Goal: Task Accomplishment & Management: Use online tool/utility

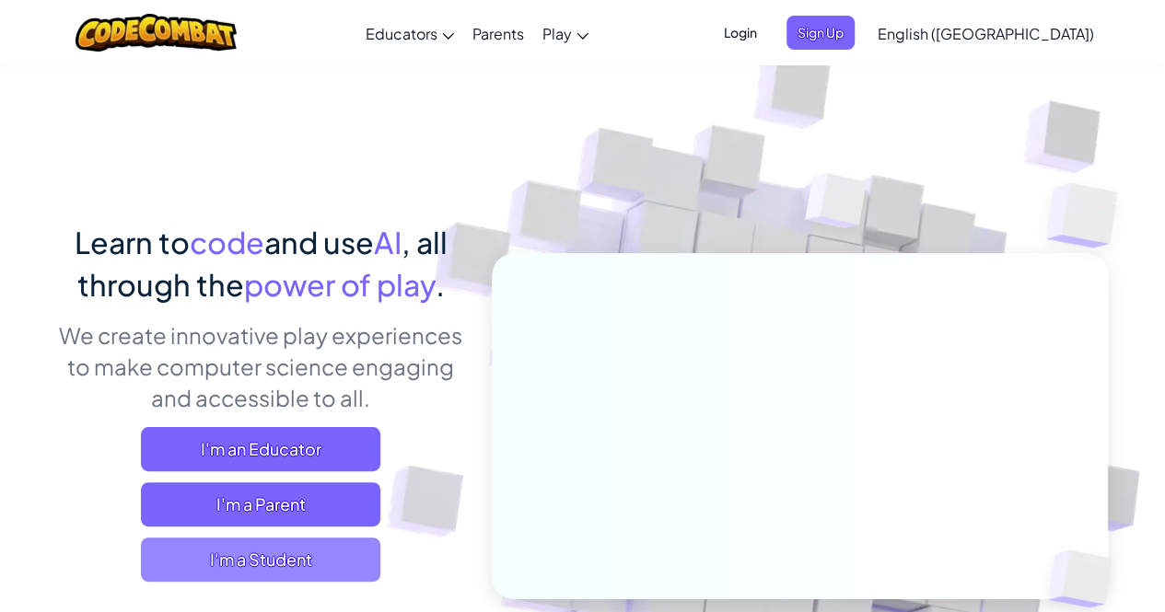
click at [334, 546] on span "I'm a Student" at bounding box center [260, 560] width 239 height 44
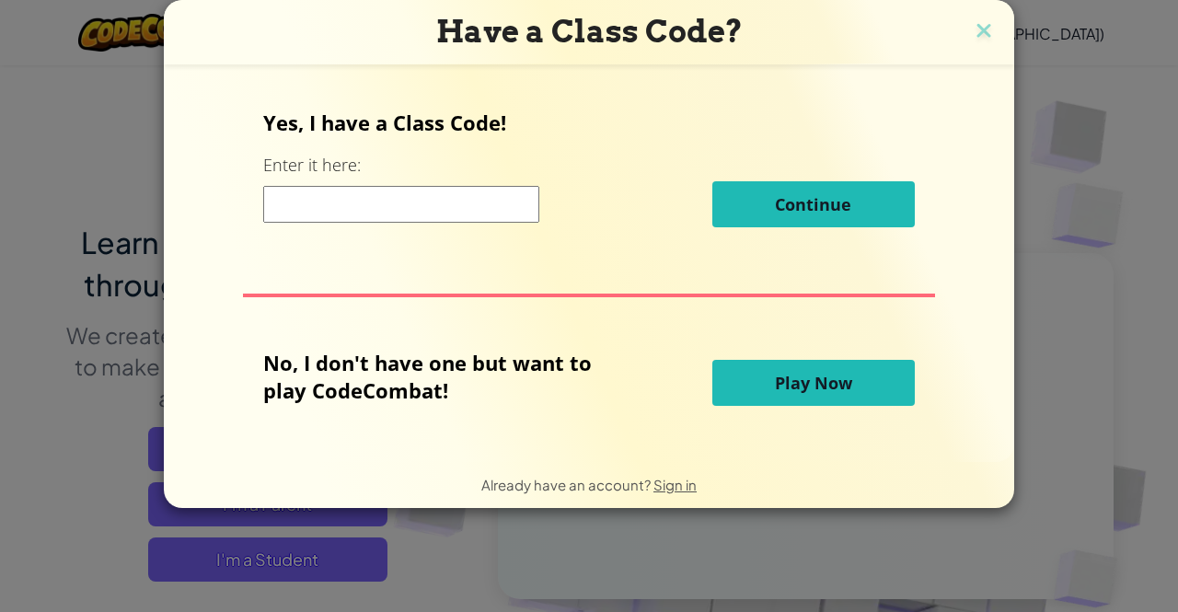
click at [821, 386] on span "Play Now" at bounding box center [813, 383] width 77 height 22
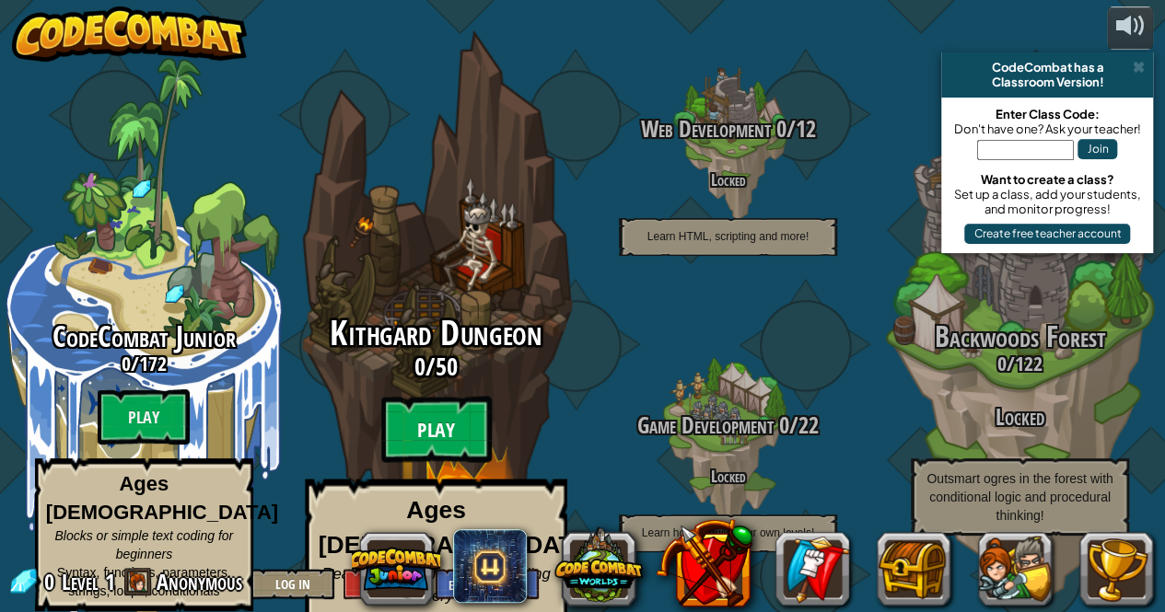
click at [427, 415] on btn "Play" at bounding box center [435, 430] width 110 height 66
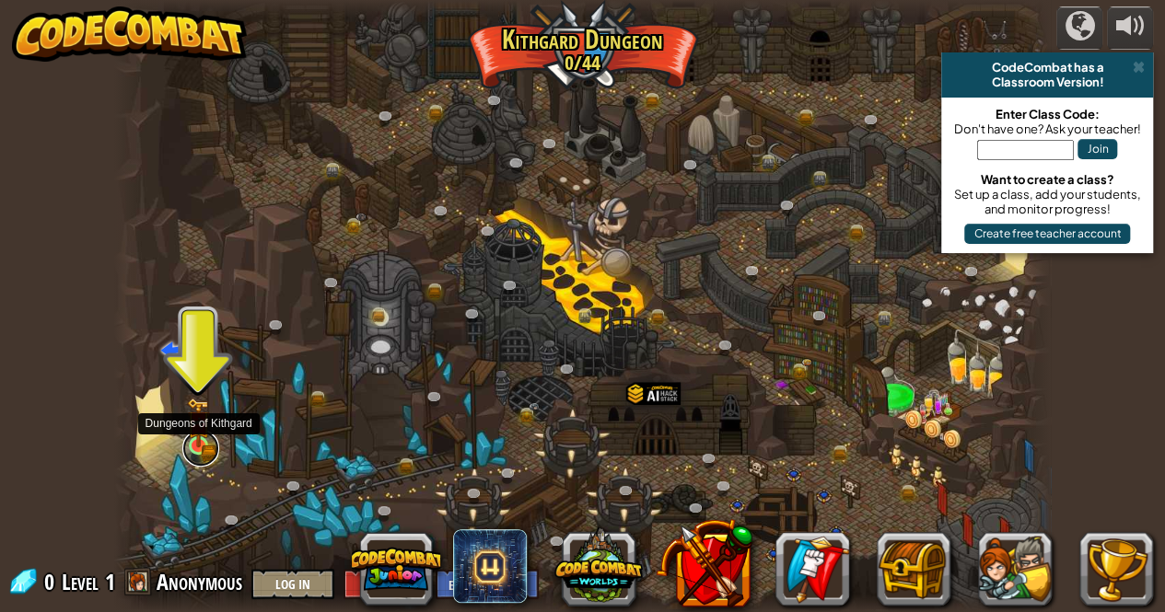
click at [199, 454] on link at bounding box center [200, 448] width 37 height 37
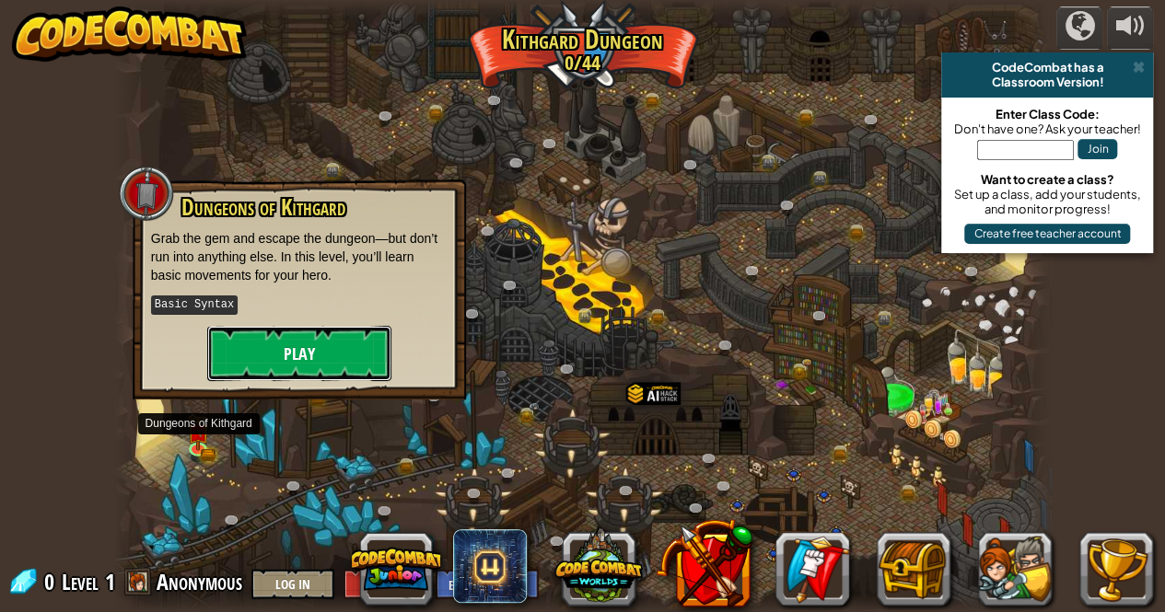
click at [241, 353] on button "Play" at bounding box center [299, 353] width 184 height 55
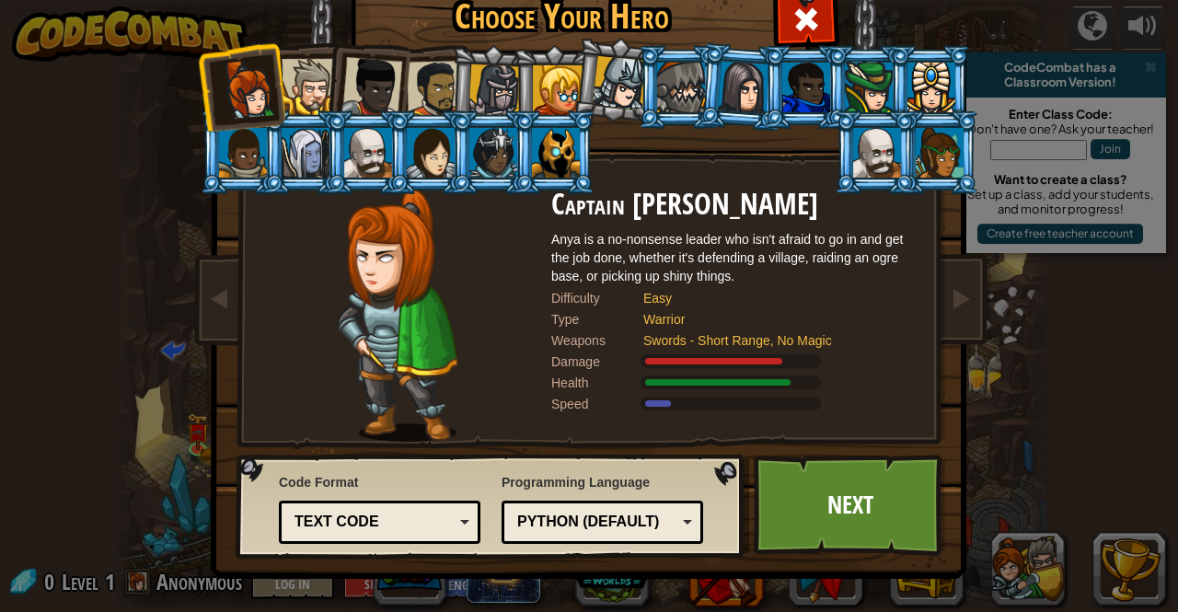
click at [893, 149] on div at bounding box center [877, 153] width 48 height 50
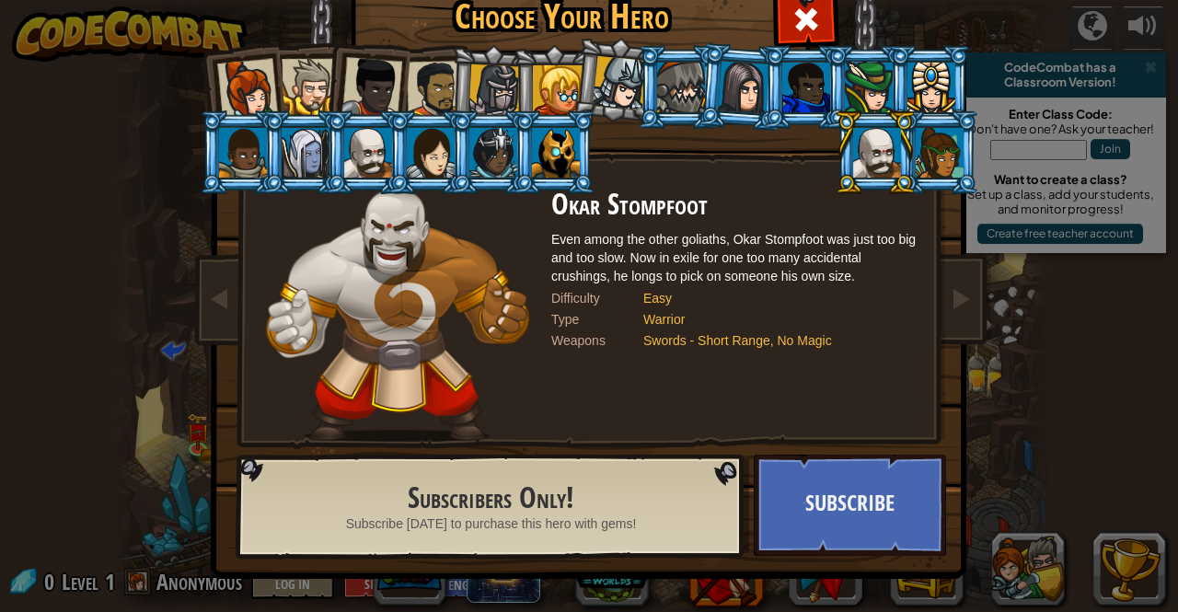
click at [940, 160] on div at bounding box center [940, 153] width 48 height 50
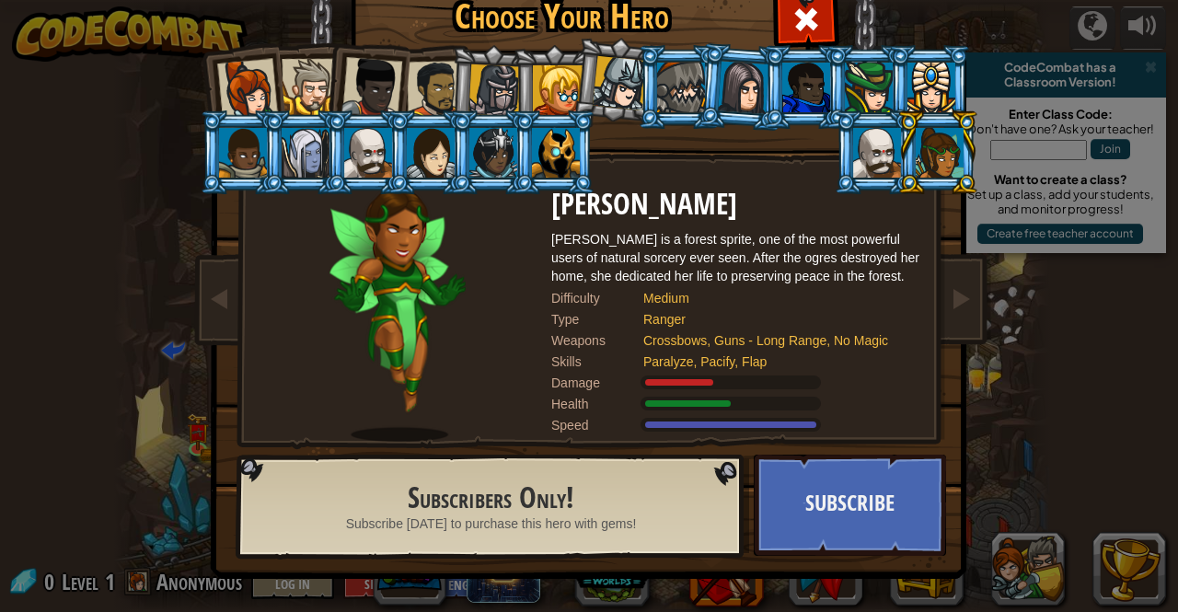
click at [862, 153] on div at bounding box center [877, 153] width 48 height 50
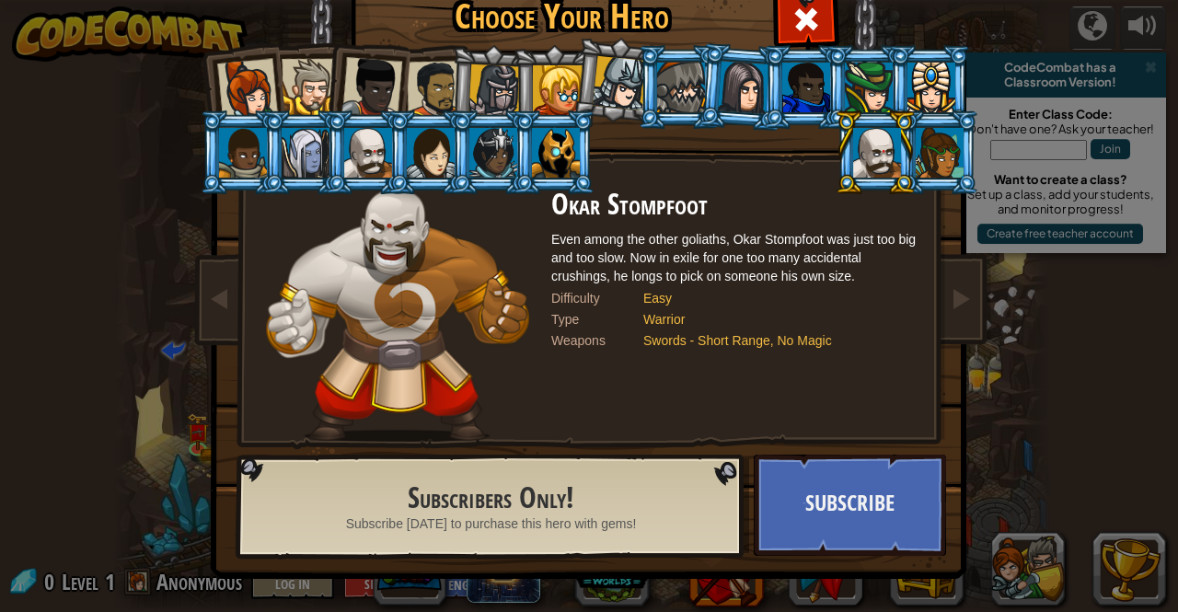
click at [549, 152] on div at bounding box center [556, 153] width 48 height 50
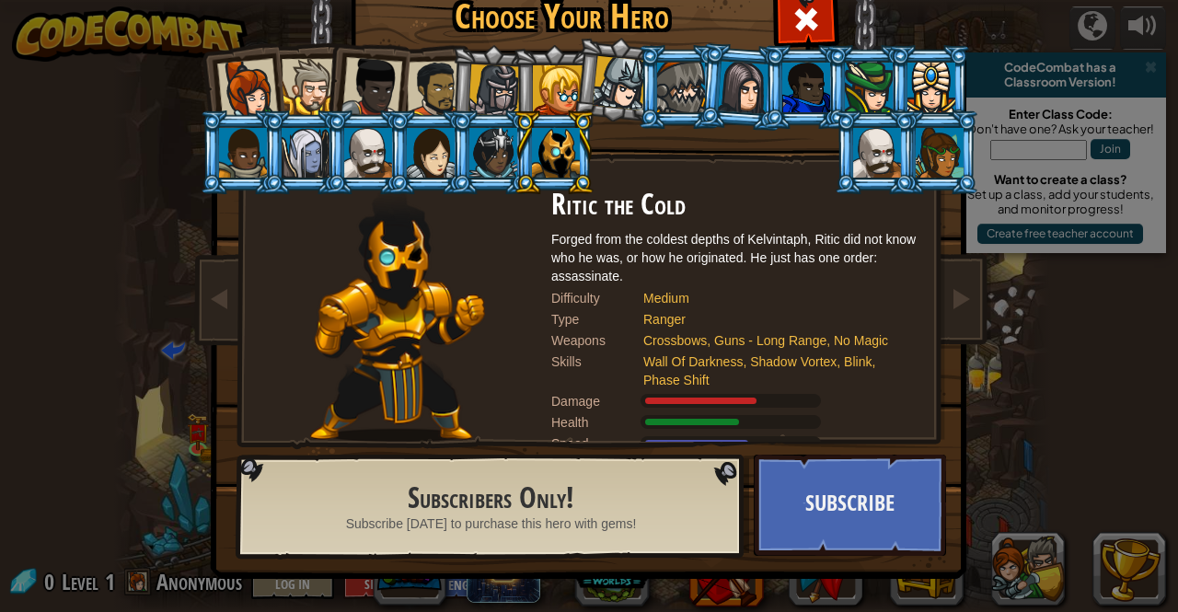
click at [598, 500] on h2 "Subscribers Only!" at bounding box center [491, 498] width 424 height 32
click at [871, 168] on div at bounding box center [877, 153] width 48 height 50
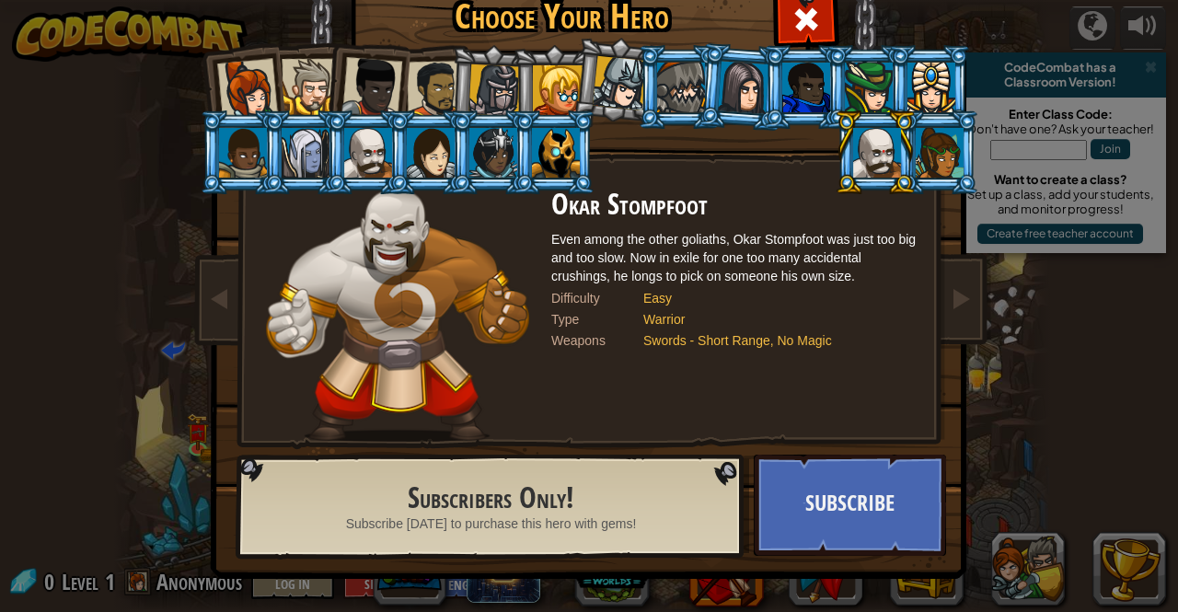
click at [543, 74] on div at bounding box center [558, 90] width 50 height 50
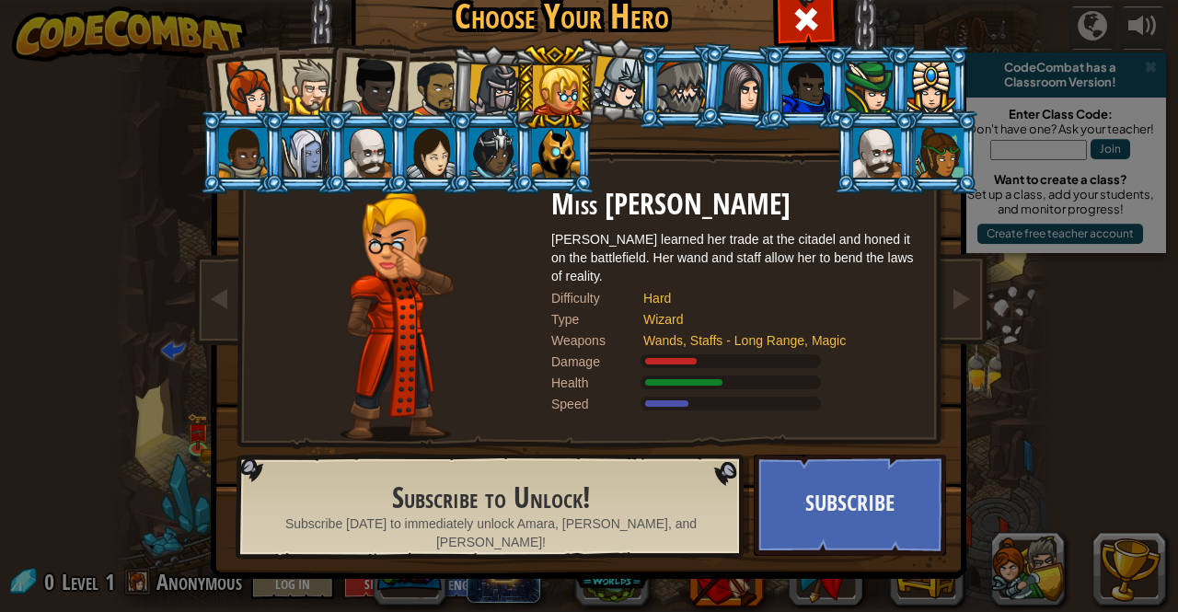
click at [440, 66] on div at bounding box center [435, 89] width 57 height 57
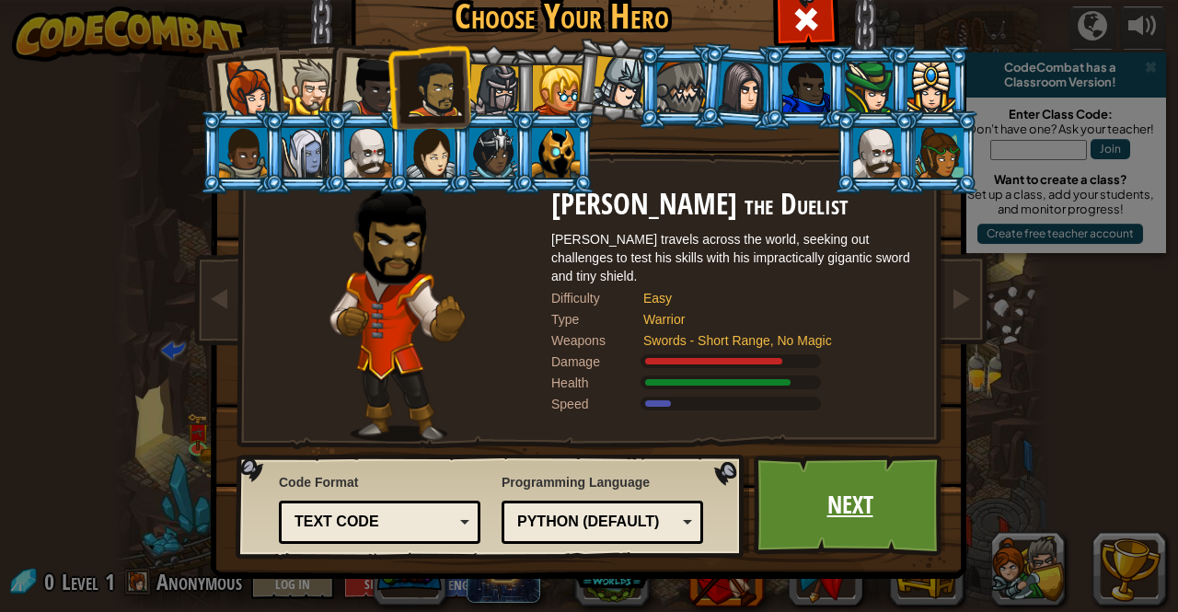
click at [832, 469] on link "Next" at bounding box center [850, 505] width 192 height 101
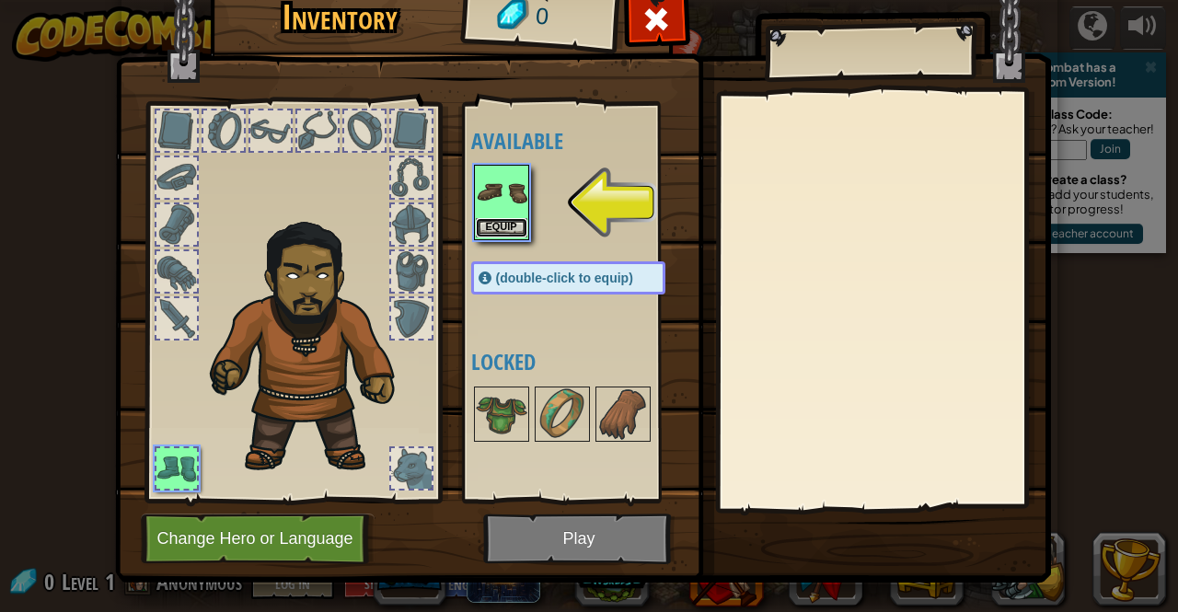
click at [497, 225] on button "Equip" at bounding box center [502, 227] width 52 height 19
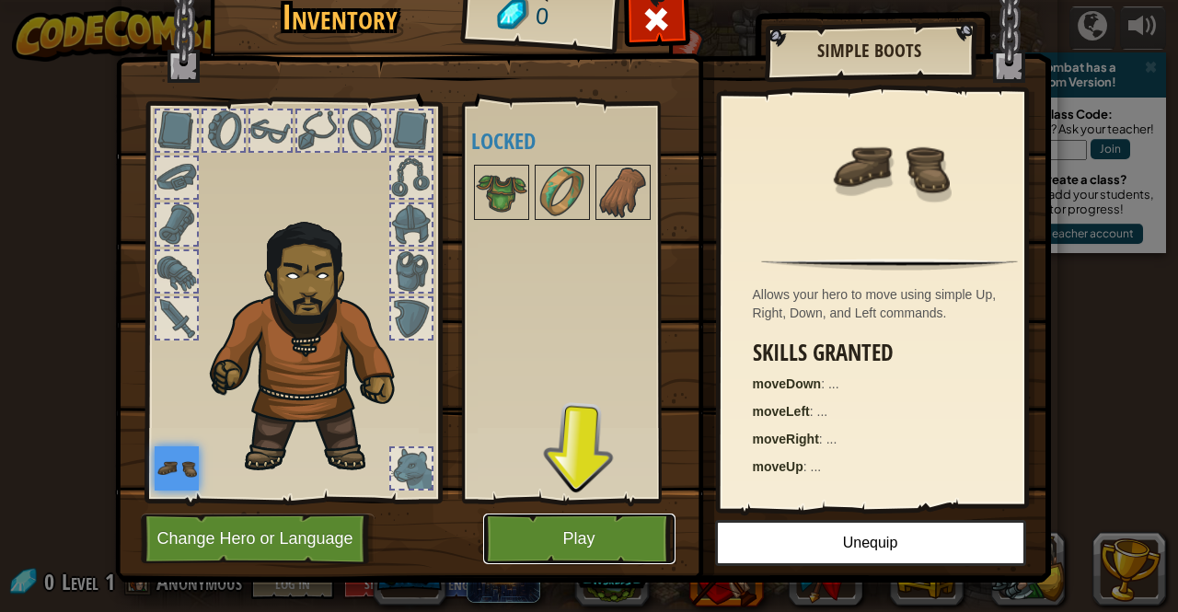
click at [574, 536] on button "Play" at bounding box center [579, 539] width 192 height 51
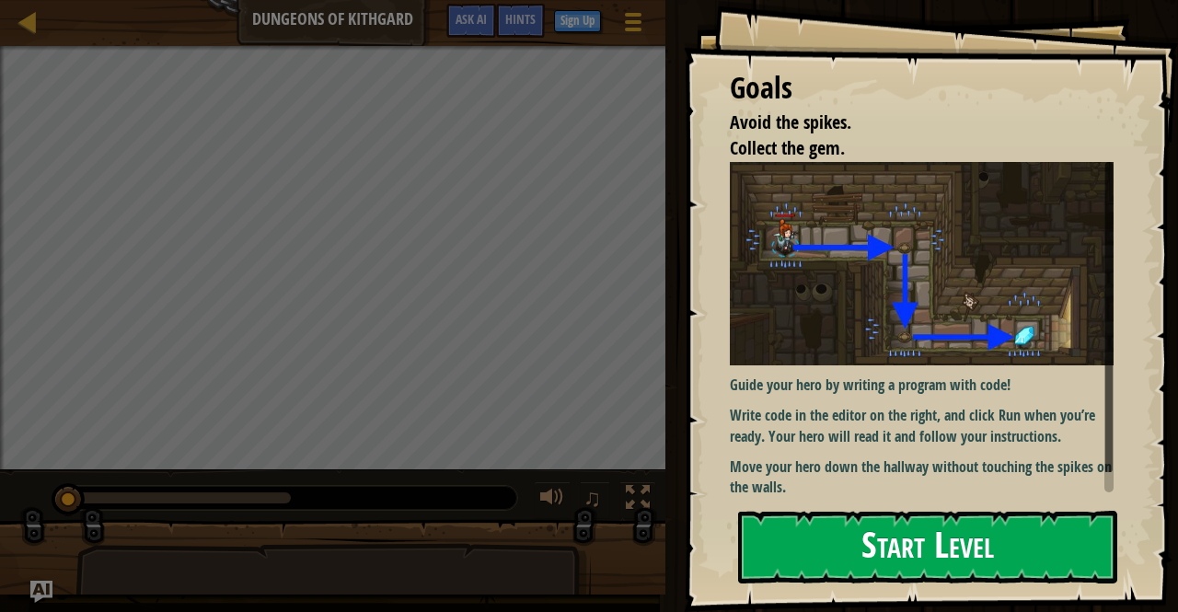
click at [884, 526] on button "Start Level" at bounding box center [927, 547] width 379 height 73
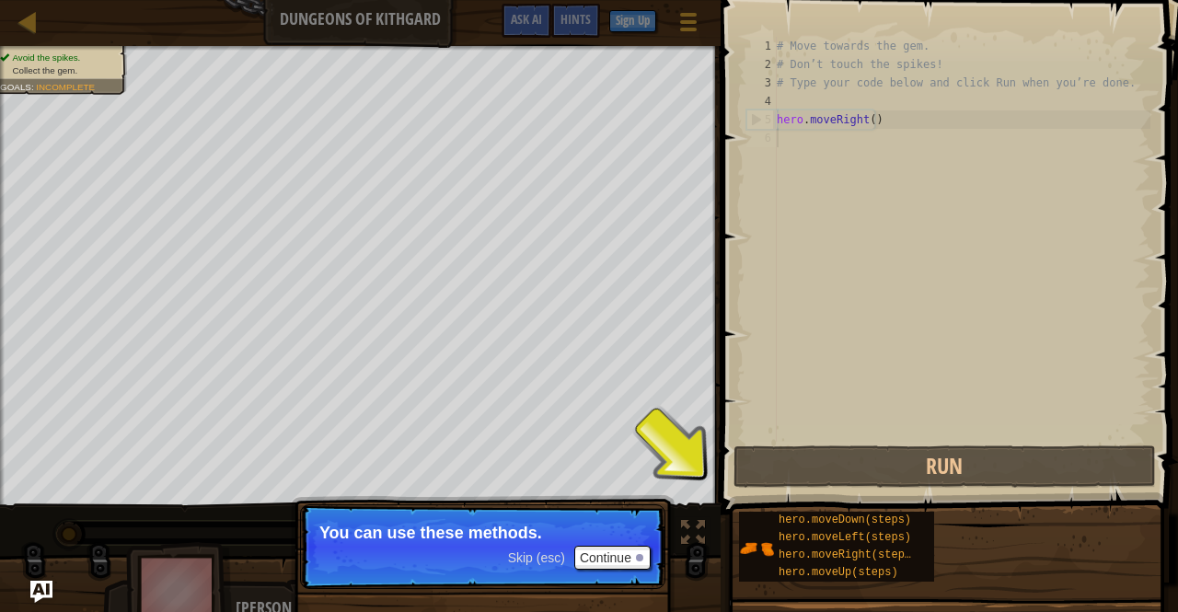
click at [414, 546] on p "Skip (esc) Continue You can use these methods." at bounding box center [483, 547] width 366 height 85
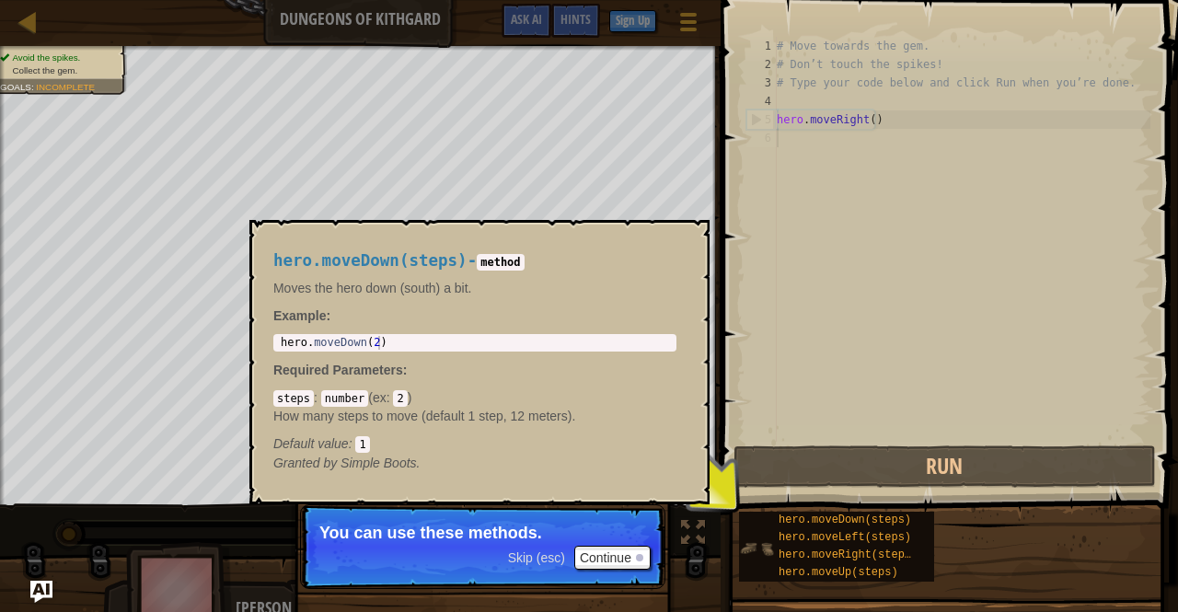
click at [743, 548] on img at bounding box center [756, 548] width 35 height 35
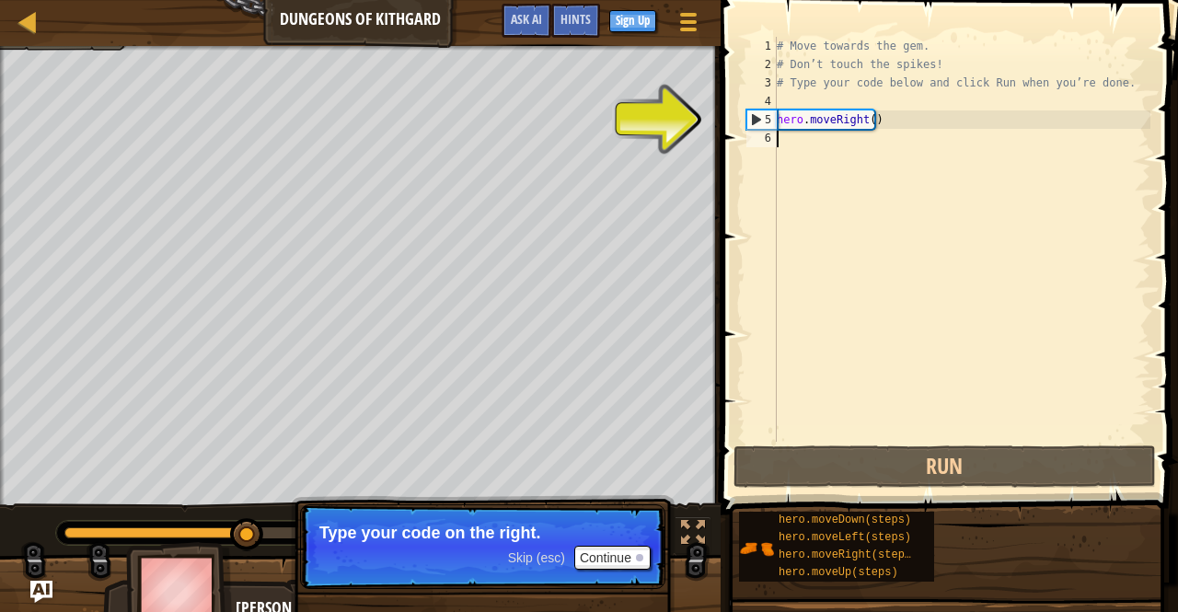
click at [850, 124] on div "# Move towards the gem. # Don’t touch the spikes! # Type your code below and cl…" at bounding box center [961, 258] width 377 height 442
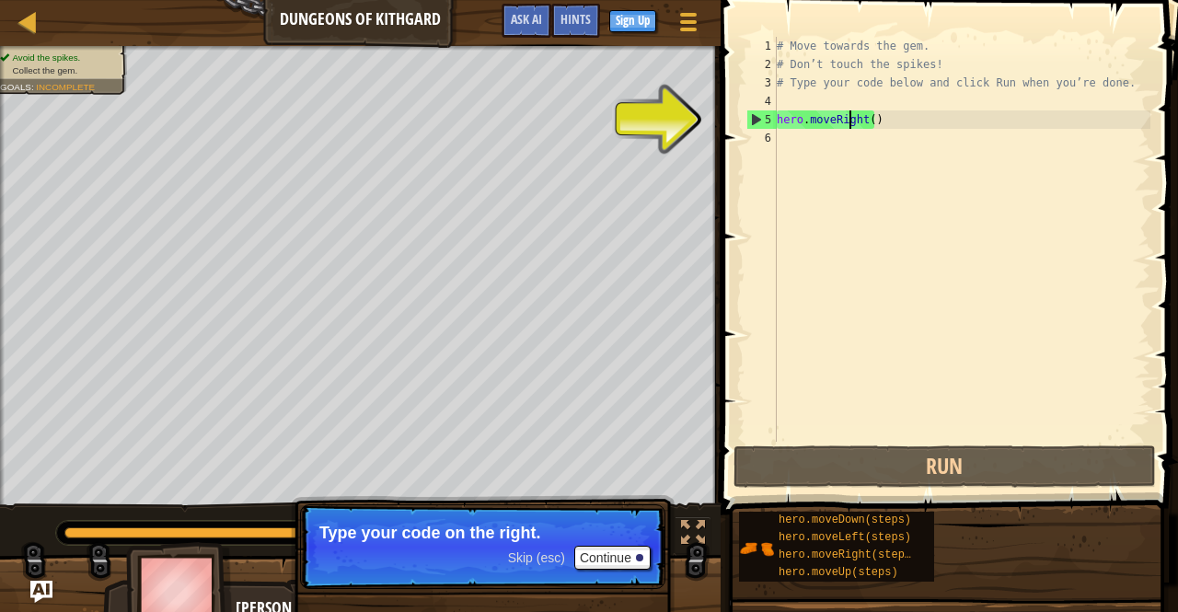
click at [814, 116] on div "# Move towards the gem. # Don’t touch the spikes! # Type your code below and cl…" at bounding box center [961, 258] width 377 height 442
click at [785, 117] on div "# Move towards the gem. # Don’t touch the spikes! # Type your code below and cl…" at bounding box center [961, 258] width 377 height 442
click at [867, 122] on div "# Move towards the gem. # Don’t touch the spikes! # Type your code below and cl…" at bounding box center [961, 258] width 377 height 442
click at [792, 113] on div "# Move towards the gem. # Don’t touch the spikes! # Type your code below and cl…" at bounding box center [961, 258] width 377 height 442
click at [735, 117] on span at bounding box center [951, 231] width 472 height 569
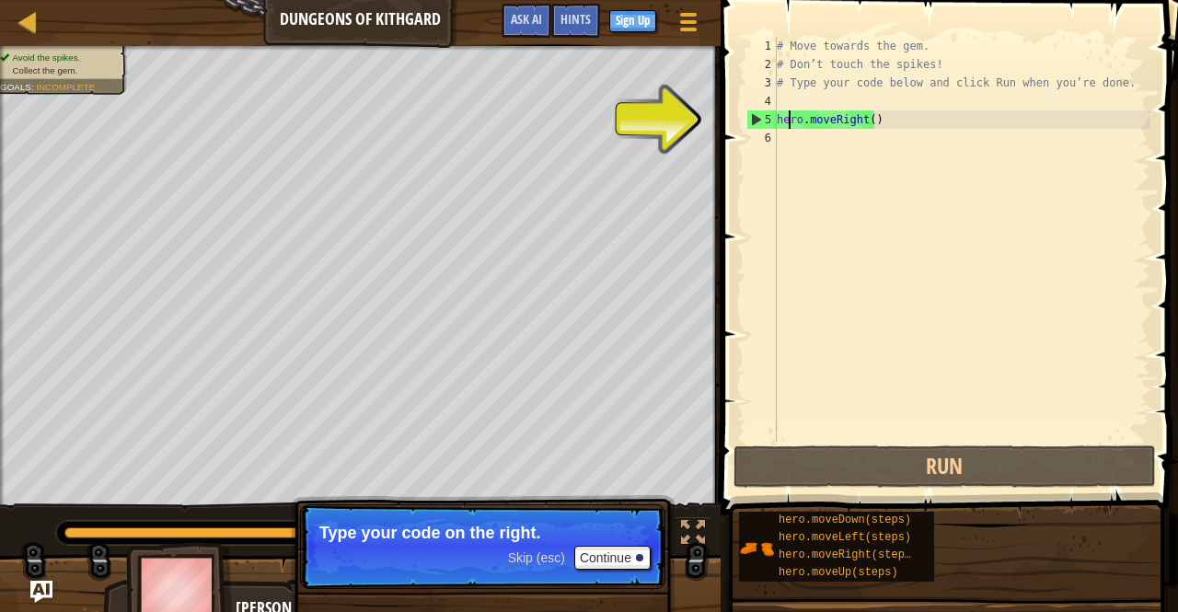
click at [752, 119] on div "5" at bounding box center [762, 119] width 29 height 18
type textarea "hero.moveRight()"
click at [752, 119] on div "5" at bounding box center [762, 119] width 29 height 18
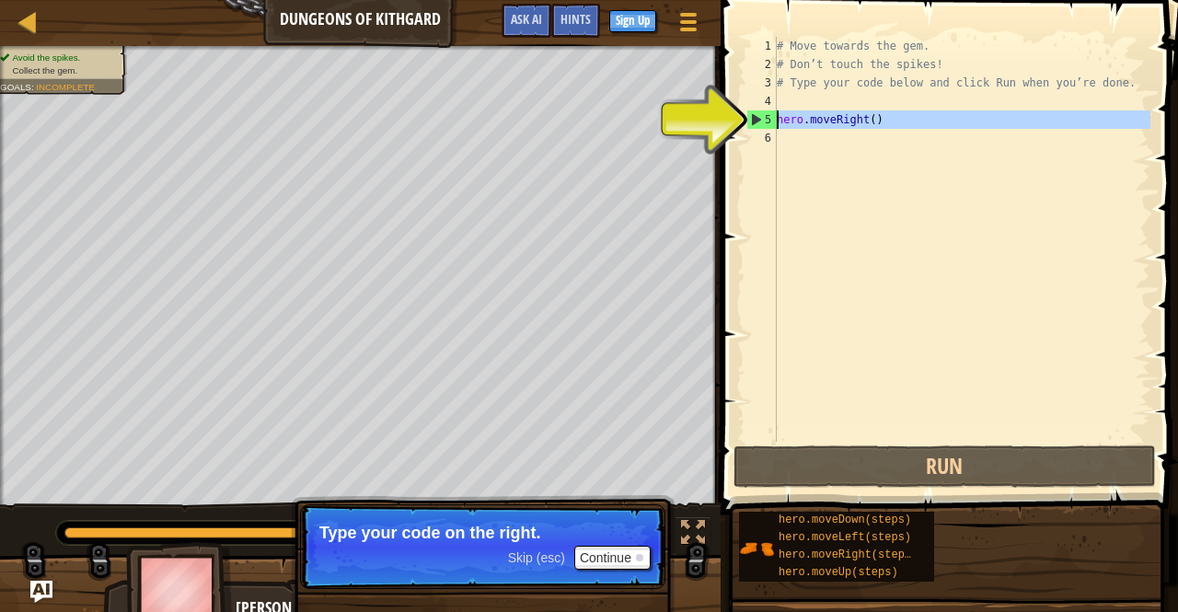
click at [752, 119] on div "5" at bounding box center [762, 119] width 29 height 18
type textarea "hero.moveRight()"
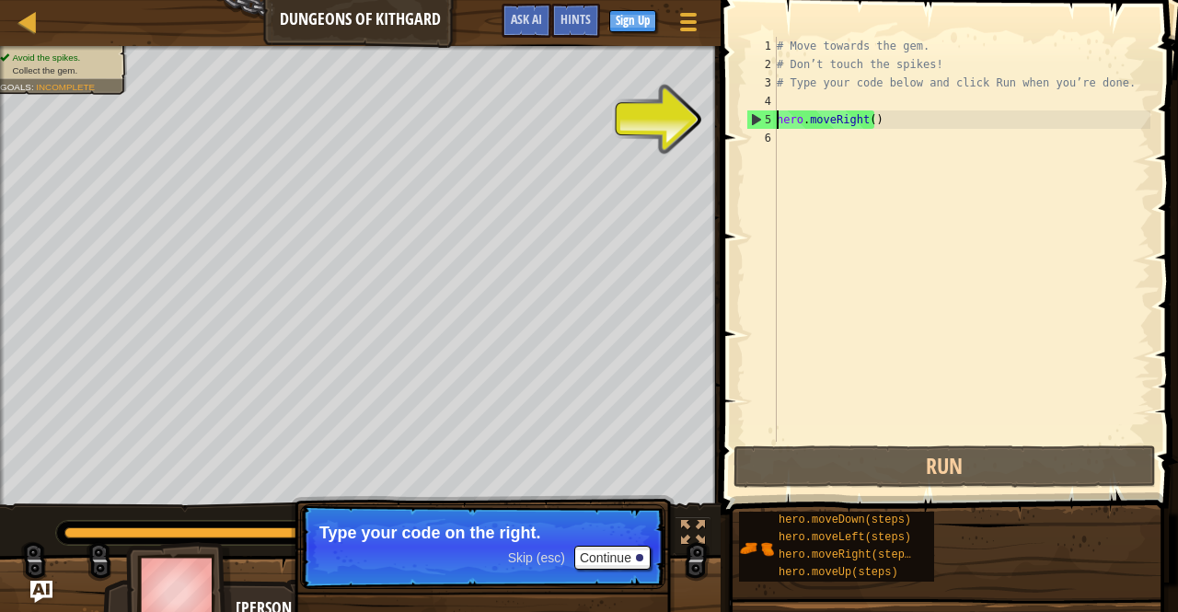
click at [811, 135] on div "# Move towards the gem. # Don’t touch the spikes! # Type your code below and cl…" at bounding box center [961, 258] width 377 height 442
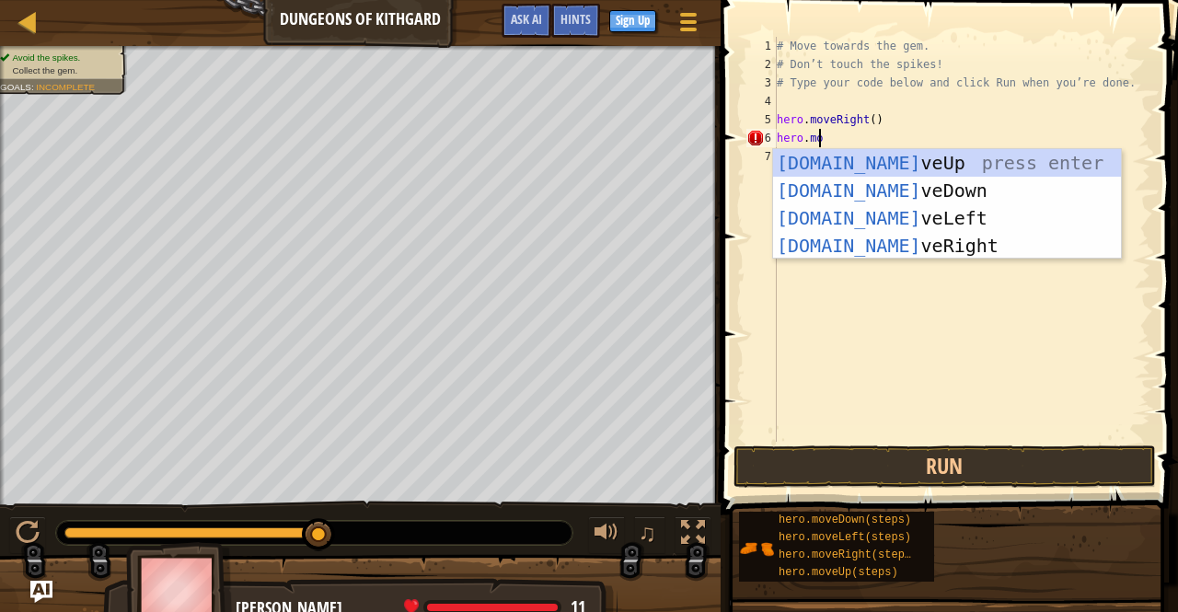
type textarea "hero.move"
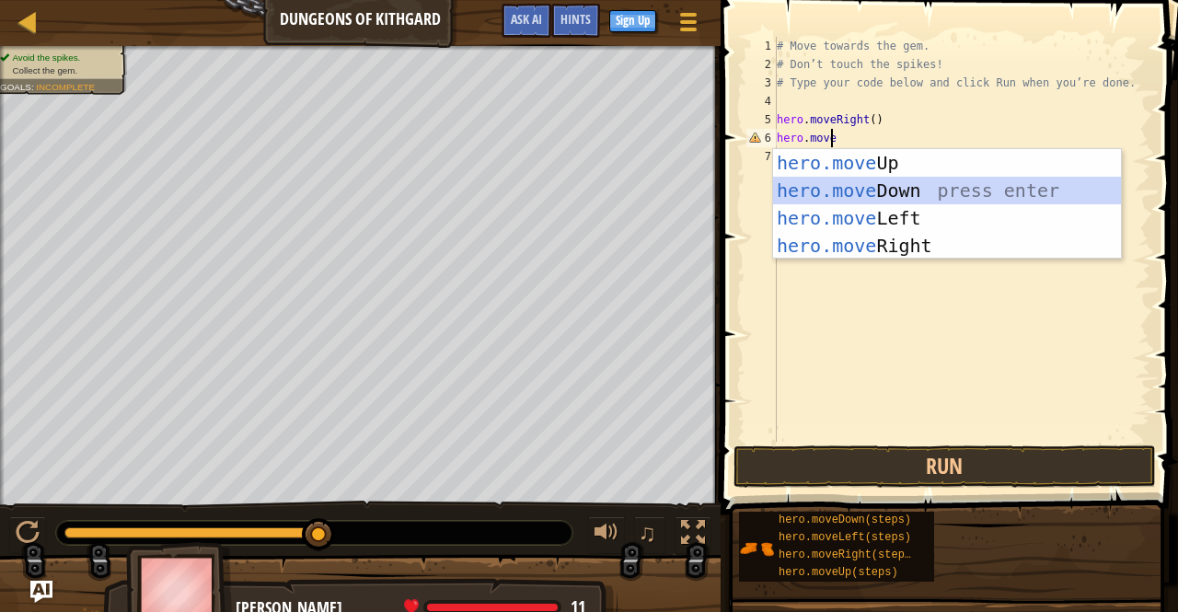
click at [841, 181] on div "hero.move Up press enter hero.move Down press enter hero.move Left press enter …" at bounding box center [947, 232] width 349 height 166
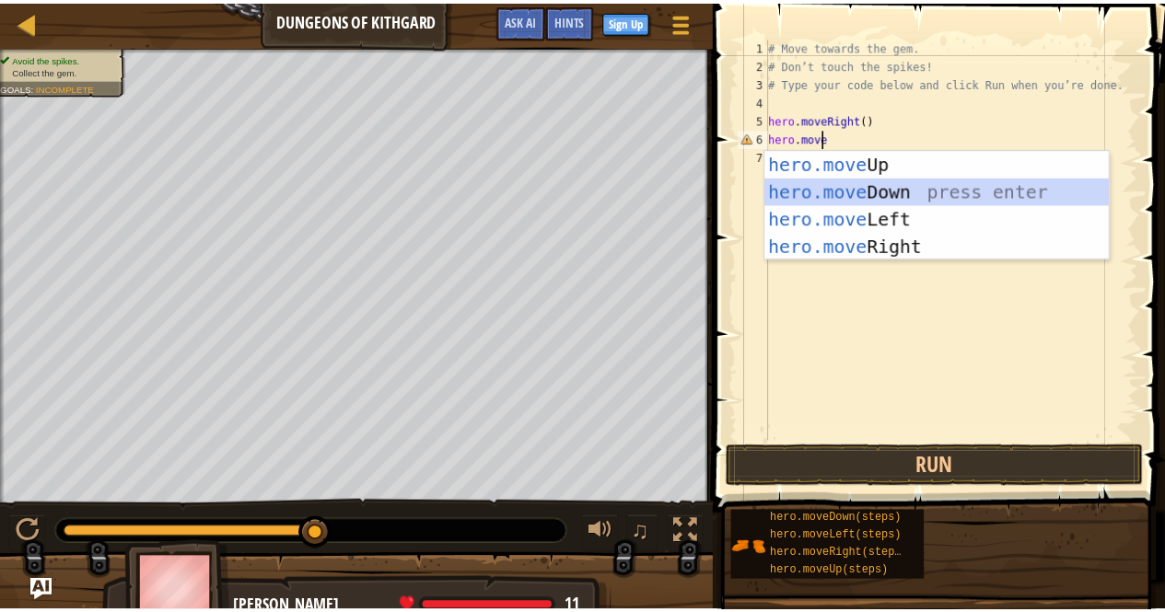
scroll to position [8, 0]
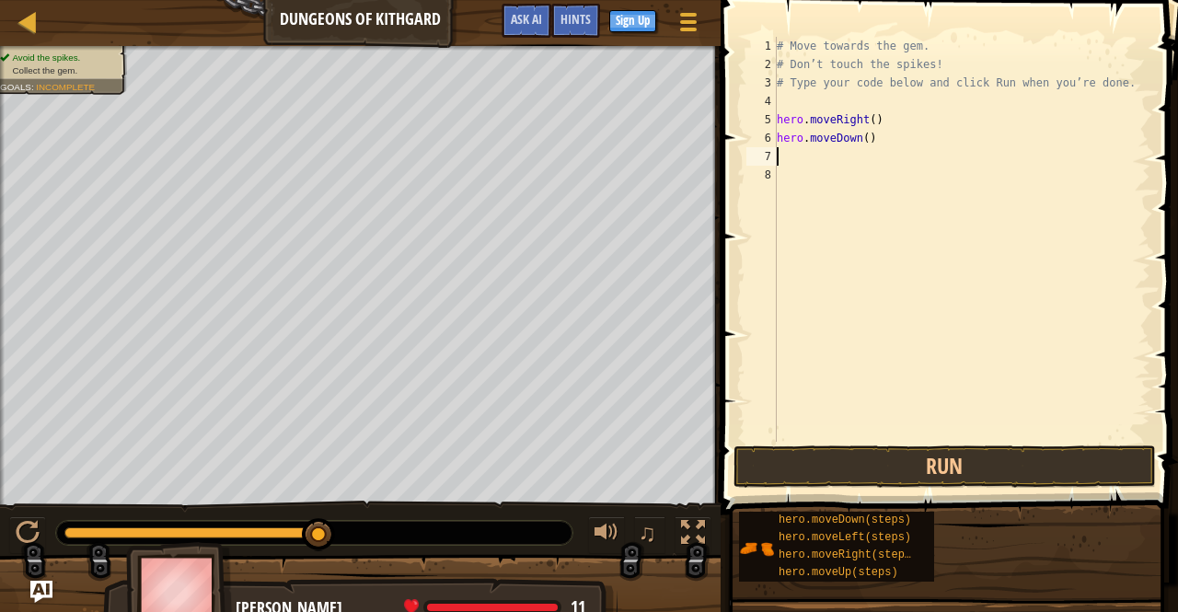
click at [859, 142] on div "# Move towards the gem. # Don’t touch the spikes! # Type your code below and cl…" at bounding box center [961, 258] width 377 height 442
click at [861, 142] on div "# Move towards the gem. # Don’t touch the spikes! # Type your code below and cl…" at bounding box center [961, 258] width 377 height 442
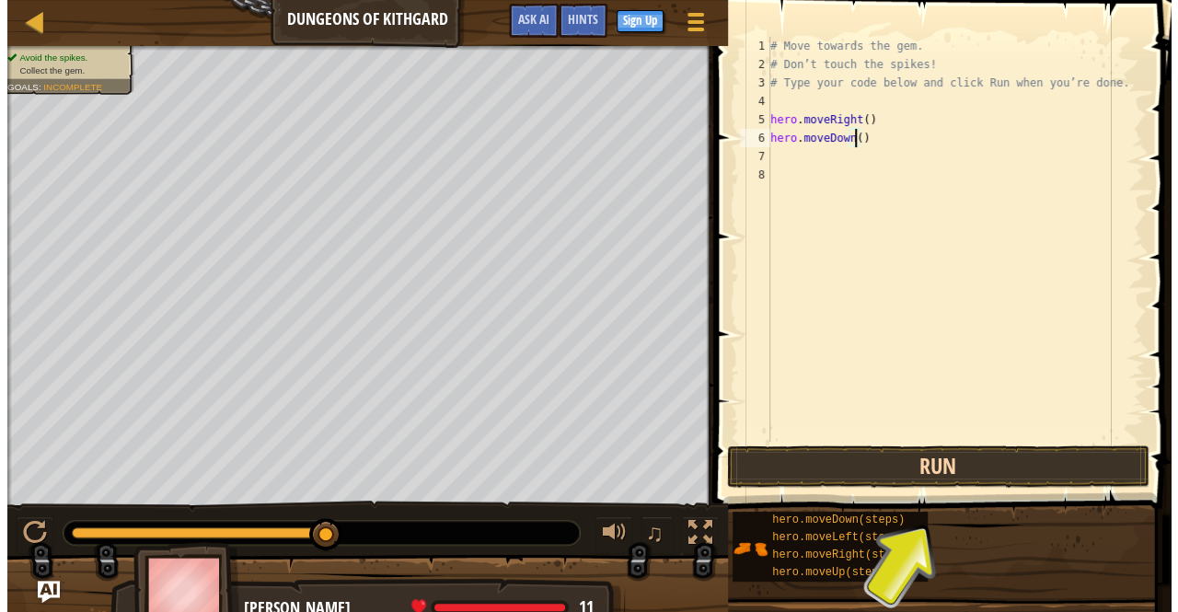
scroll to position [8, 7]
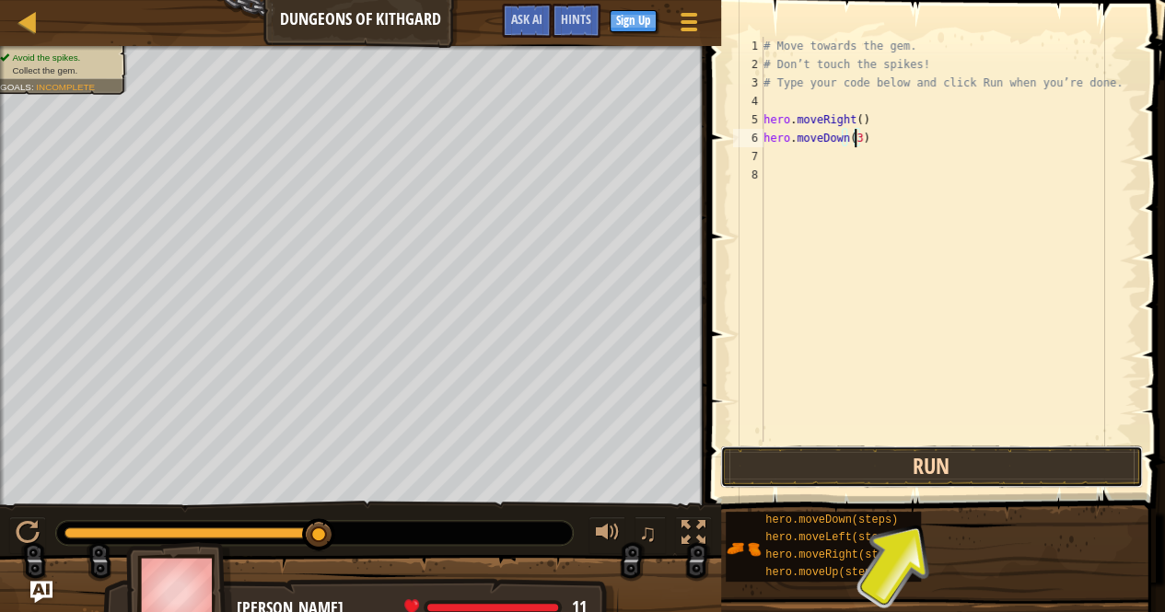
click at [909, 458] on button "Run" at bounding box center [931, 467] width 423 height 42
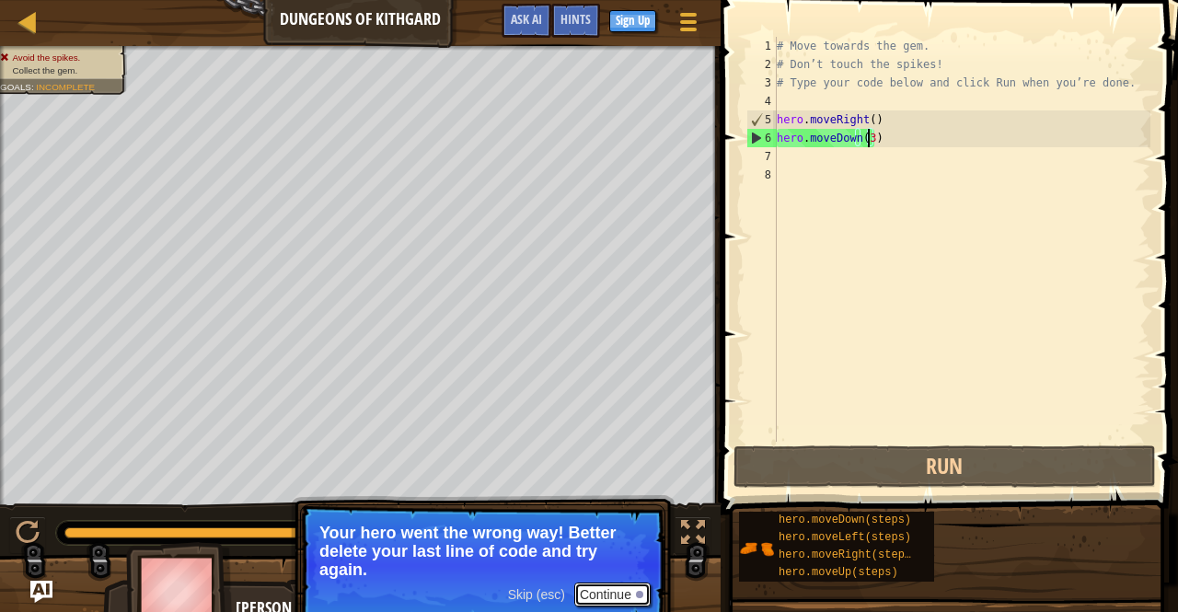
click at [619, 596] on button "Continue" at bounding box center [612, 595] width 76 height 24
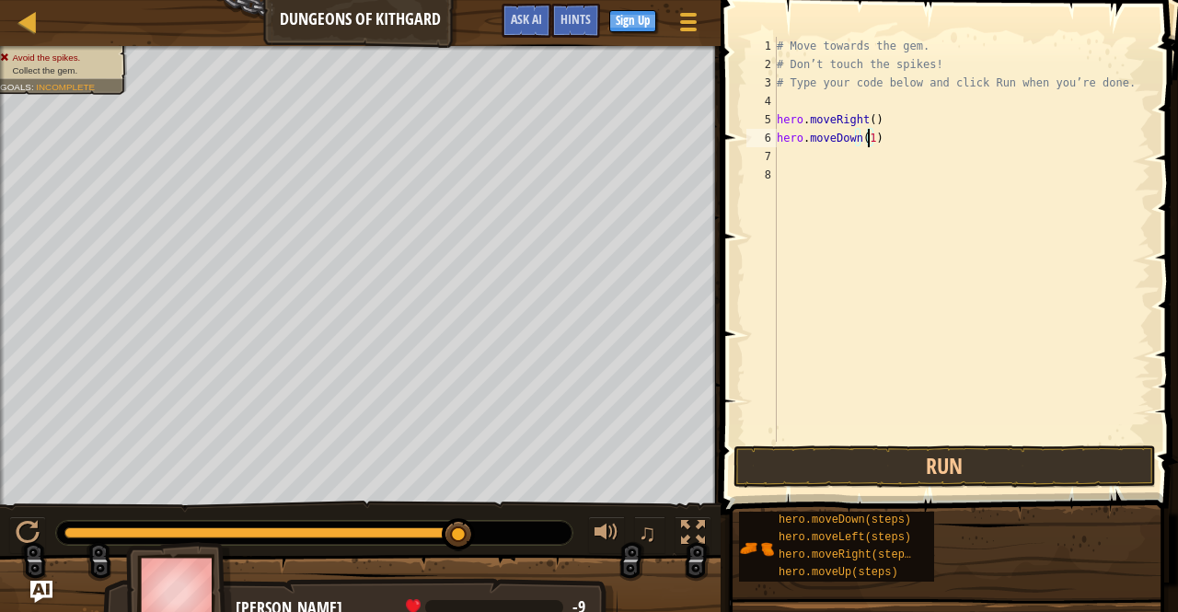
type textarea "hero.moveDown()"
click at [858, 456] on button "Run" at bounding box center [945, 467] width 423 height 42
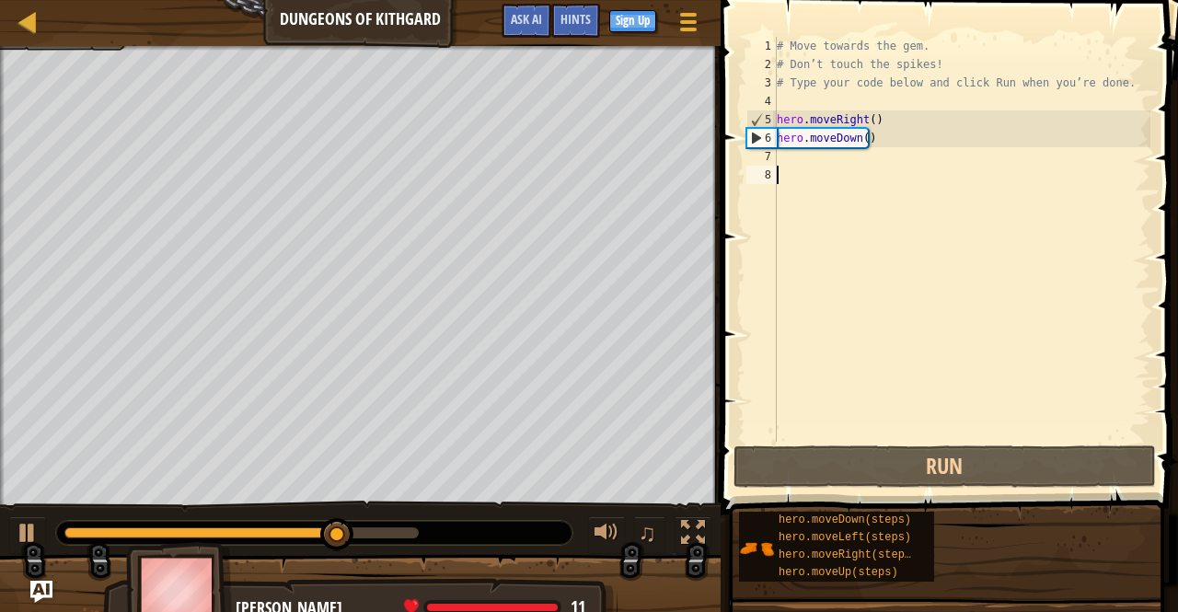
click at [849, 172] on div "# Move towards the gem. # Don’t touch the spikes! # Type your code below and cl…" at bounding box center [961, 258] width 377 height 442
click at [804, 157] on div "# Move towards the gem. # Don’t touch the spikes! # Type your code below and cl…" at bounding box center [961, 258] width 377 height 442
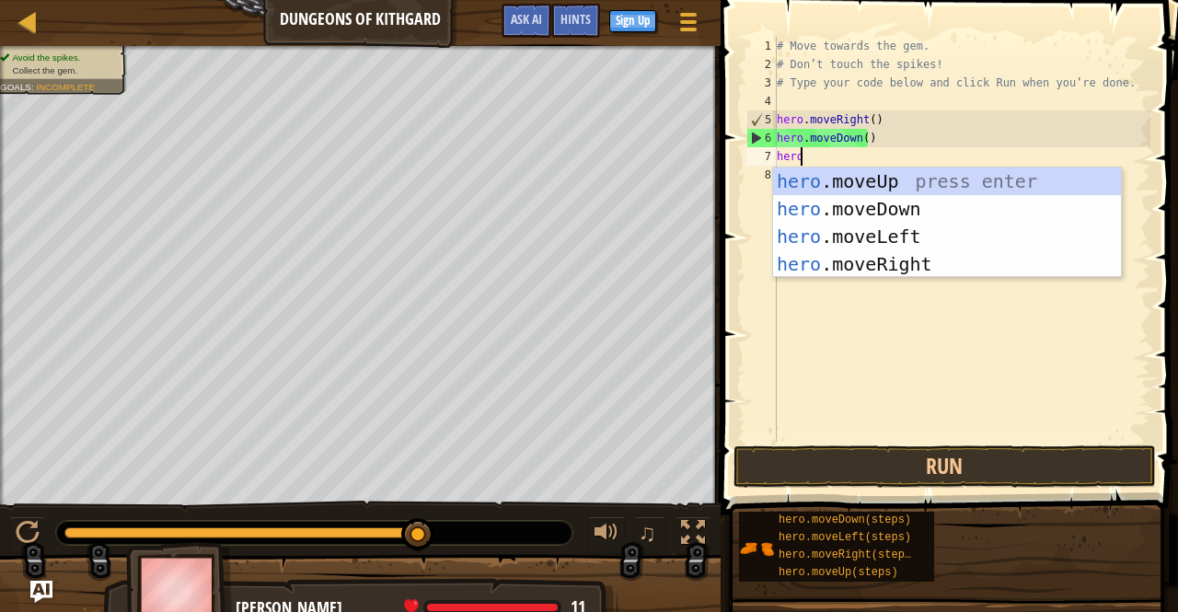
type textarea "hero."
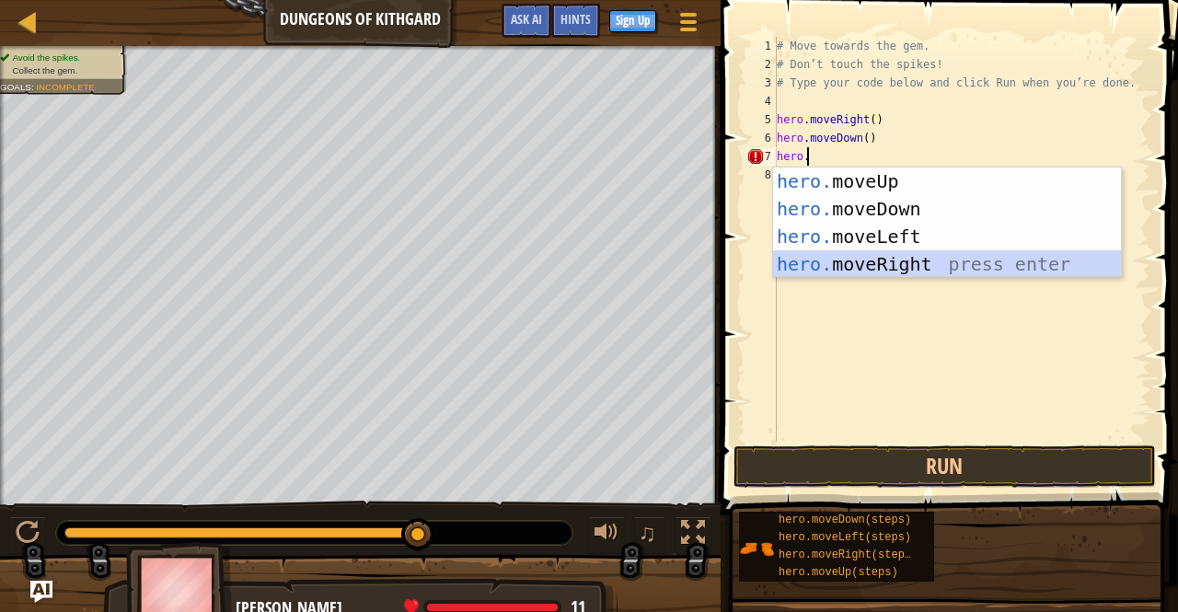
click at [851, 253] on div "hero. moveUp press enter hero. moveDown press enter hero. moveLeft press enter …" at bounding box center [947, 251] width 349 height 166
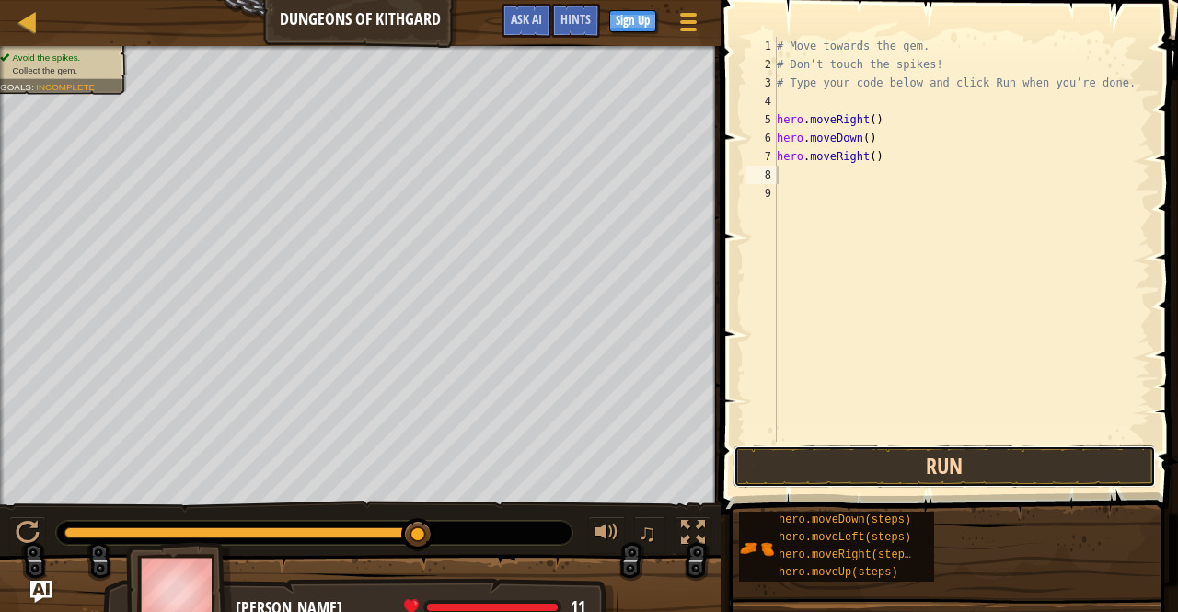
click at [944, 485] on button "Run" at bounding box center [945, 467] width 423 height 42
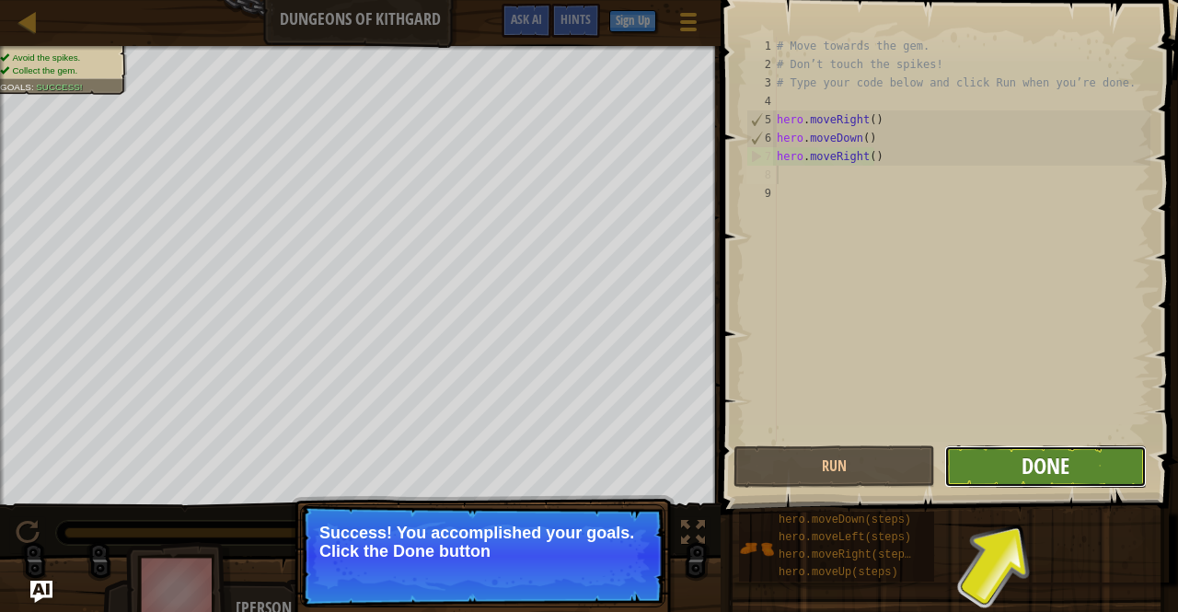
click at [1028, 471] on span "Done" at bounding box center [1046, 465] width 48 height 29
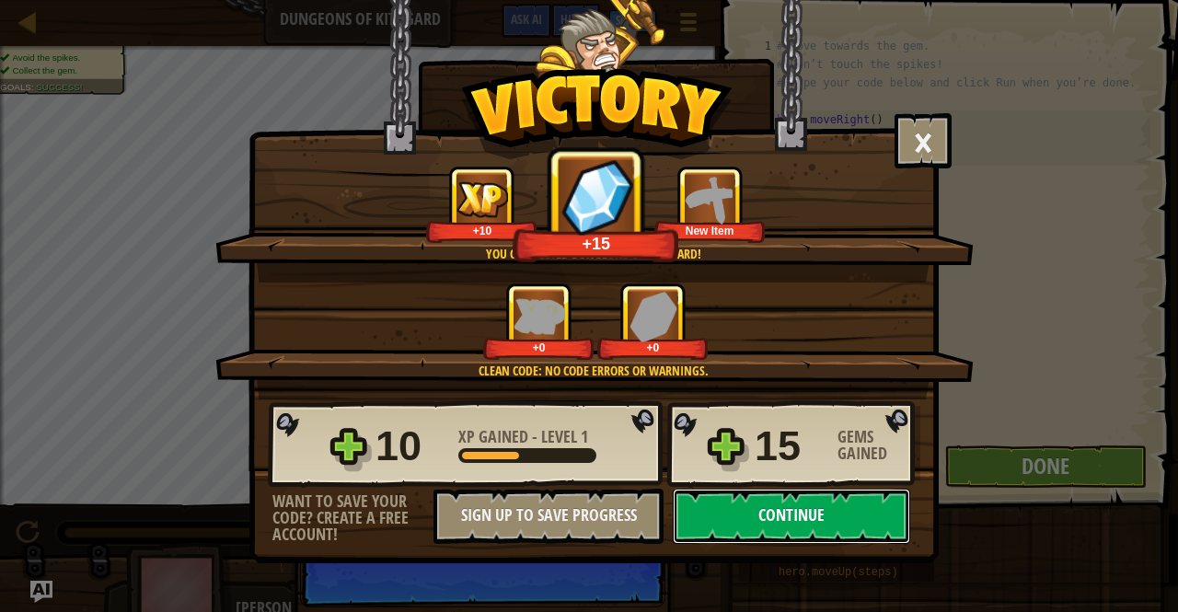
click at [731, 495] on button "Continue" at bounding box center [792, 516] width 238 height 55
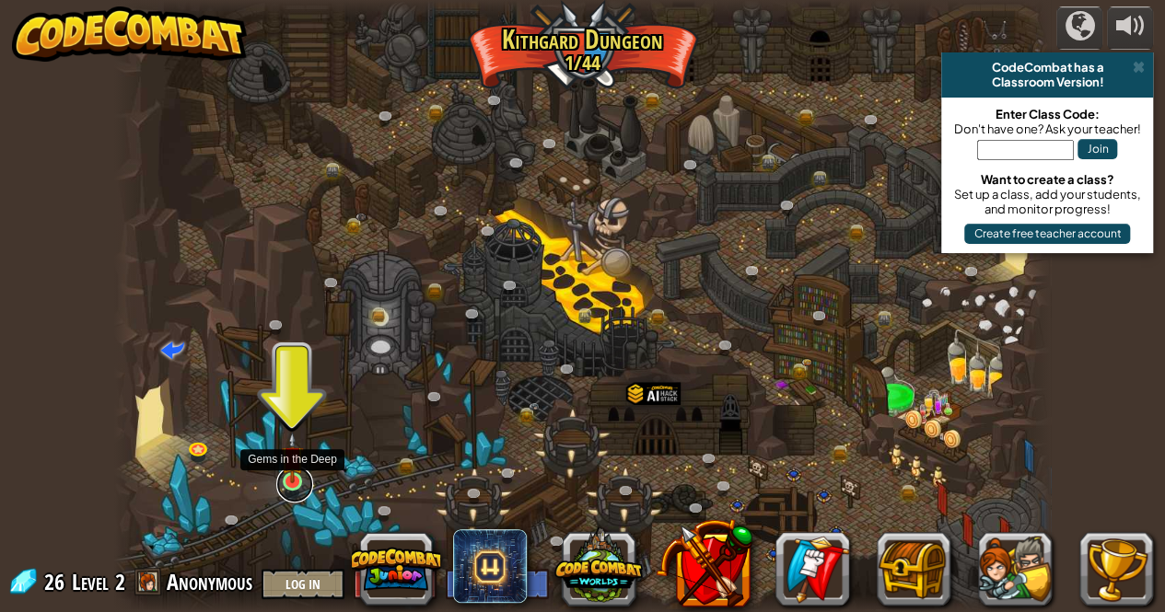
click at [287, 485] on link at bounding box center [294, 484] width 37 height 37
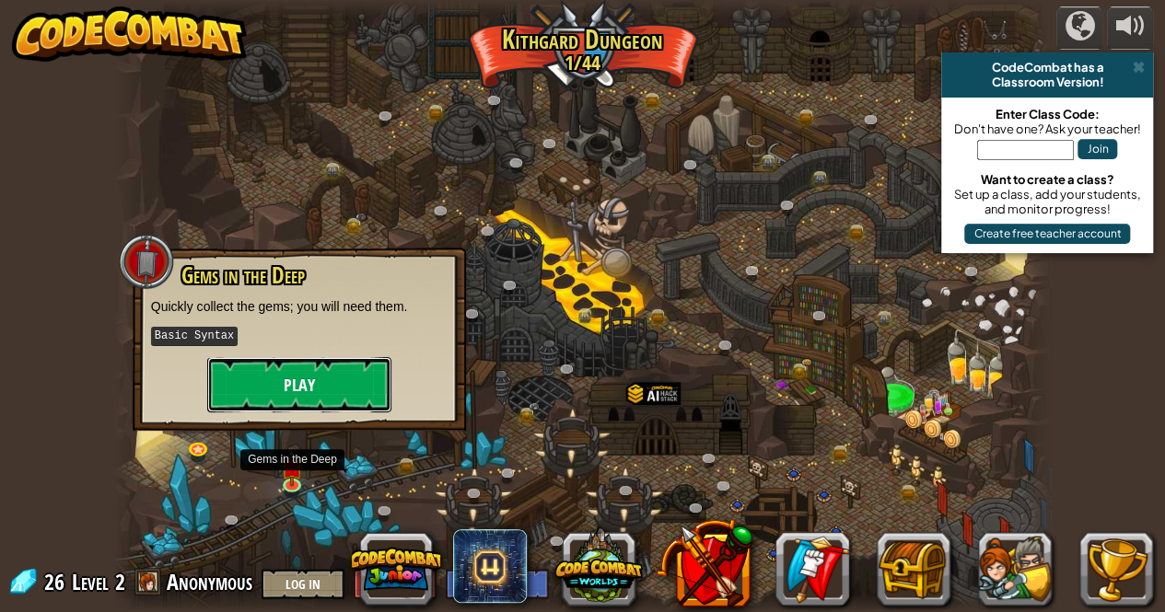
click at [317, 373] on button "Play" at bounding box center [299, 384] width 184 height 55
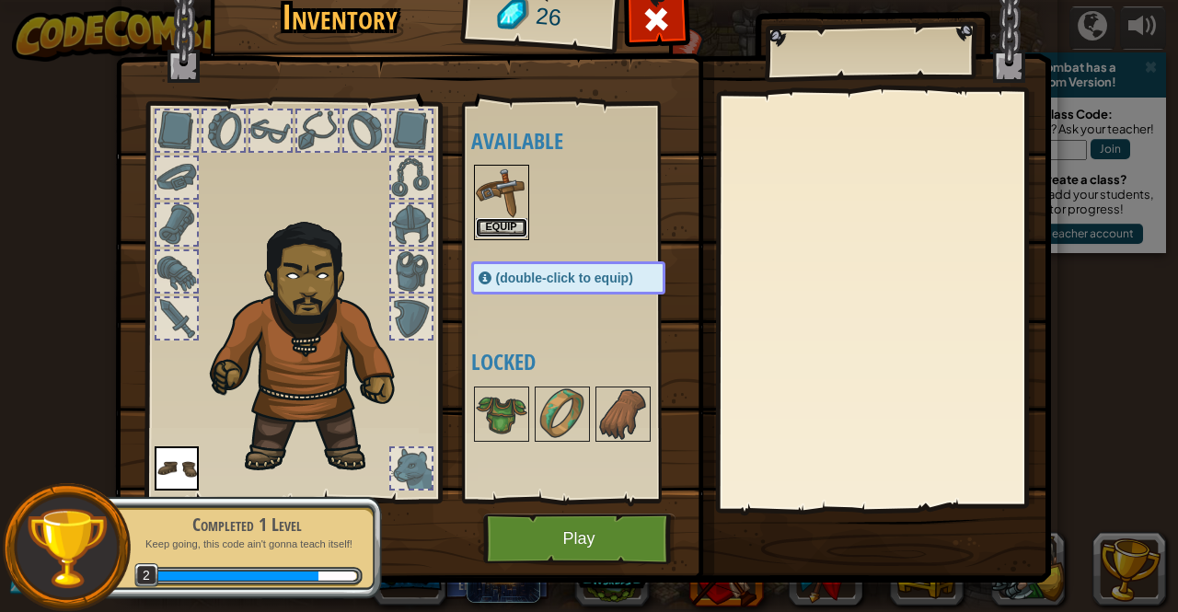
click at [480, 233] on button "Equip" at bounding box center [502, 227] width 52 height 19
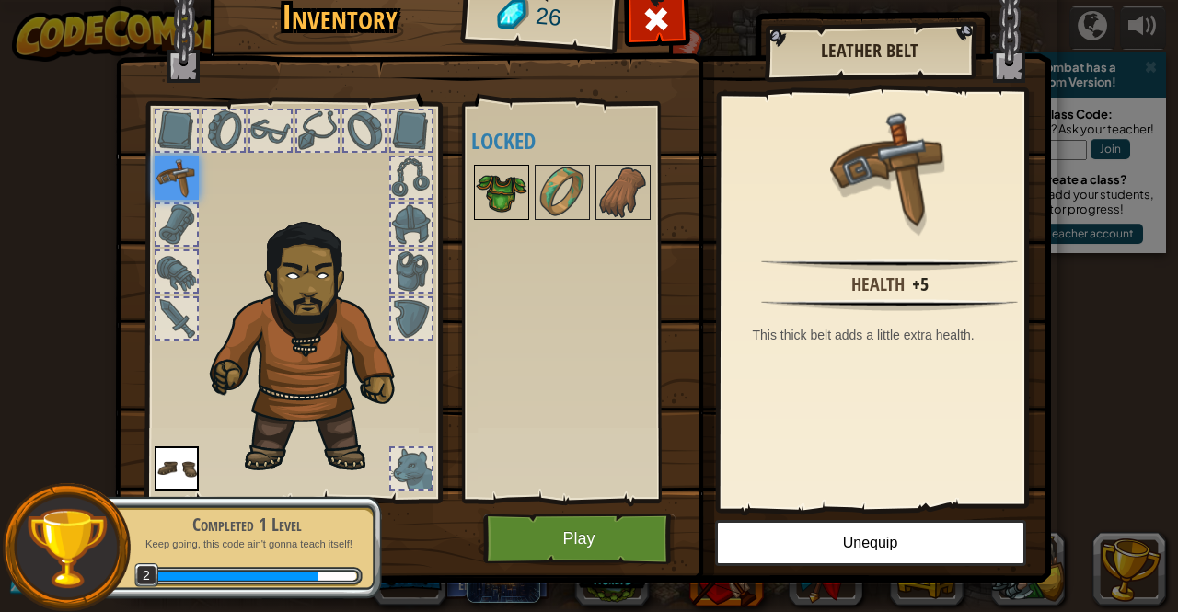
click at [489, 201] on img at bounding box center [502, 193] width 52 height 52
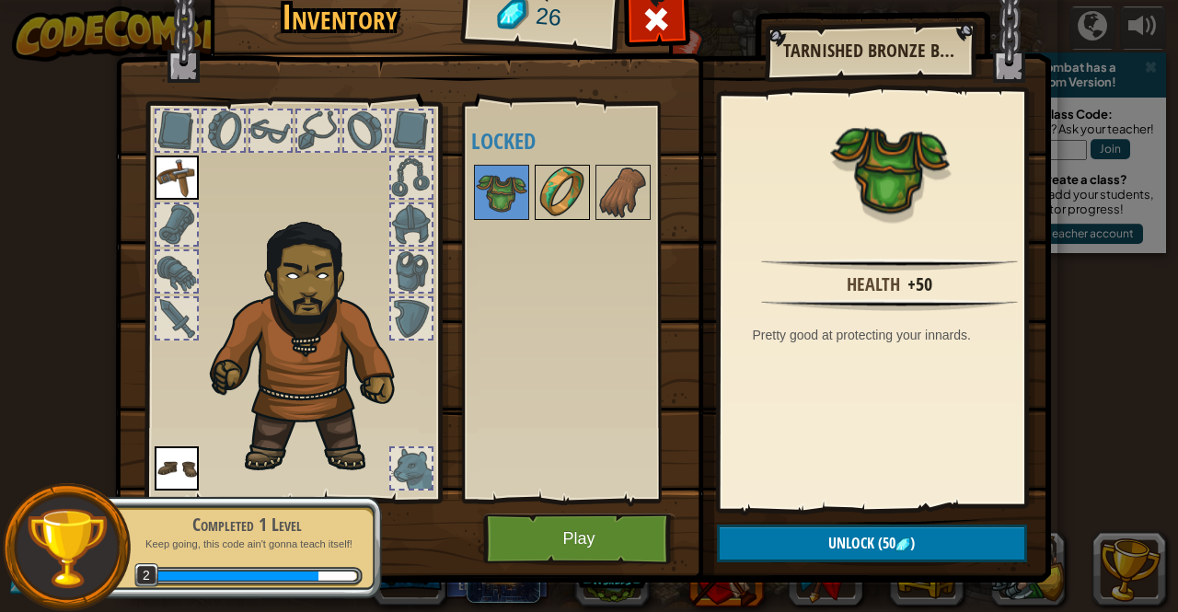
click at [537, 209] on img at bounding box center [563, 193] width 52 height 52
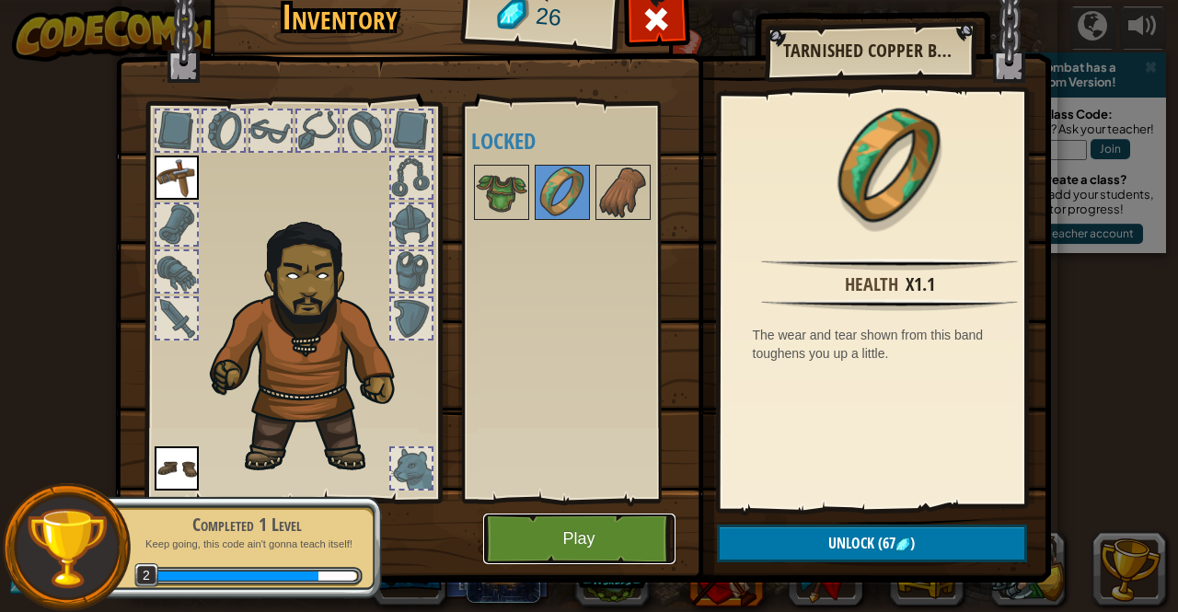
click at [538, 545] on button "Play" at bounding box center [579, 539] width 192 height 51
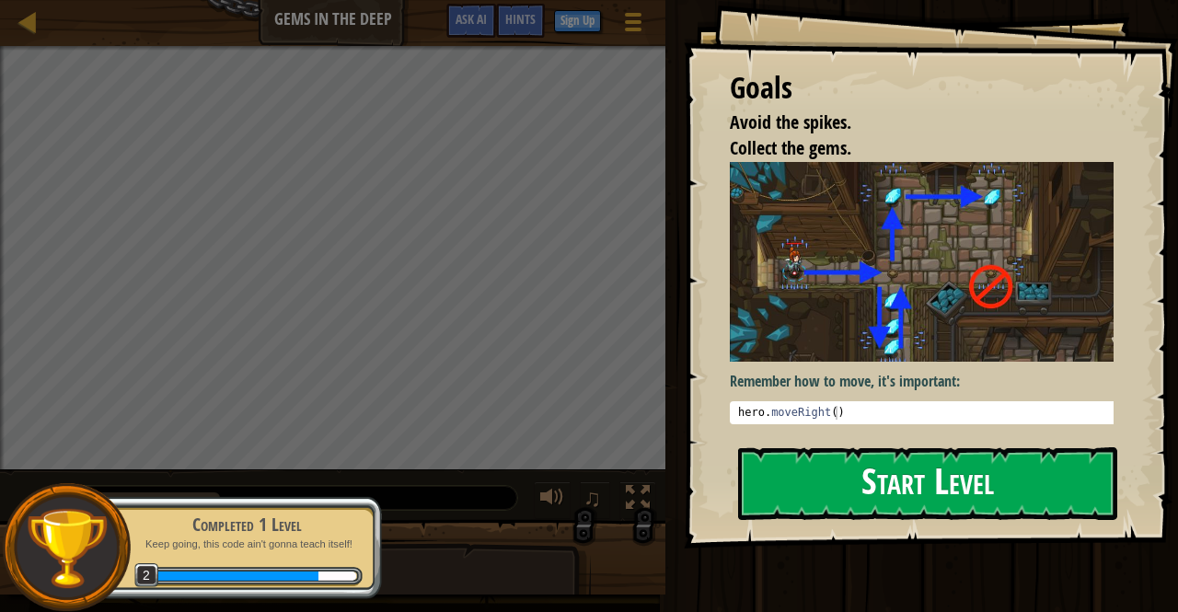
click at [827, 484] on button "Start Level" at bounding box center [927, 483] width 379 height 73
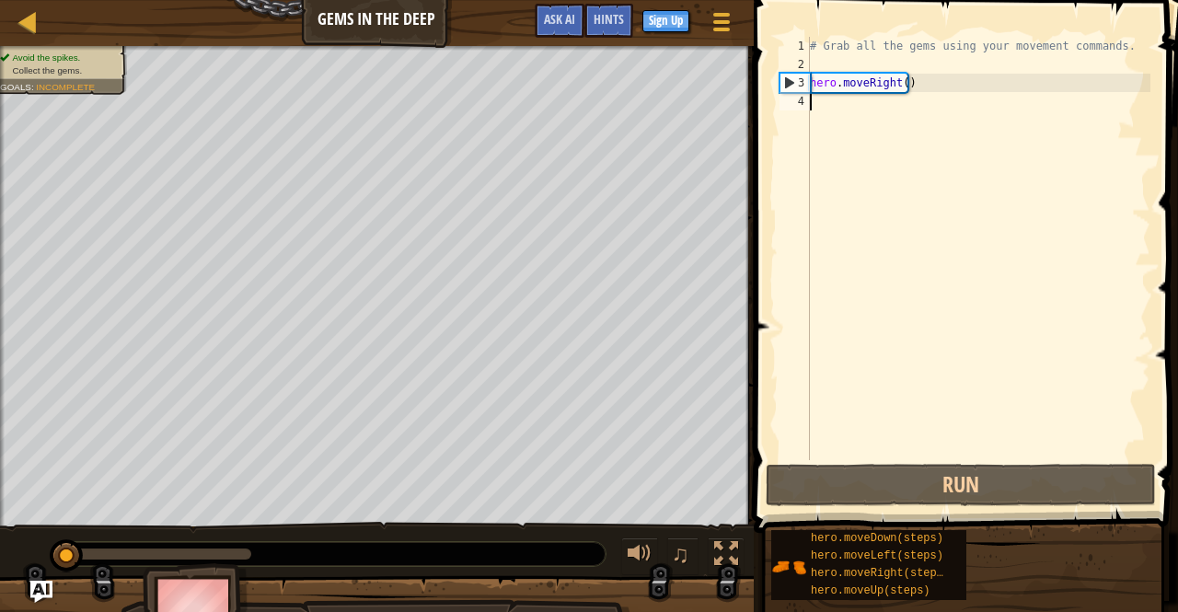
scroll to position [8, 0]
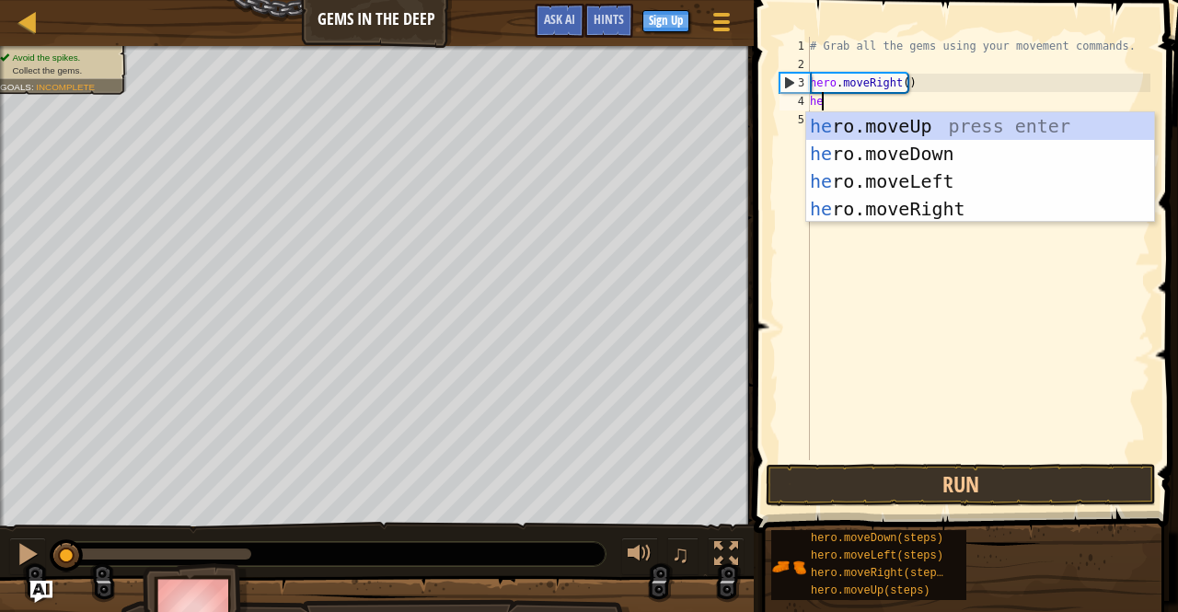
type textarea "hero"
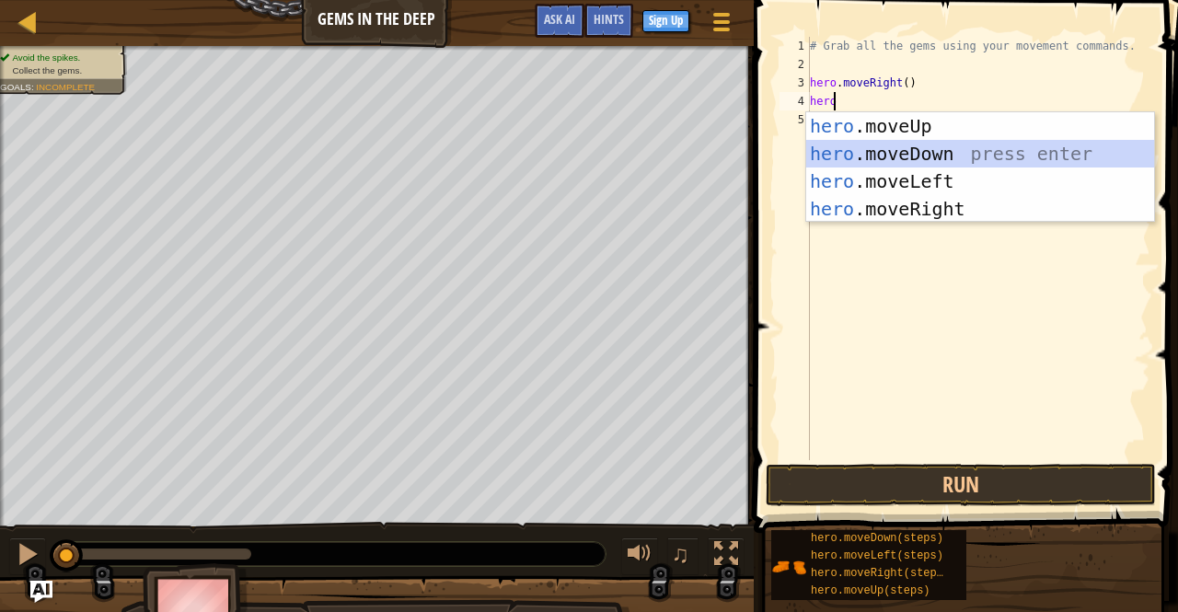
click at [886, 149] on div "hero .moveUp press enter hero .moveDown press enter hero .moveLeft press enter …" at bounding box center [981, 195] width 349 height 166
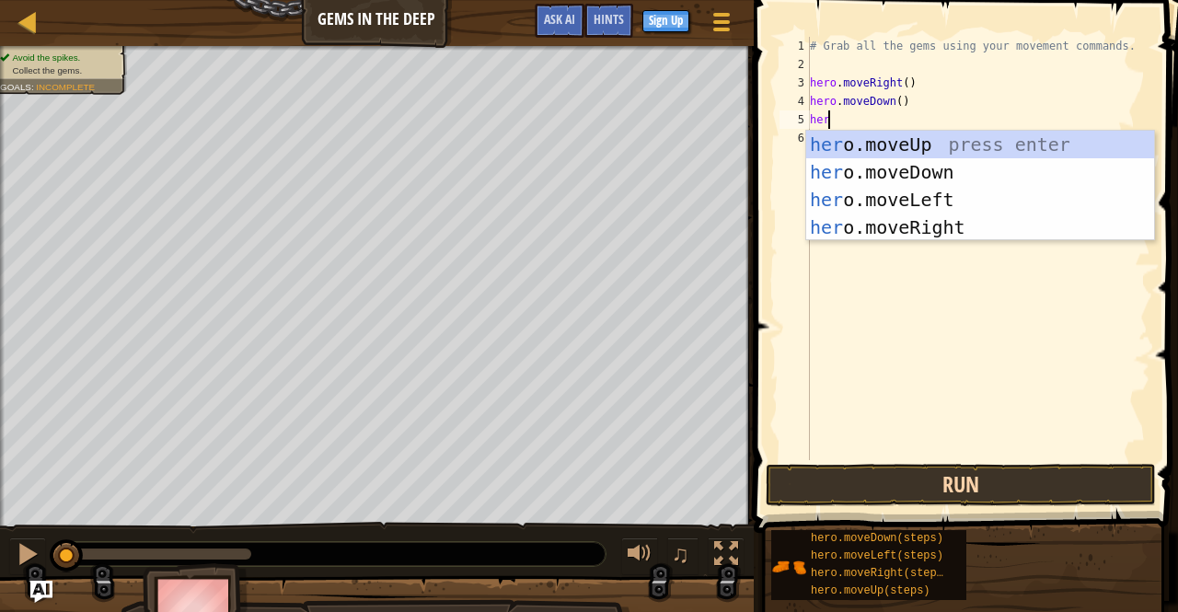
type textarea "hero"
click at [981, 143] on div "hero .moveUp press enter hero .moveDown press enter hero .moveLeft press enter …" at bounding box center [981, 214] width 349 height 166
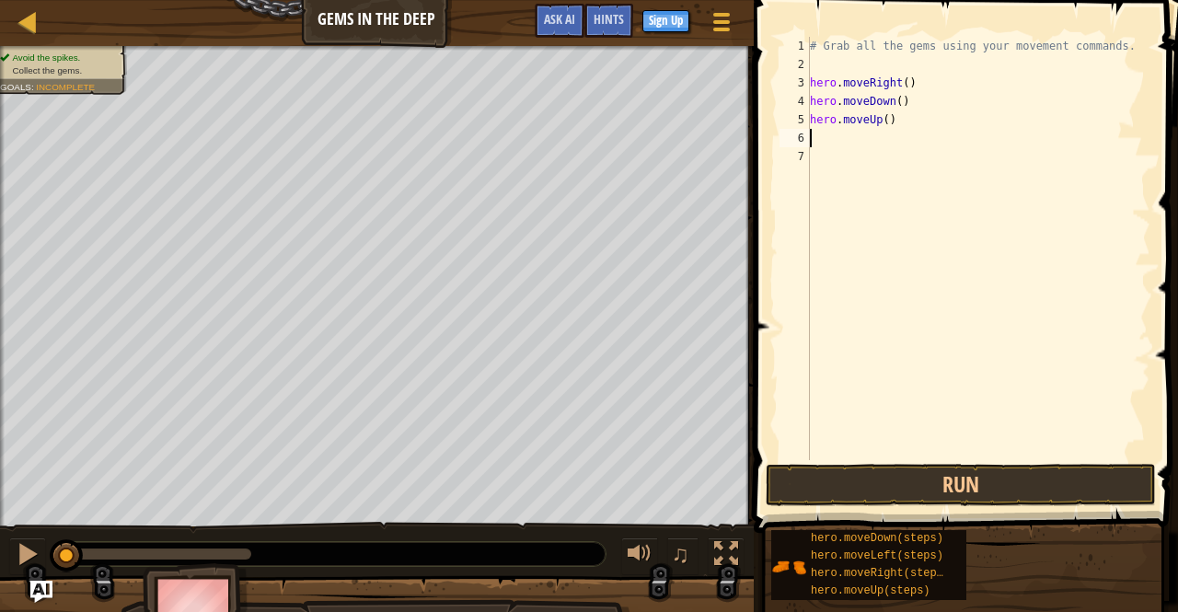
scroll to position [8, 0]
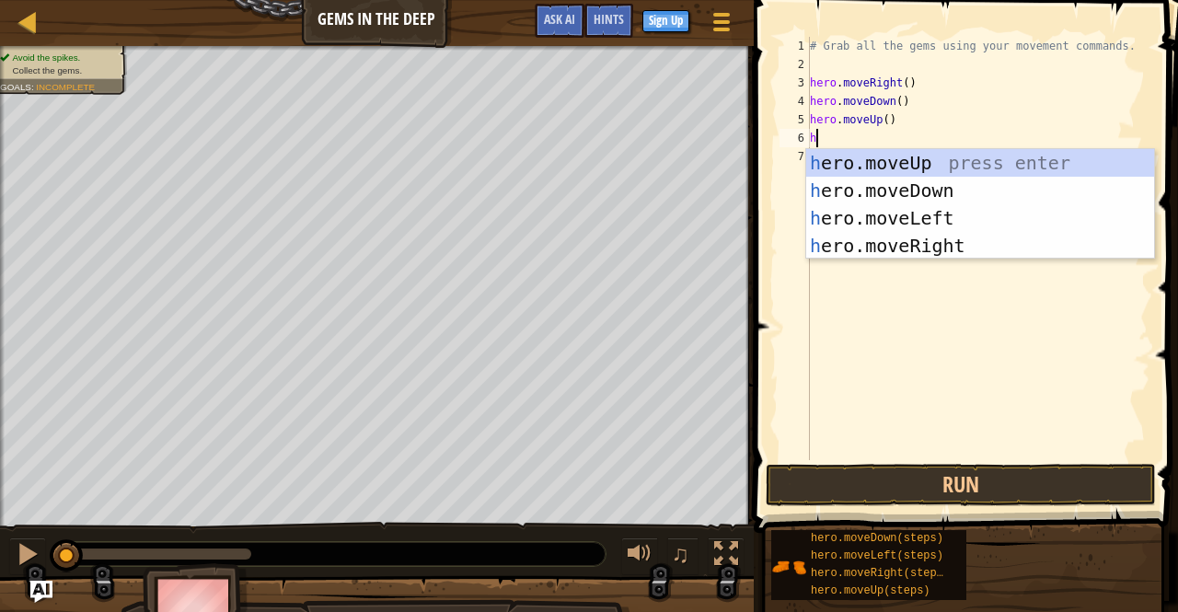
type textarea "hero"
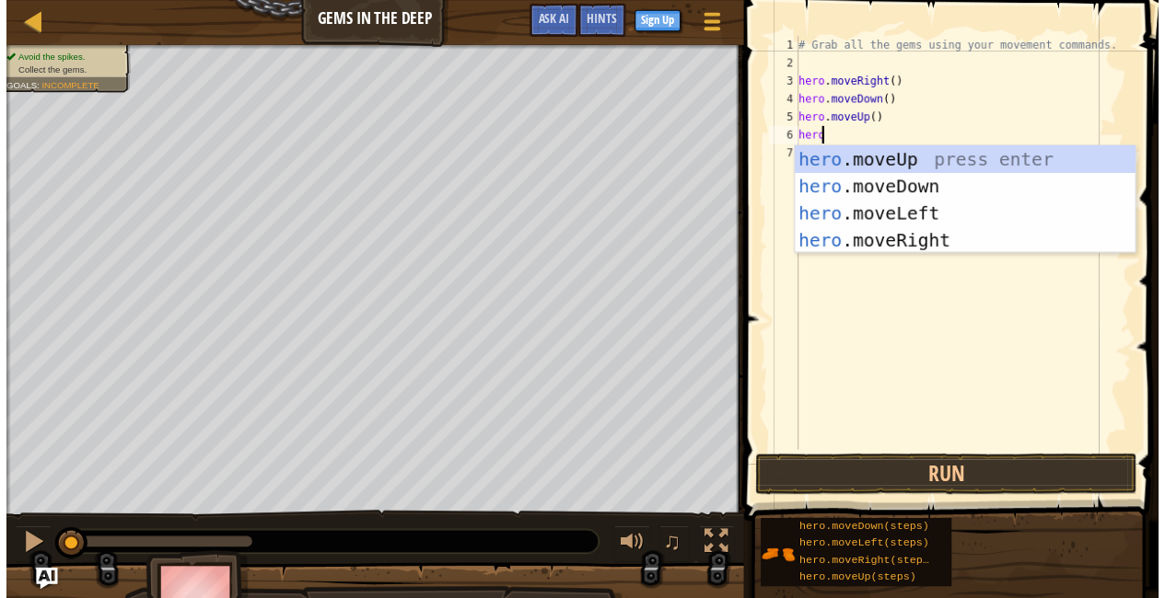
scroll to position [8, 1]
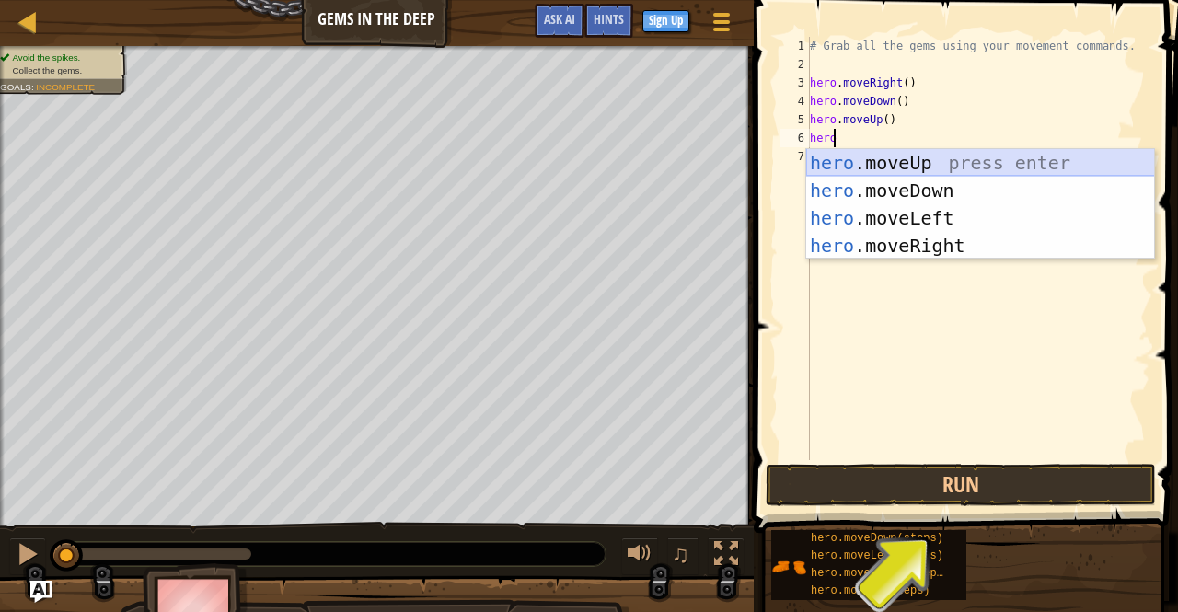
click at [958, 167] on div "hero .moveUp press enter hero .moveDown press enter hero .moveLeft press enter …" at bounding box center [981, 232] width 349 height 166
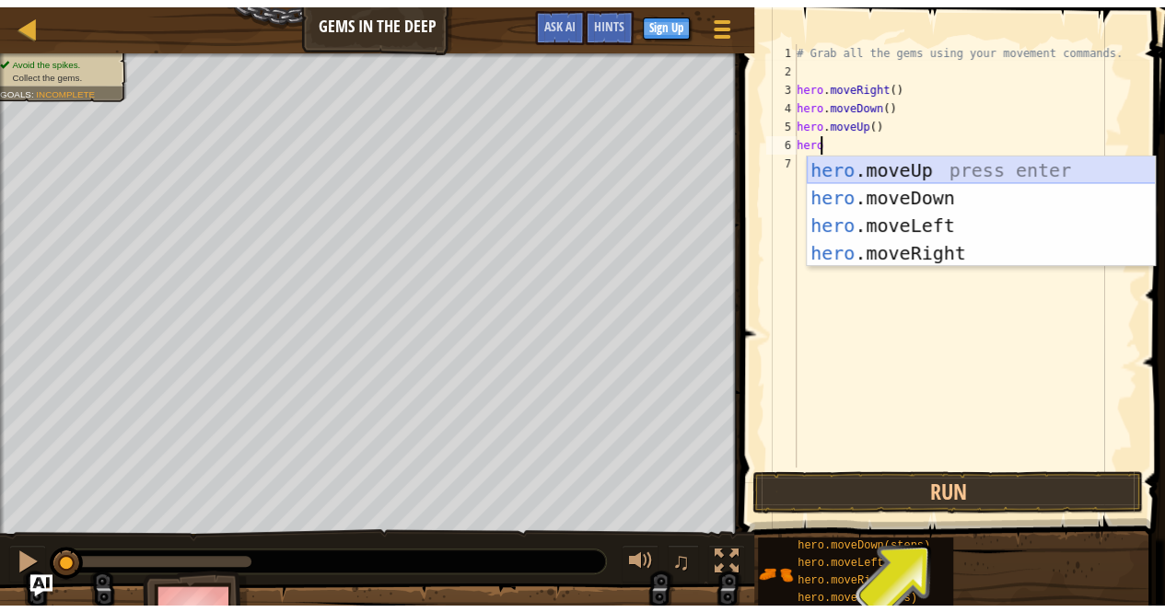
scroll to position [8, 0]
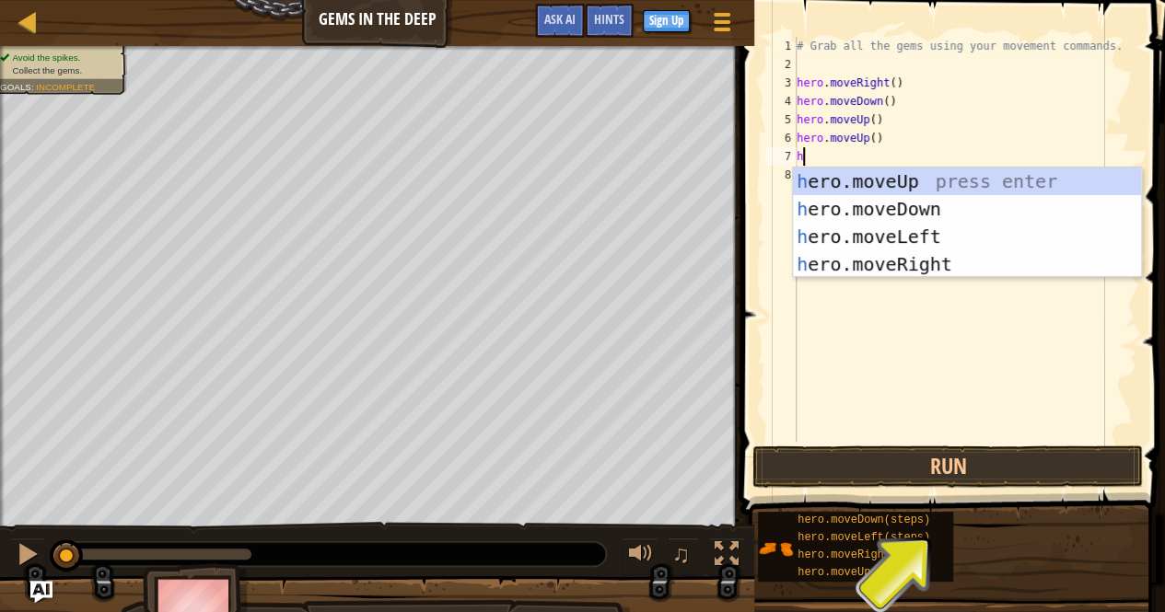
type textarea "hero"
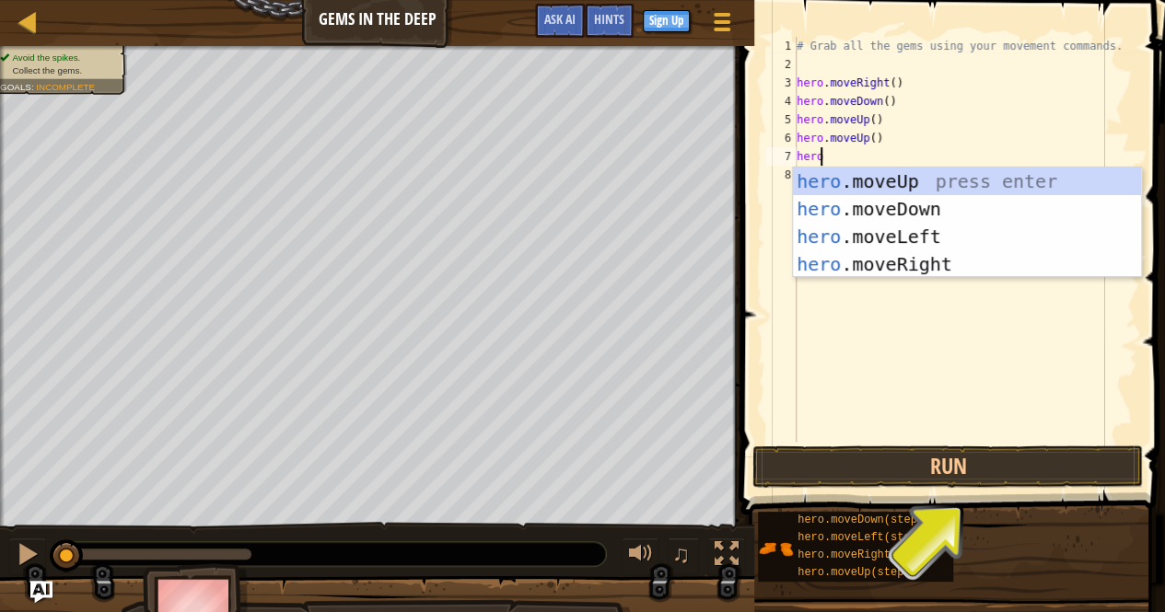
scroll to position [8, 1]
click at [935, 252] on div "hero .moveUp press enter hero .moveDown press enter hero .moveLeft press enter …" at bounding box center [967, 251] width 349 height 166
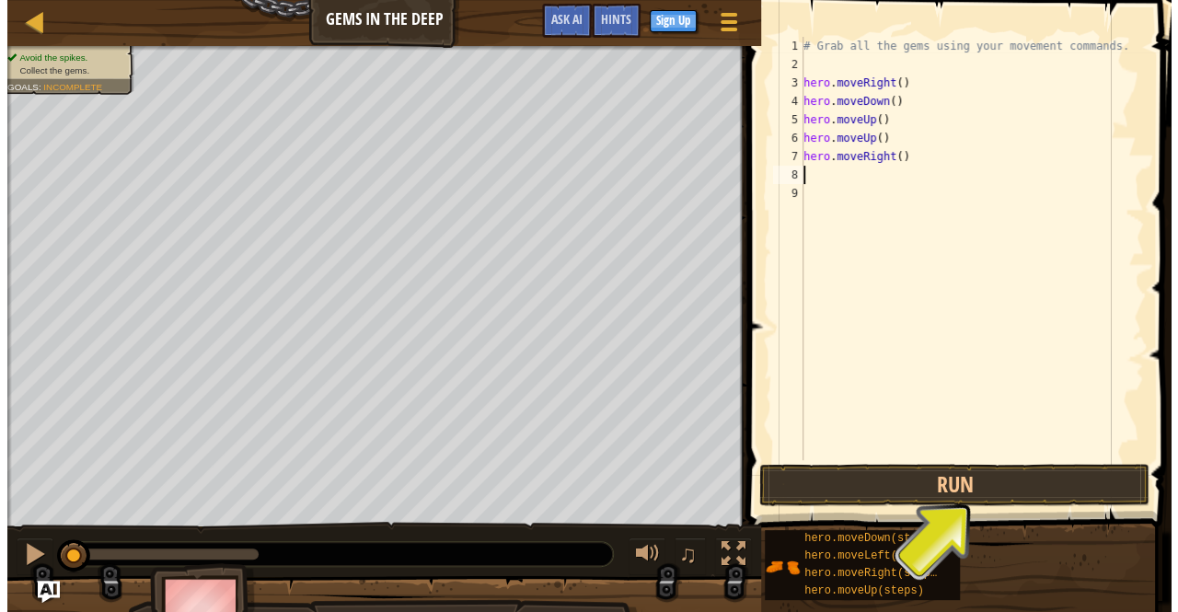
scroll to position [8, 0]
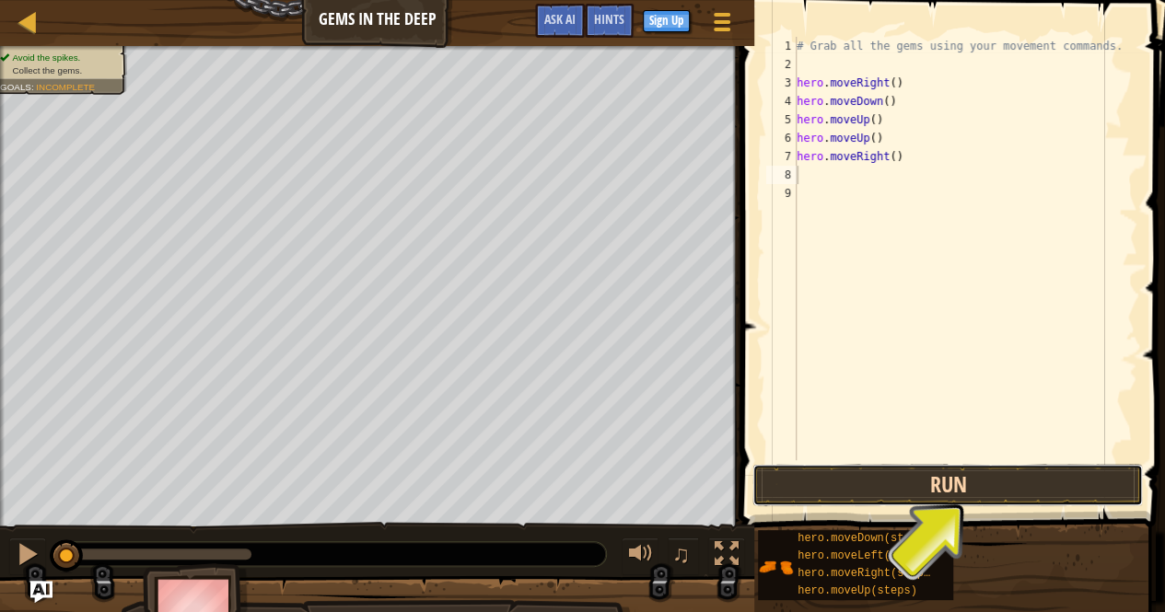
click at [827, 491] on button "Run" at bounding box center [947, 485] width 390 height 42
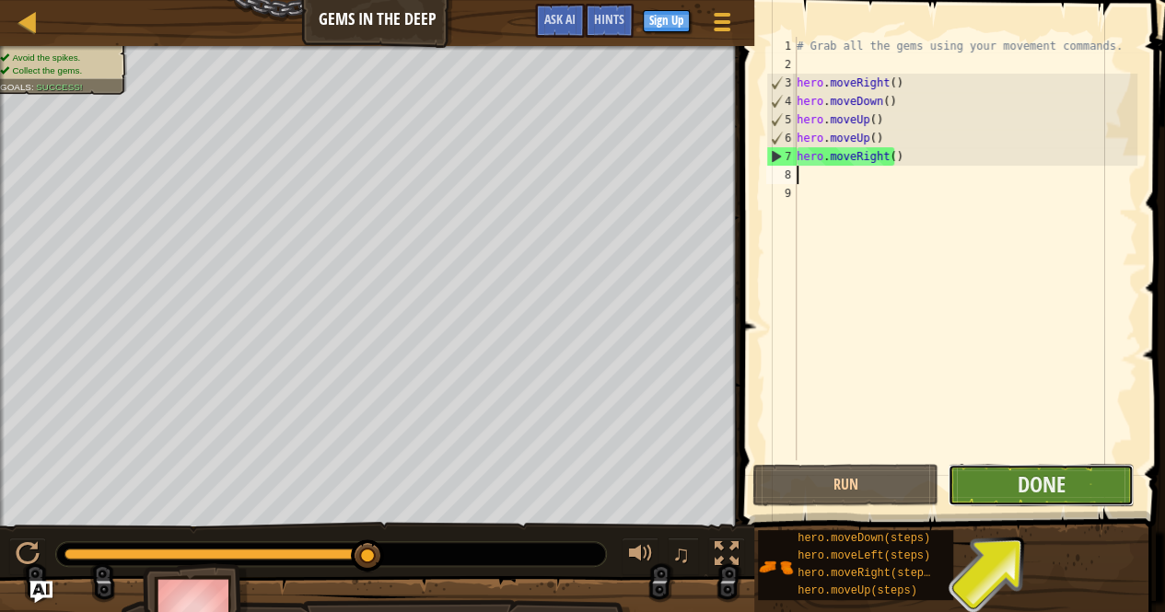
click at [1017, 502] on button "Done" at bounding box center [1040, 485] width 186 height 42
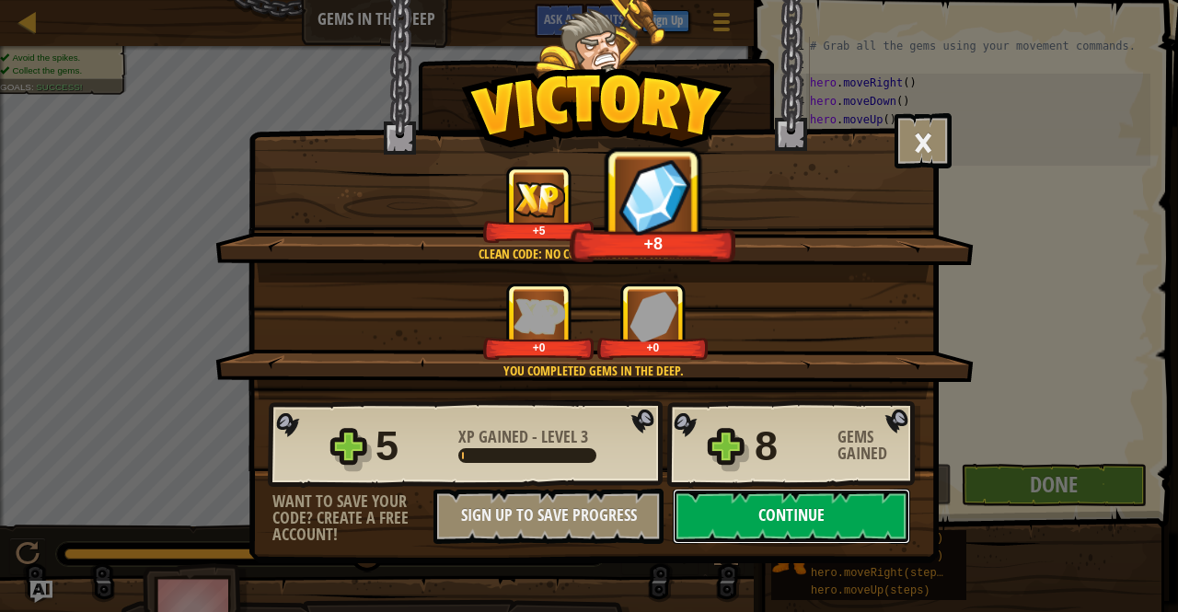
click at [845, 498] on button "Continue" at bounding box center [792, 516] width 238 height 55
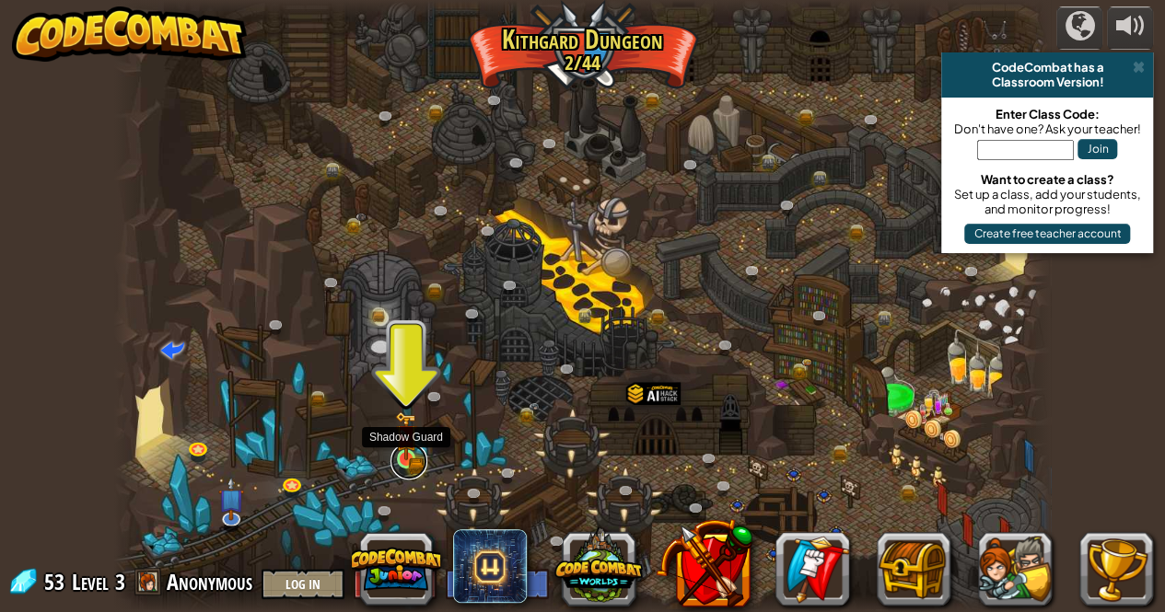
click at [406, 465] on link at bounding box center [408, 461] width 37 height 37
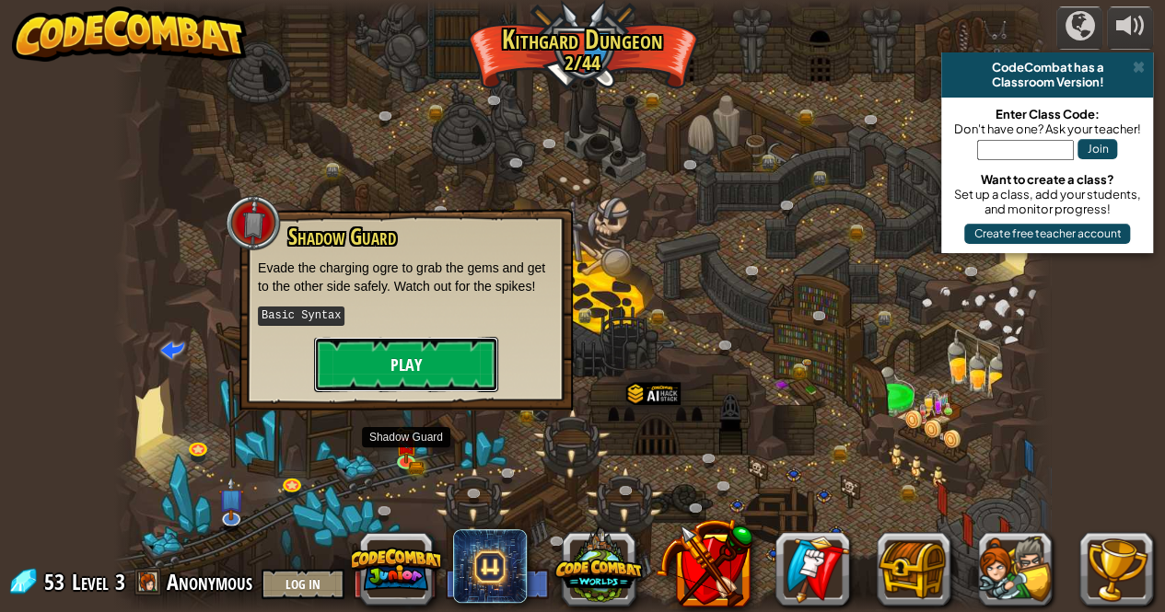
click at [398, 359] on button "Play" at bounding box center [406, 364] width 184 height 55
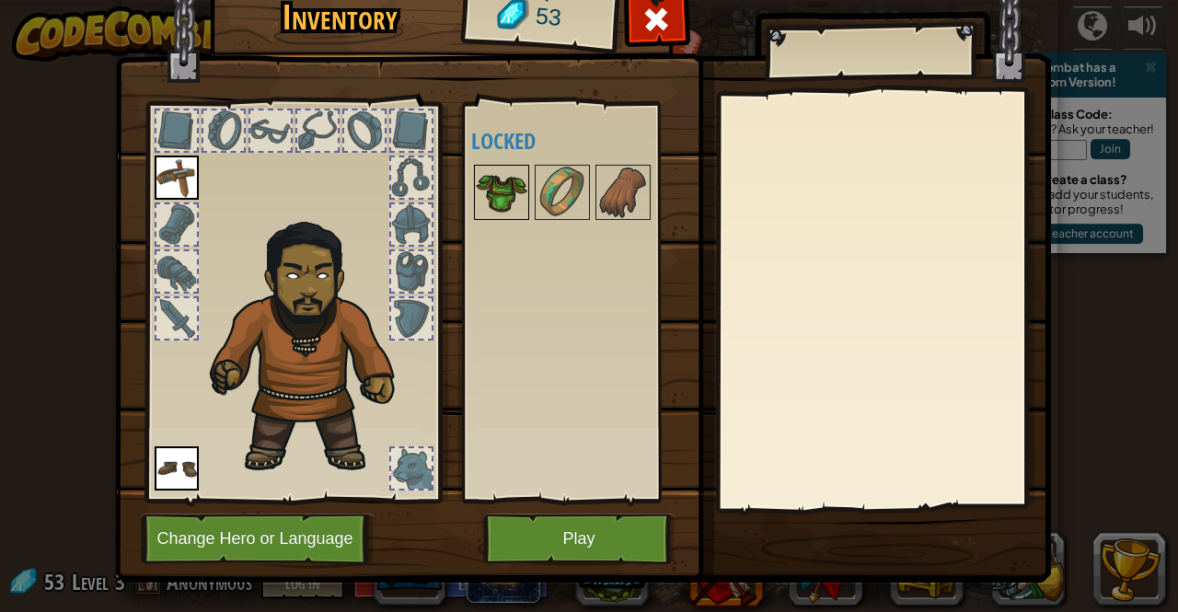
click at [503, 202] on img at bounding box center [502, 193] width 52 height 52
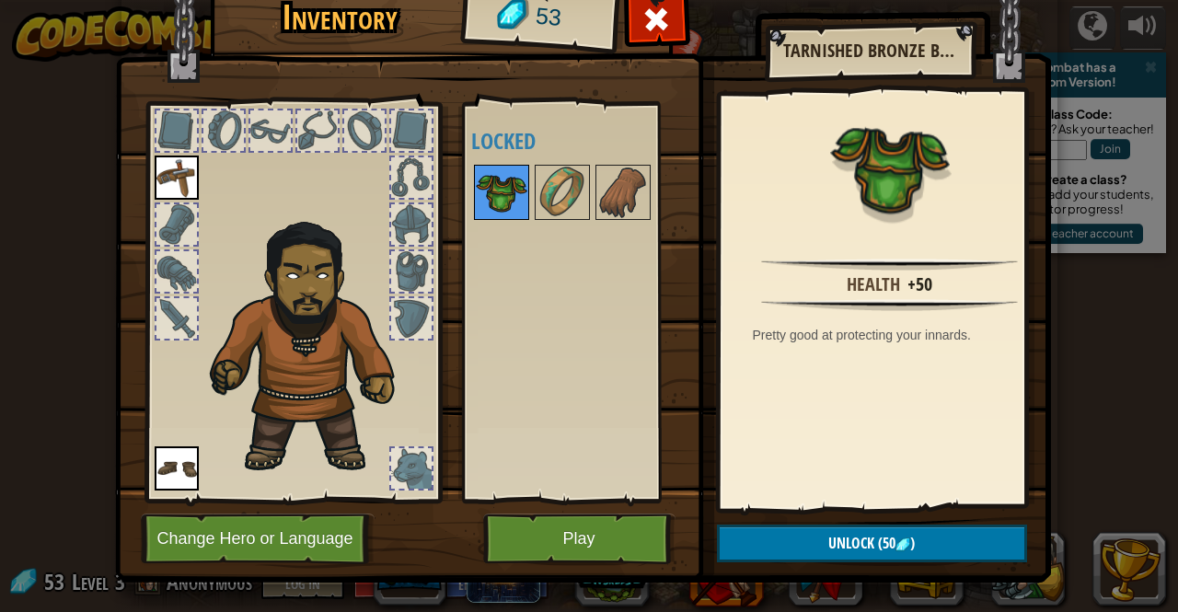
click at [486, 198] on img at bounding box center [502, 193] width 52 height 52
click at [508, 534] on button "Play" at bounding box center [579, 539] width 192 height 51
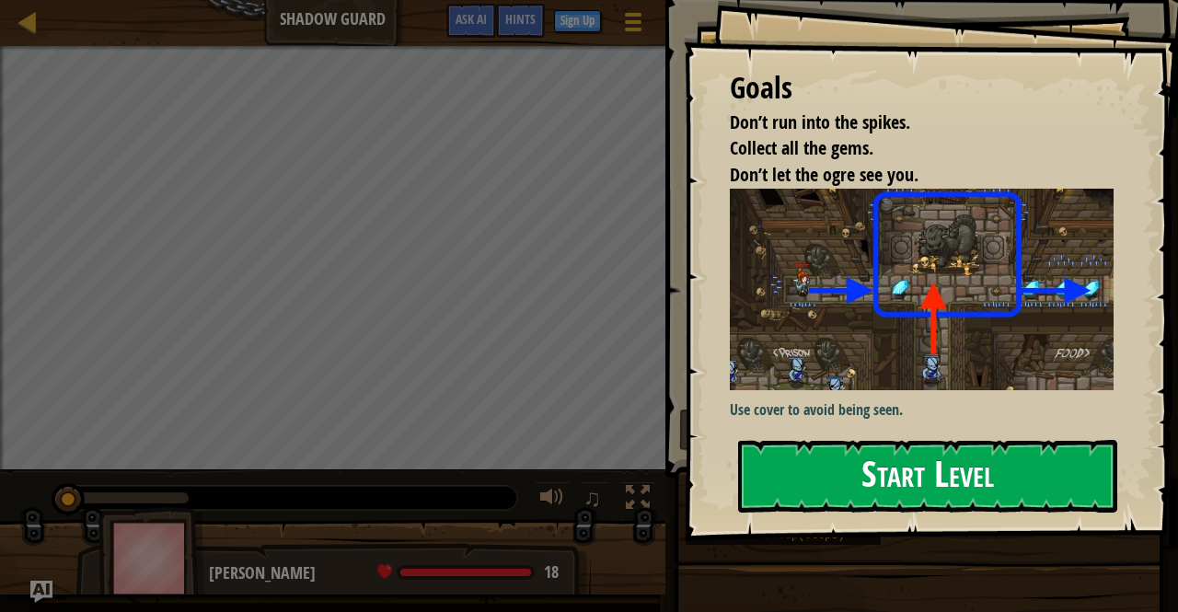
click at [849, 347] on div "Goals Don’t run into the spikes. Collect all the gems. Don’t let the ogre see y…" at bounding box center [931, 270] width 494 height 541
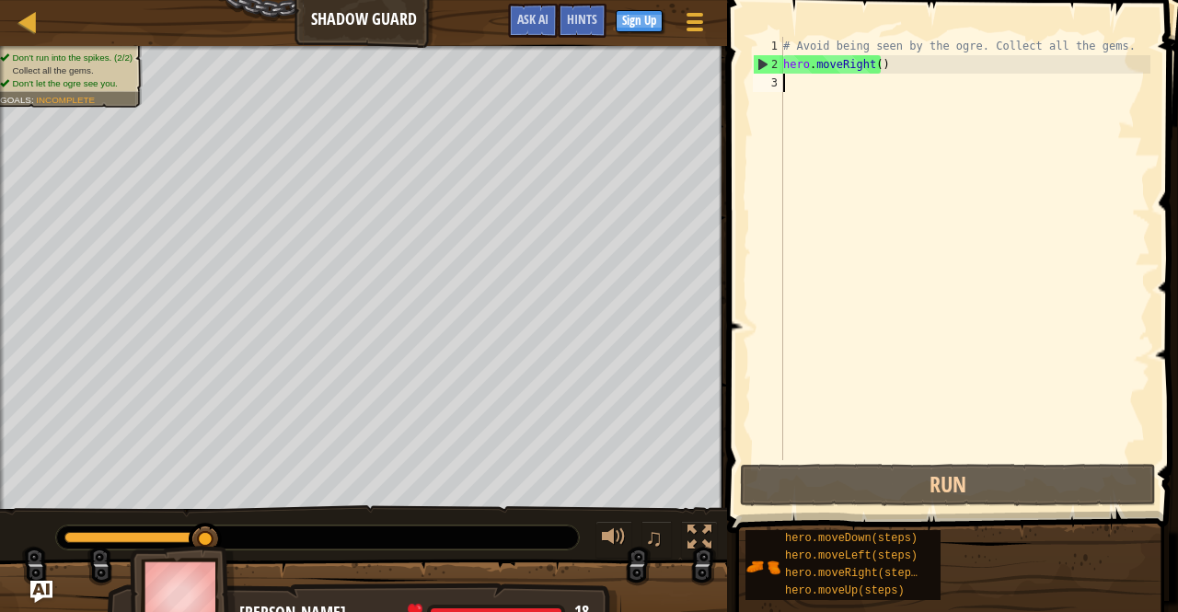
click at [851, 86] on div "# Avoid being seen by the ogre. Collect all the gems. hero . moveRight ( )" at bounding box center [965, 267] width 371 height 460
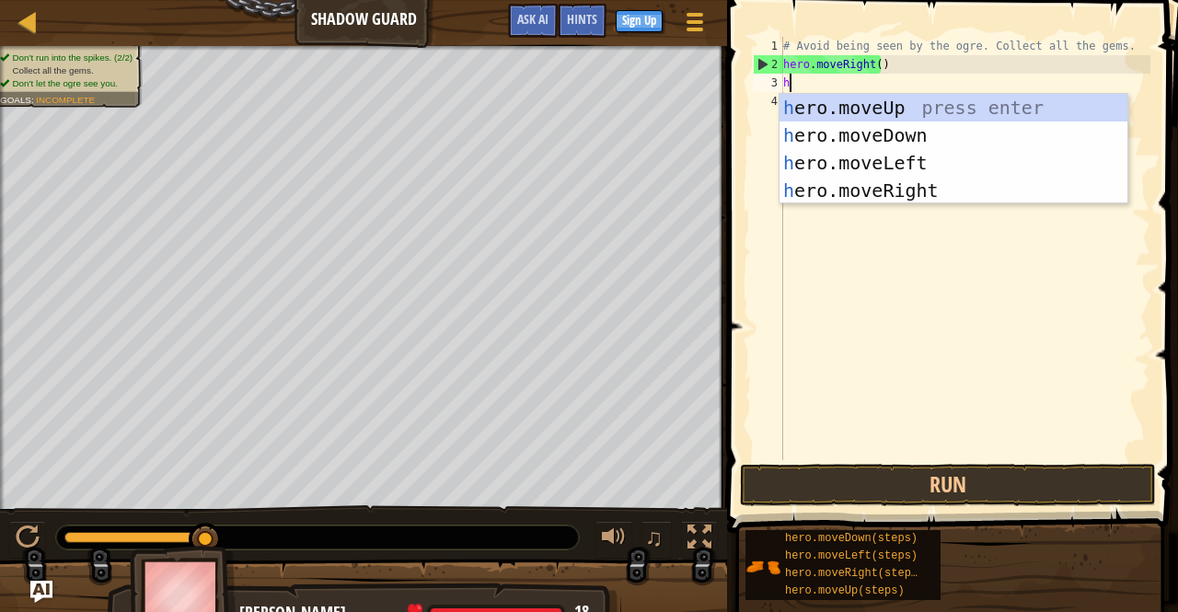
scroll to position [8, 0]
type textarea "hero"
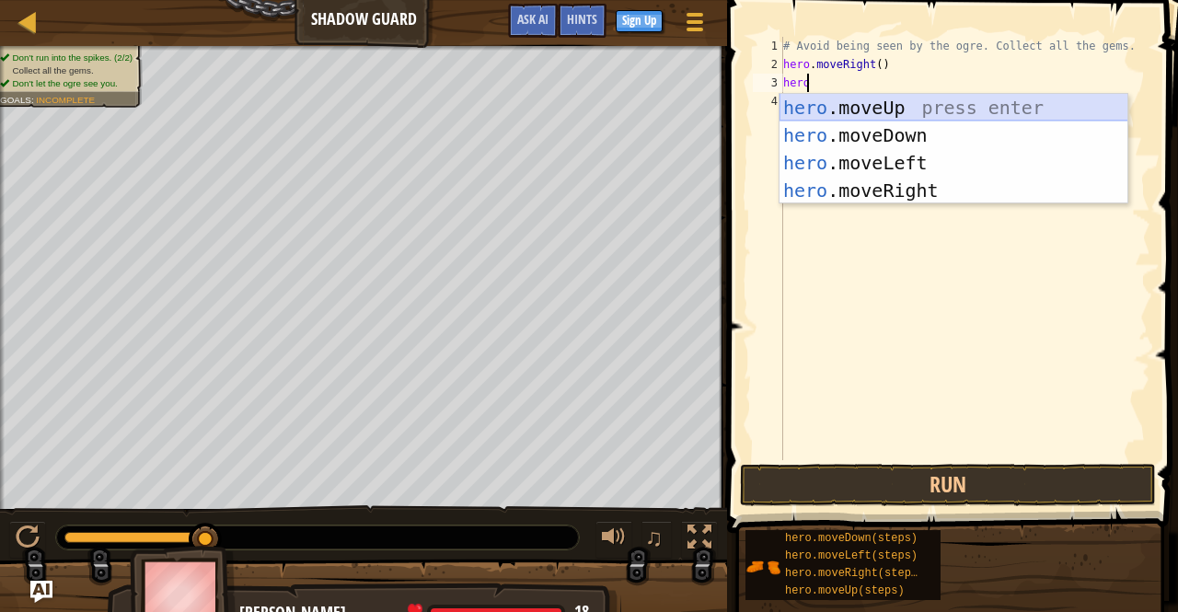
click at [854, 110] on div "hero .moveUp press enter hero .moveDown press enter hero .moveLeft press enter …" at bounding box center [954, 177] width 349 height 166
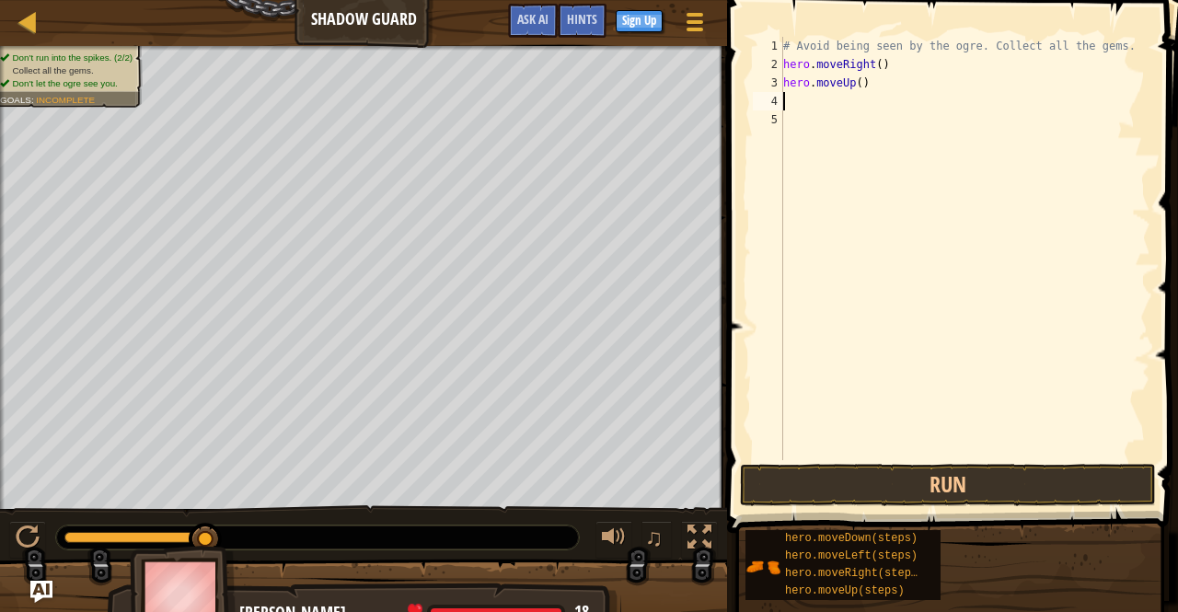
scroll to position [8, 0]
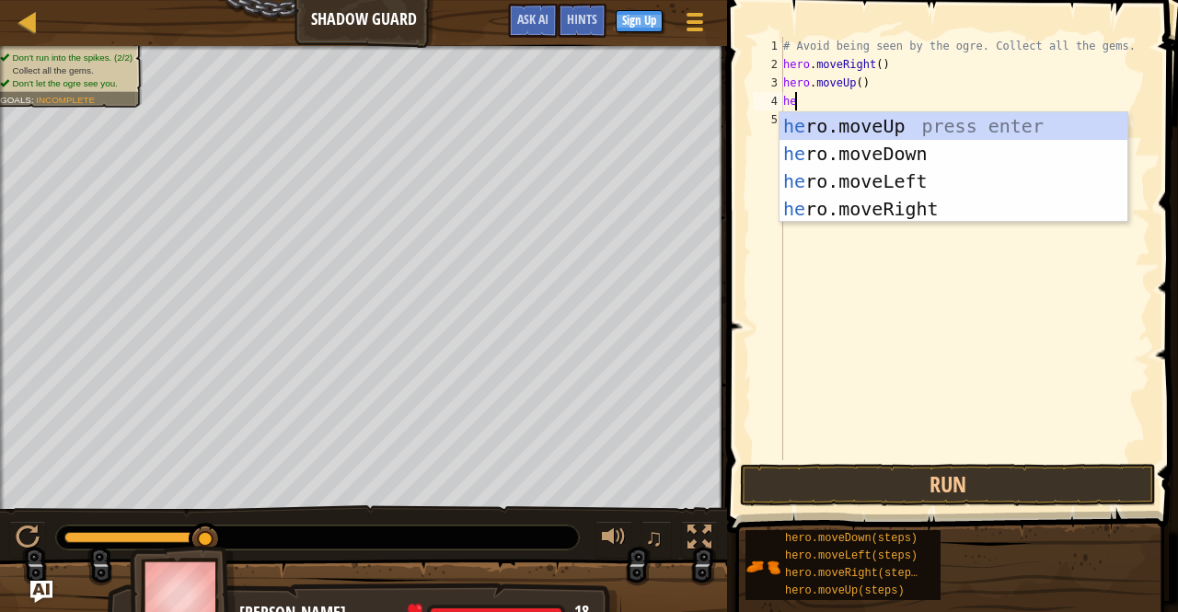
type textarea "hero"
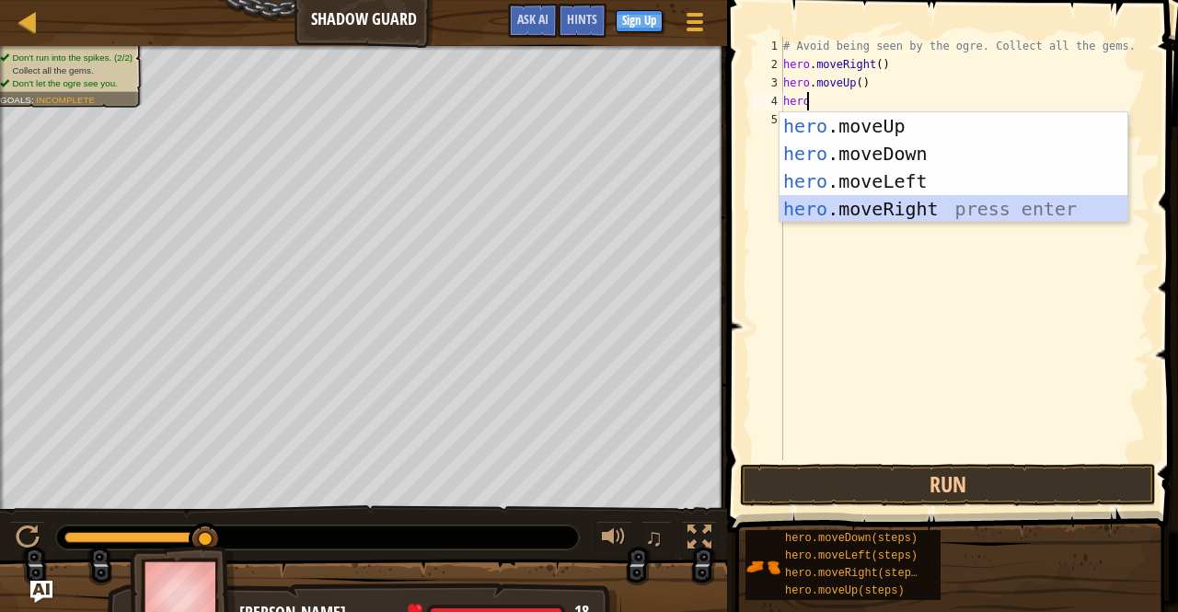
click at [871, 202] on div "hero .moveUp press enter hero .moveDown press enter hero .moveLeft press enter …" at bounding box center [954, 195] width 349 height 166
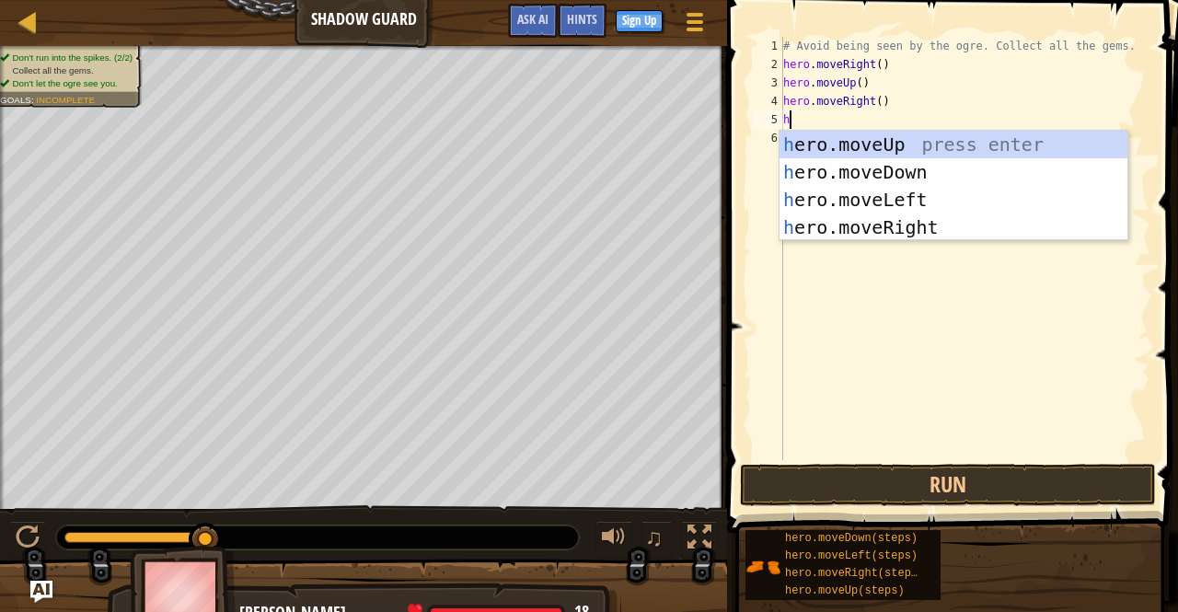
type textarea "hero"
click at [831, 168] on div "hero .moveUp press enter hero .moveDown press enter hero .moveLeft press enter …" at bounding box center [954, 214] width 349 height 166
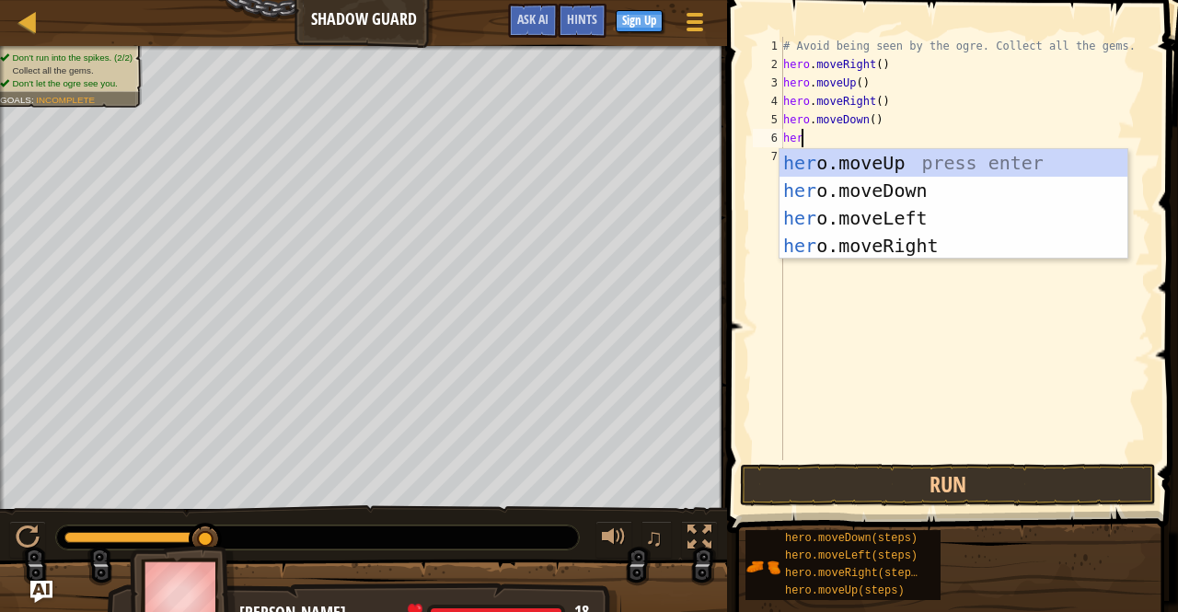
type textarea "hero"
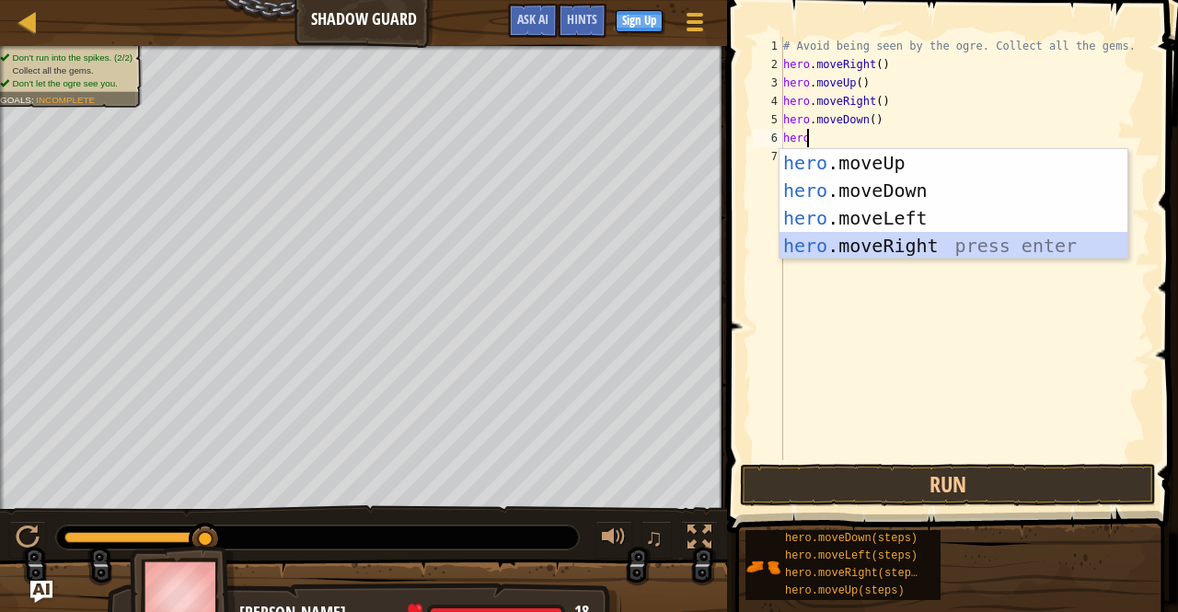
click at [860, 249] on div "hero .moveUp press enter hero .moveDown press enter hero .moveLeft press enter …" at bounding box center [954, 232] width 349 height 166
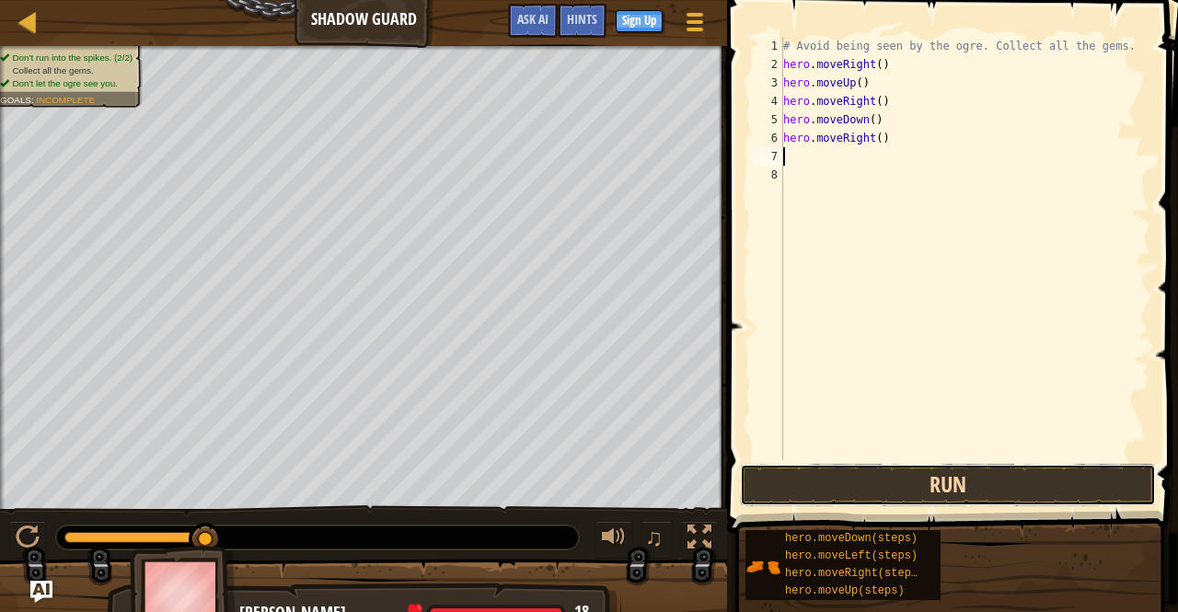
click at [900, 483] on button "Run" at bounding box center [948, 485] width 416 height 42
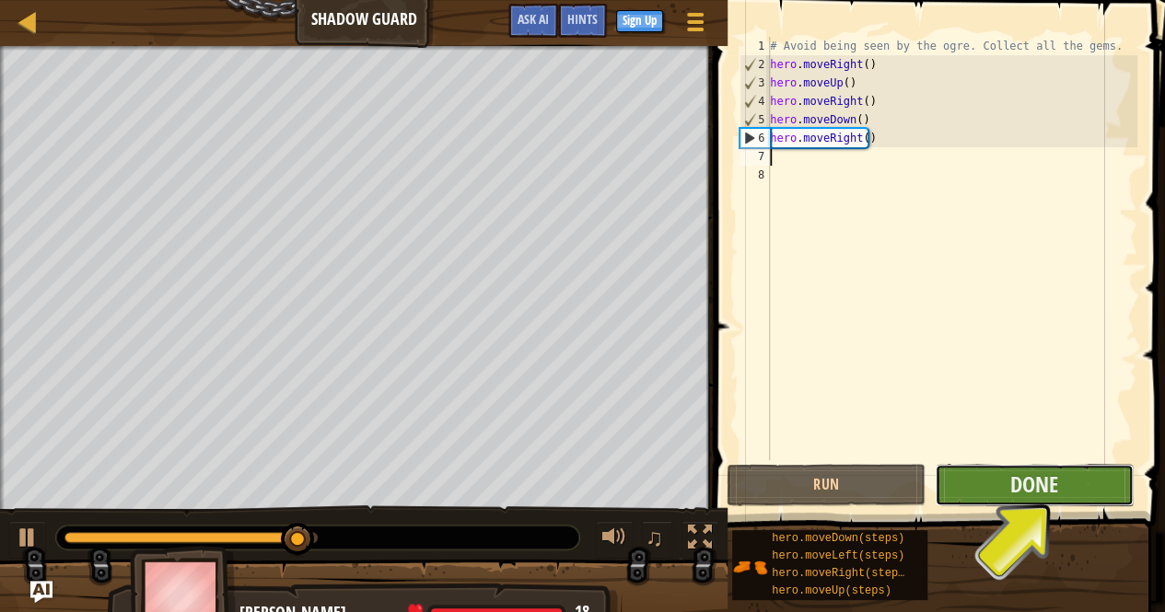
click at [1009, 487] on button "Done" at bounding box center [1033, 485] width 199 height 42
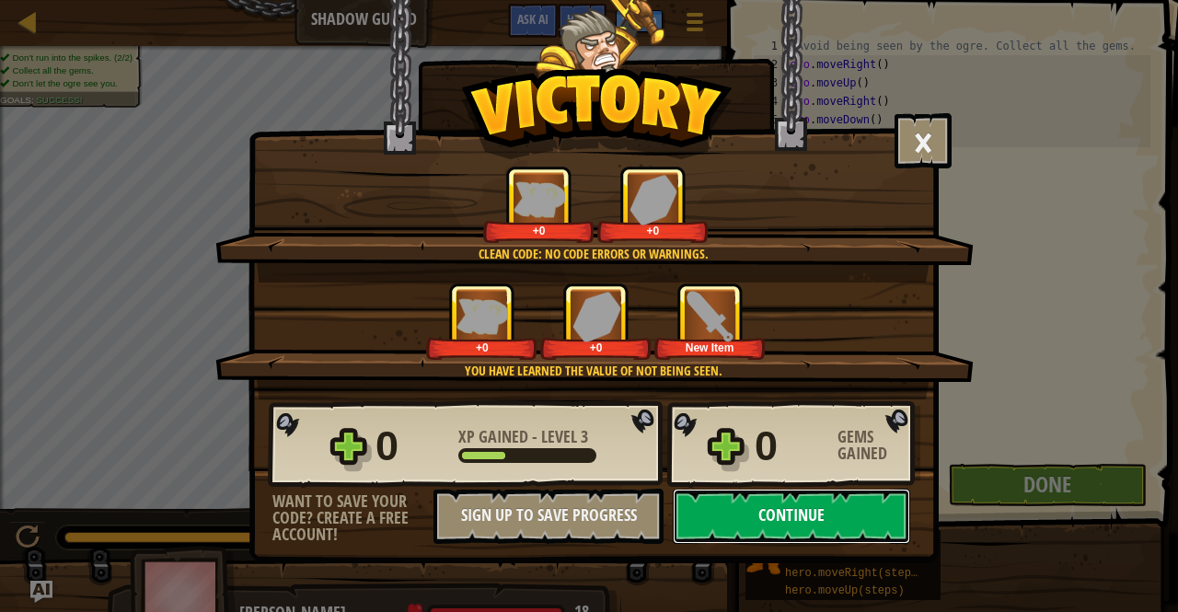
click at [823, 509] on button "Continue" at bounding box center [792, 516] width 238 height 55
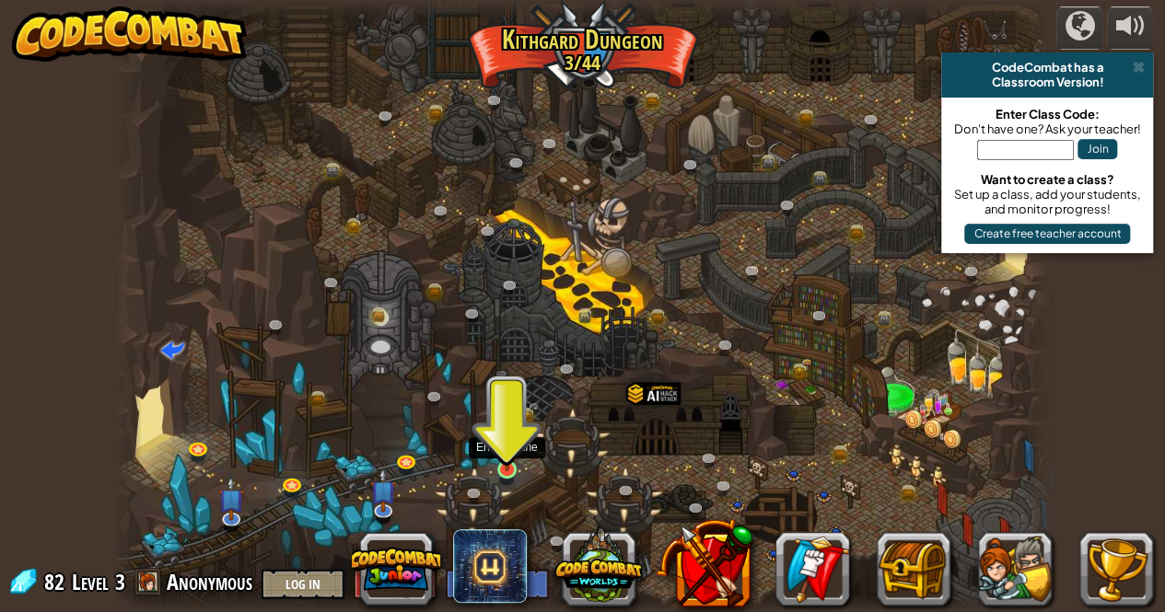
click at [506, 460] on img at bounding box center [506, 446] width 22 height 52
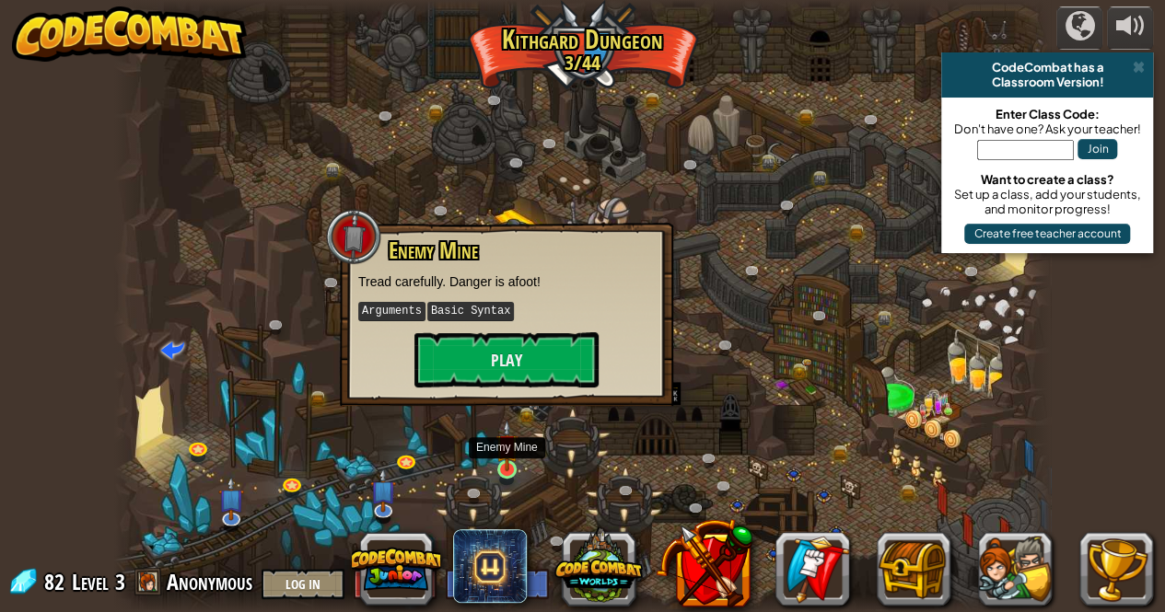
click at [506, 460] on img at bounding box center [506, 446] width 22 height 52
click at [477, 364] on button "Play" at bounding box center [506, 359] width 184 height 55
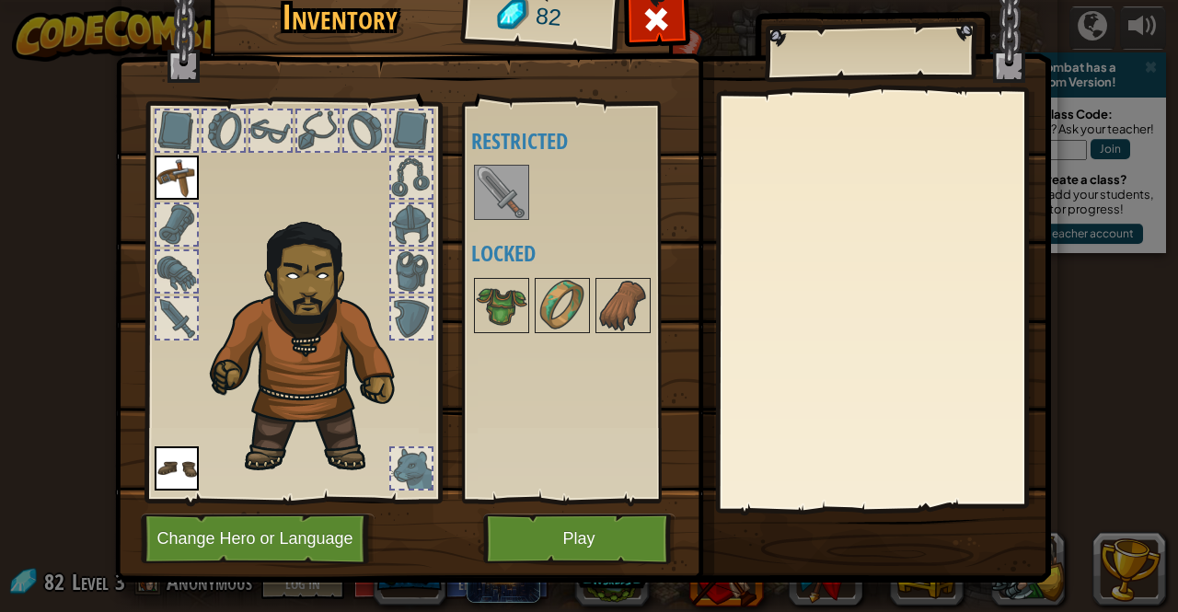
click at [505, 188] on img at bounding box center [502, 193] width 52 height 52
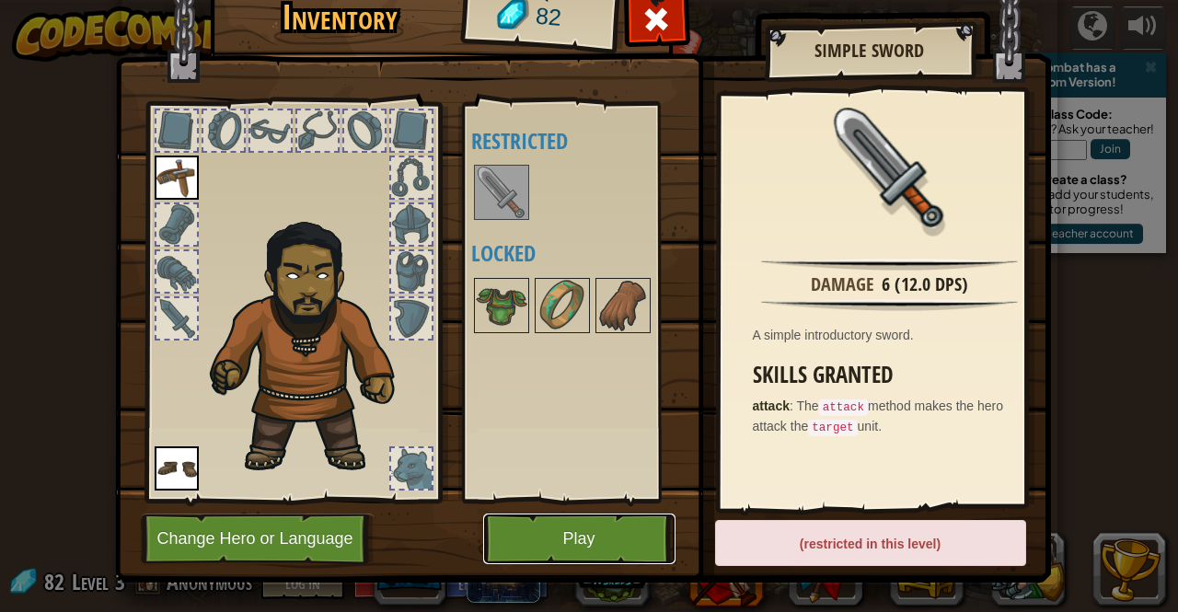
click at [590, 515] on button "Play" at bounding box center [579, 539] width 192 height 51
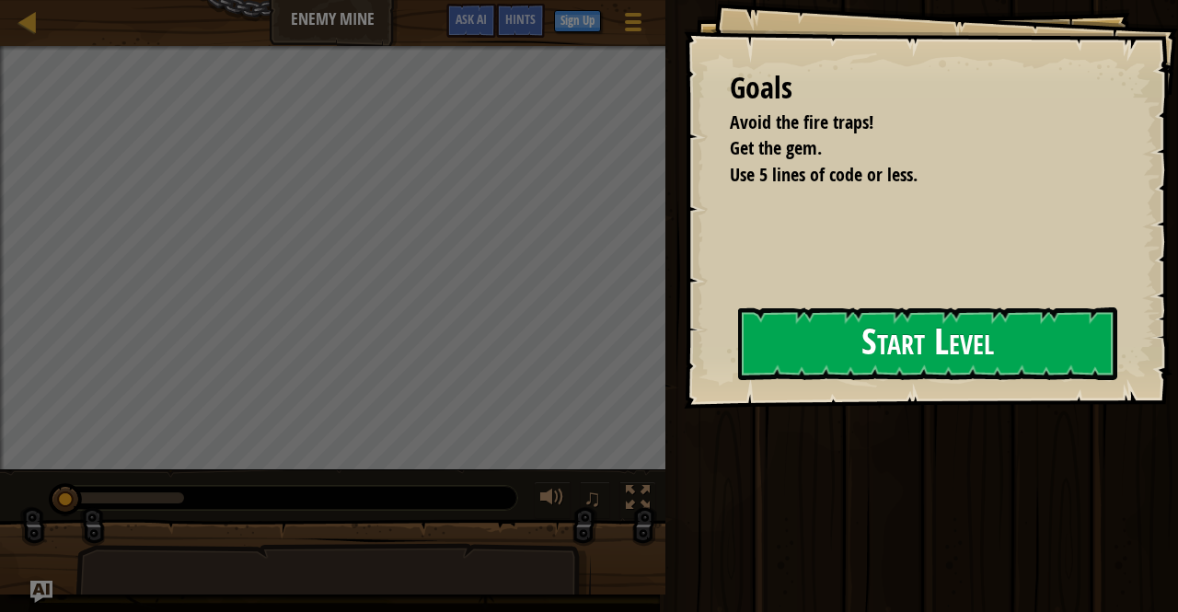
click at [989, 342] on button "Start Level" at bounding box center [927, 344] width 379 height 73
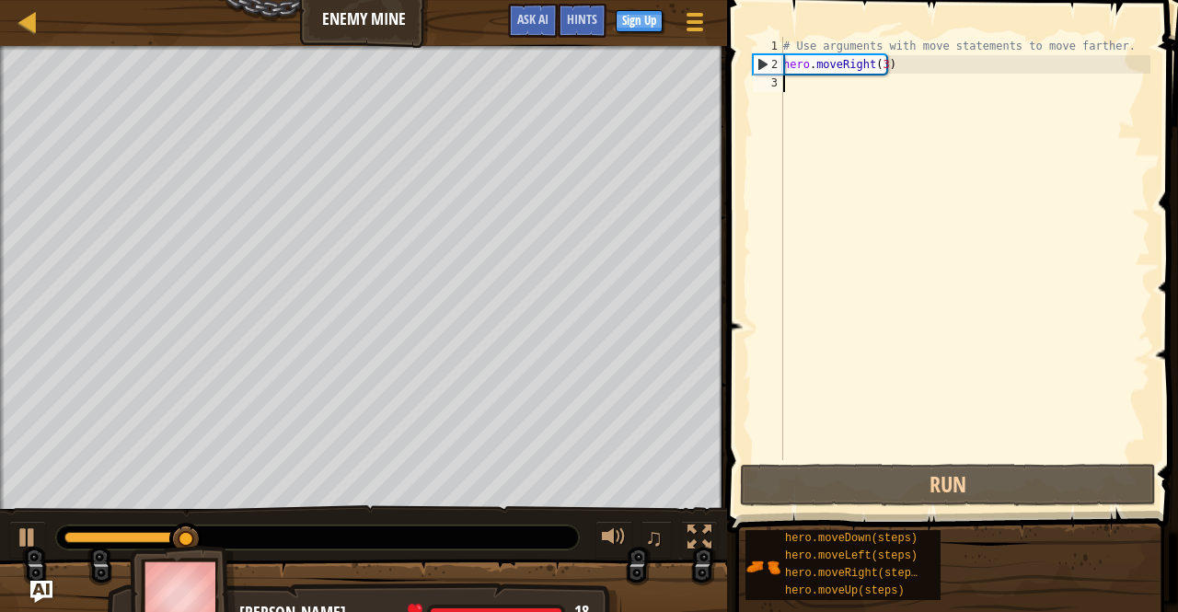
scroll to position [8, 0]
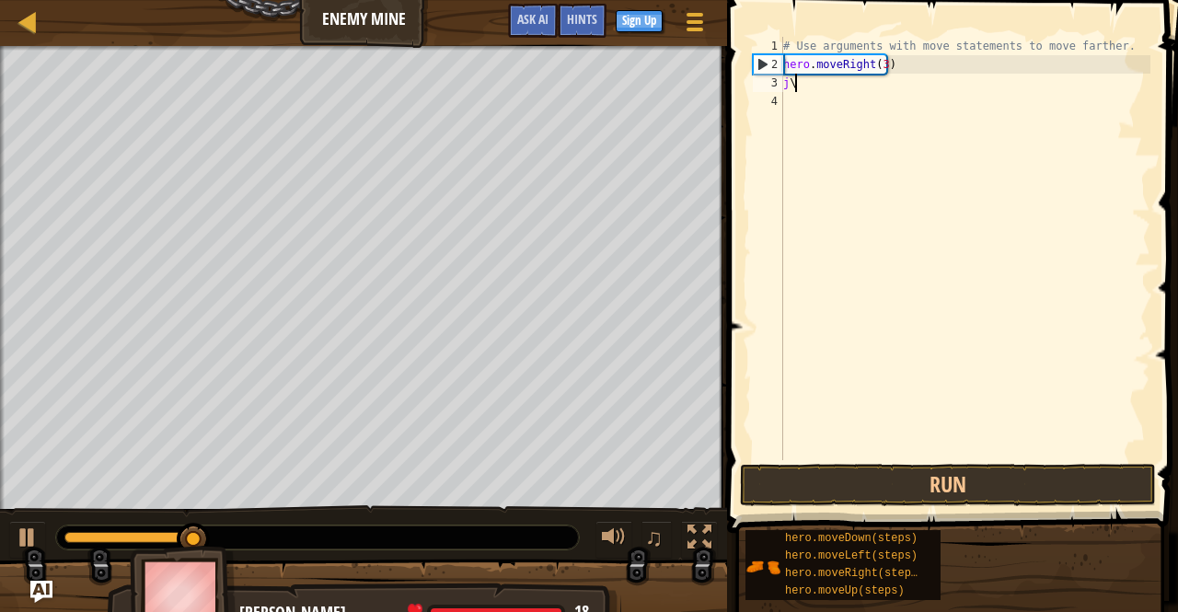
type textarea "j"
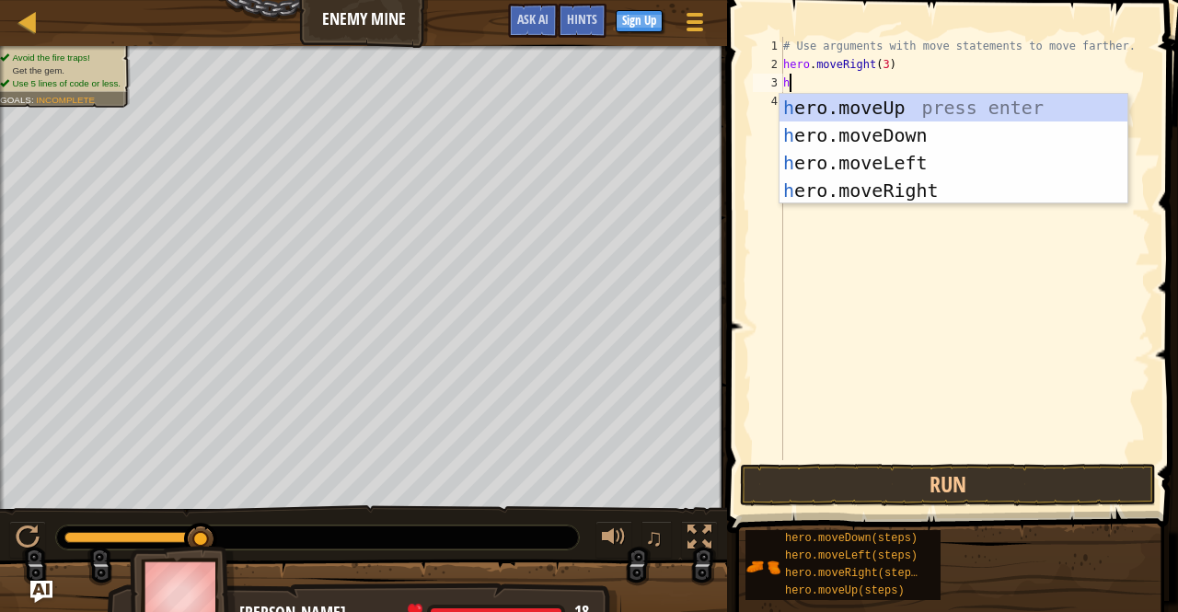
type textarea "hero"
click at [892, 112] on div "hero .moveUp press enter hero .moveDown press enter hero .moveLeft press enter …" at bounding box center [954, 177] width 349 height 166
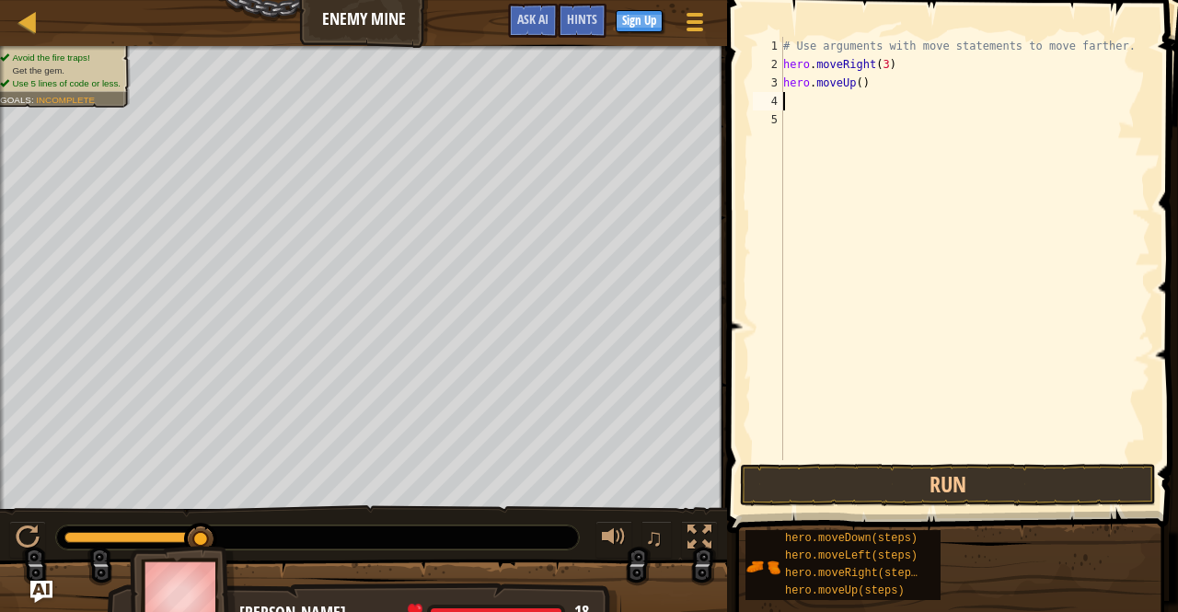
scroll to position [8, 0]
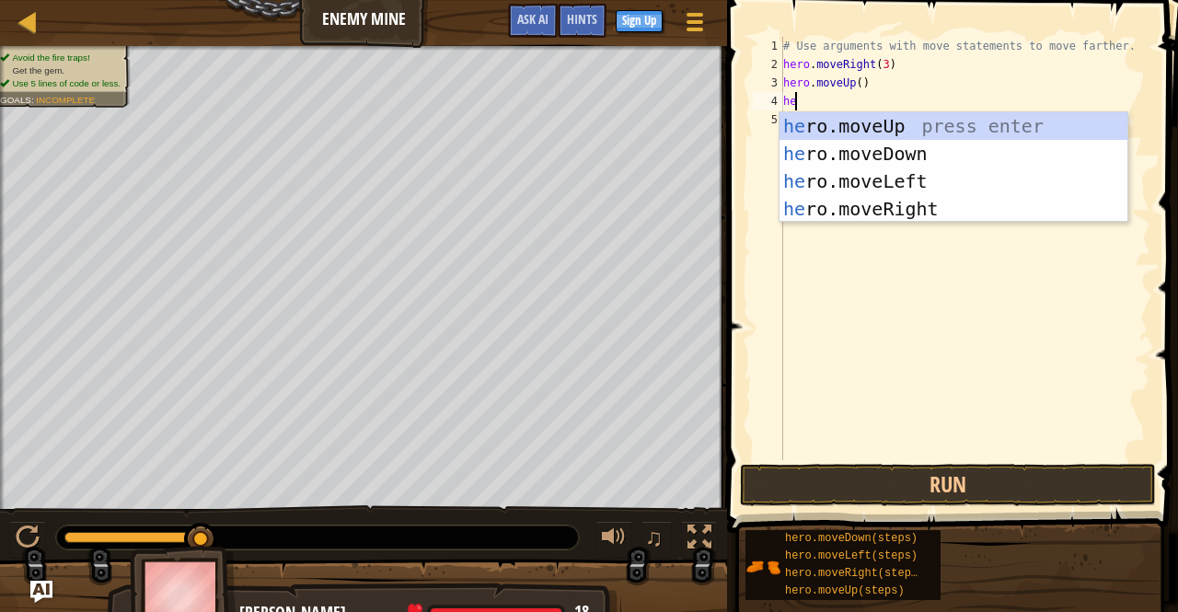
type textarea "hero"
click at [944, 202] on div "hero .moveUp press enter hero .moveDown press enter hero .moveLeft press enter …" at bounding box center [954, 195] width 349 height 166
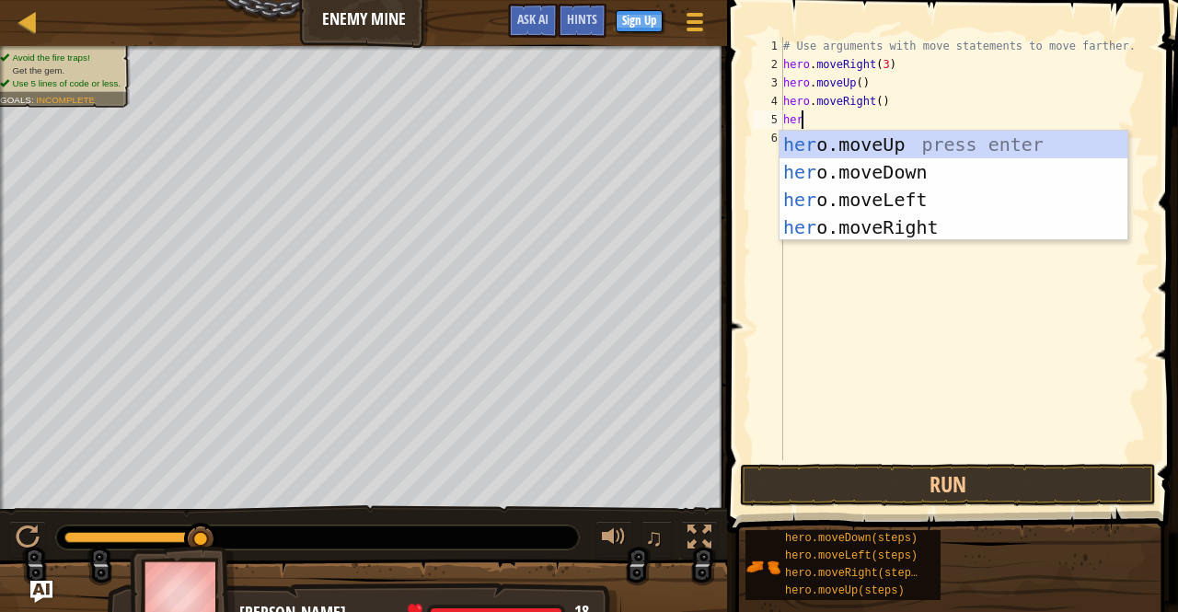
type textarea "hero"
click at [869, 163] on div "hero .moveUp press enter hero .moveDown press enter hero .moveLeft press enter …" at bounding box center [954, 214] width 349 height 166
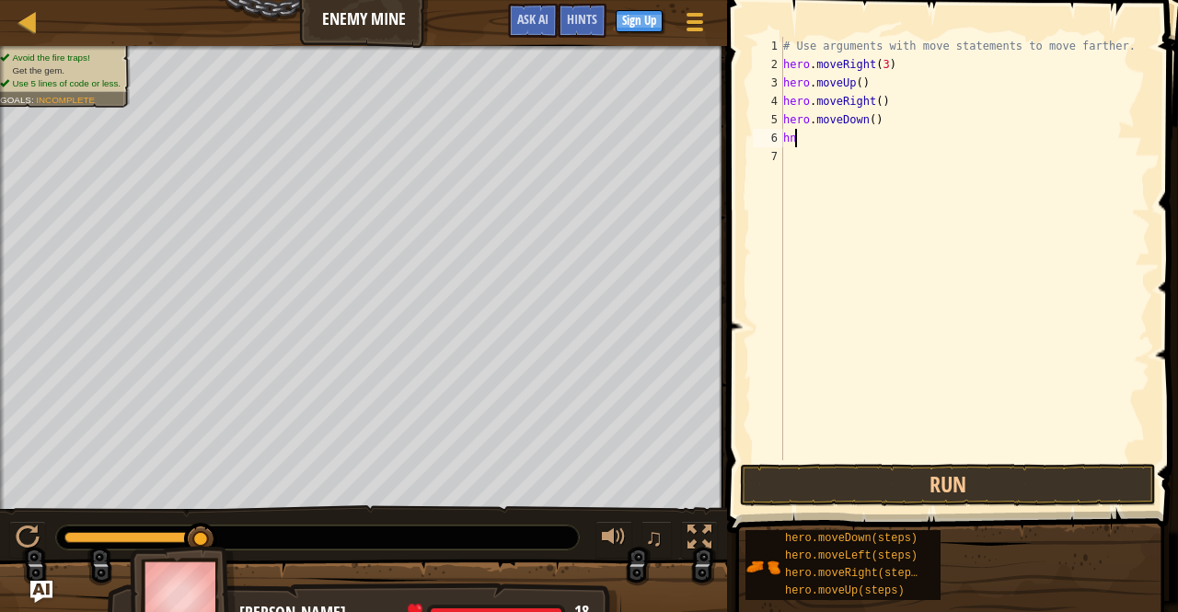
scroll to position [8, 0]
type textarea "hero"
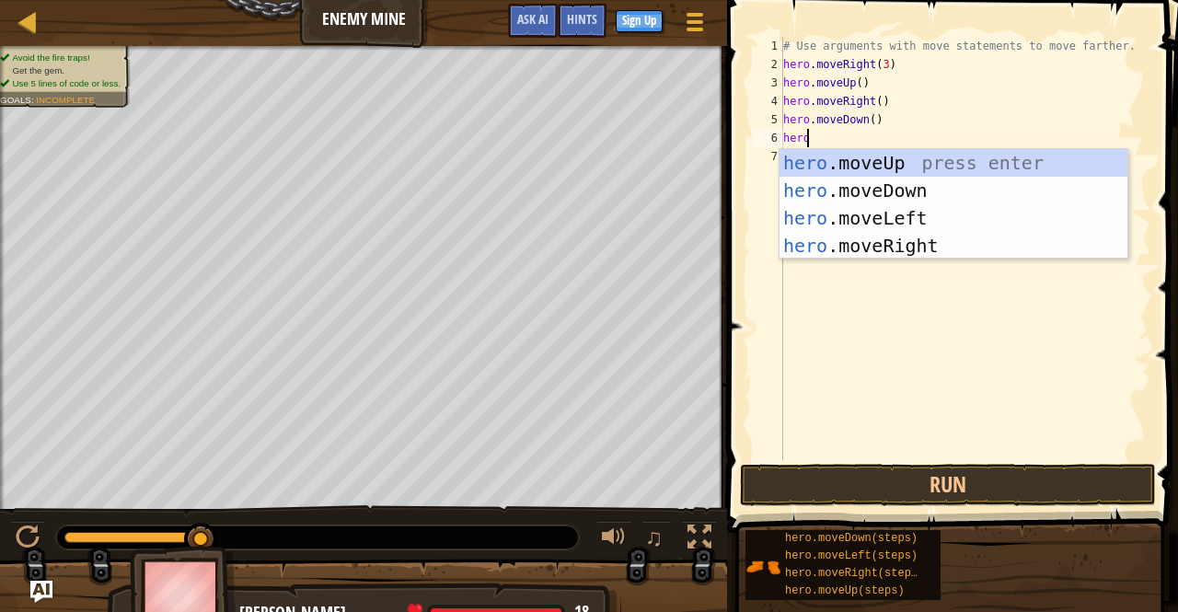
scroll to position [8, 1]
click at [862, 191] on div "hero .moveUp press enter hero .moveDown press enter hero .moveLeft press enter …" at bounding box center [954, 232] width 349 height 166
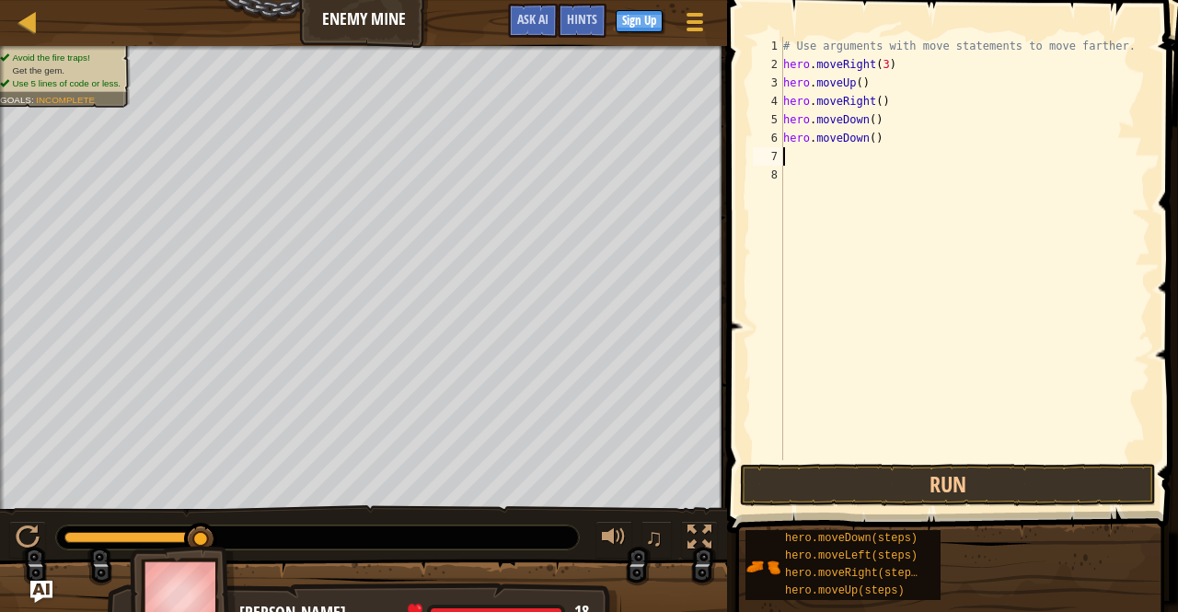
scroll to position [8, 0]
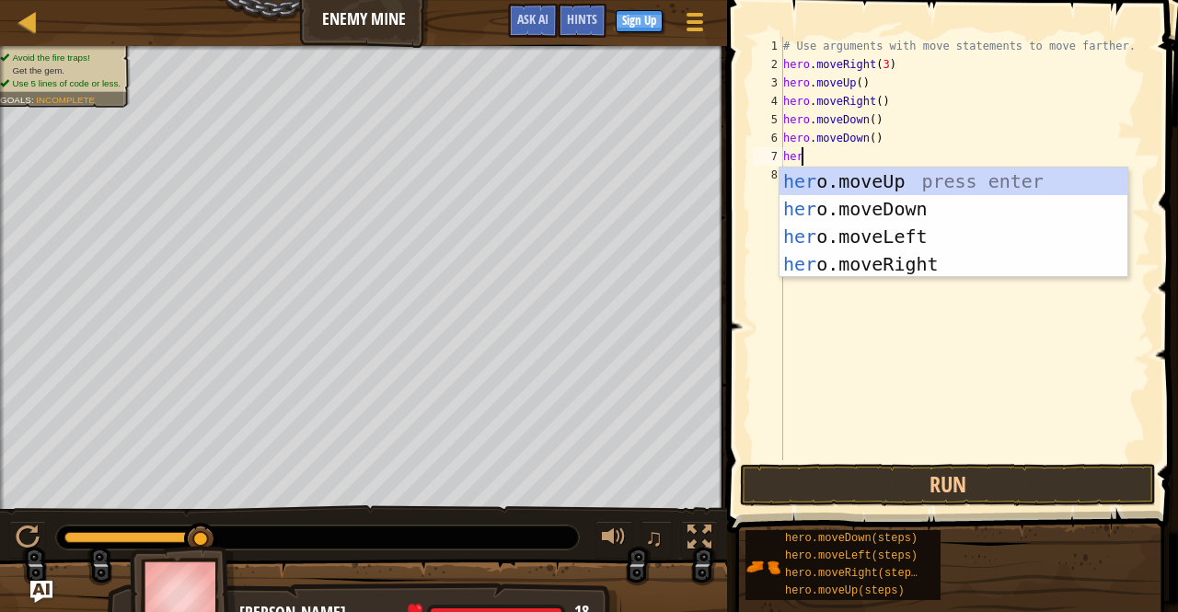
type textarea "hero"
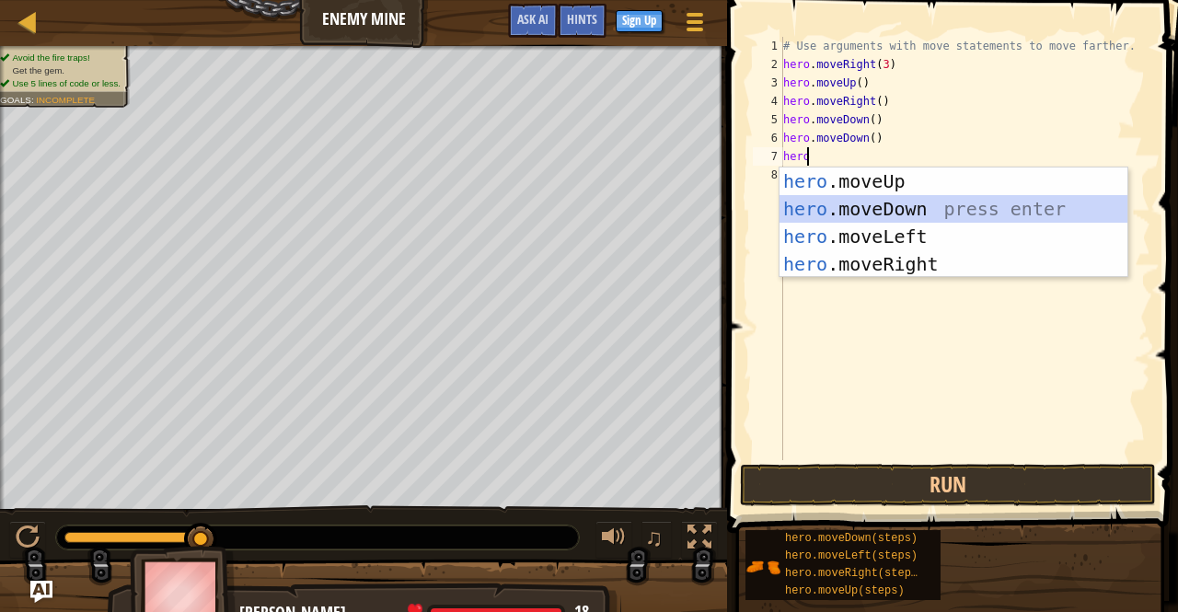
click at [876, 210] on div "hero .moveUp press enter hero .moveDown press enter hero .moveLeft press enter …" at bounding box center [954, 251] width 349 height 166
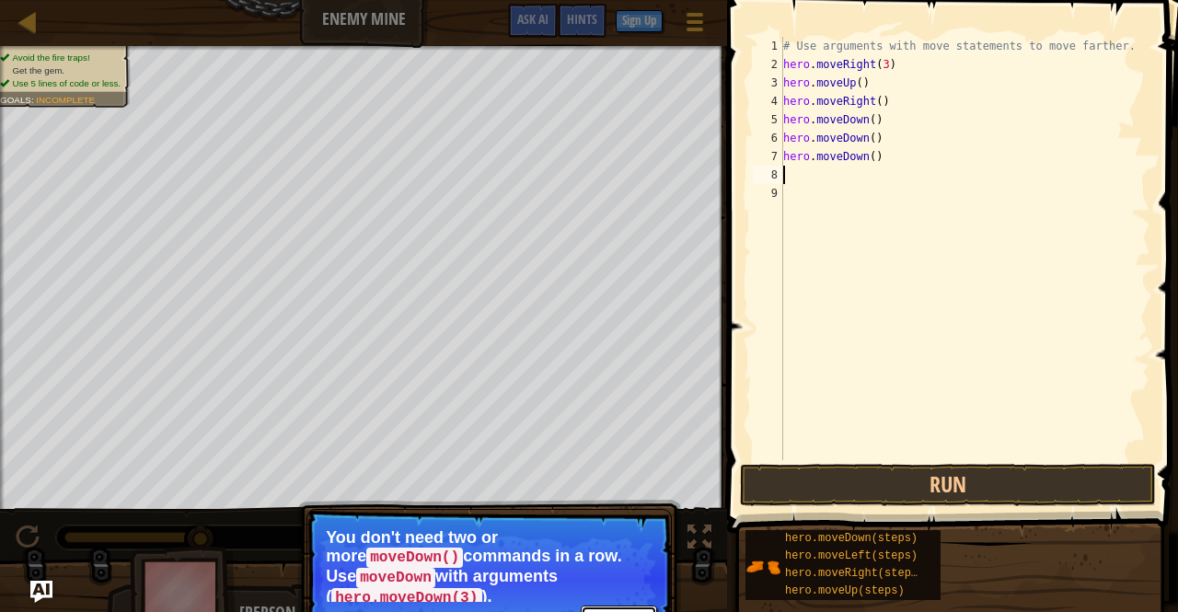
click at [602, 606] on button "Continue" at bounding box center [619, 618] width 76 height 24
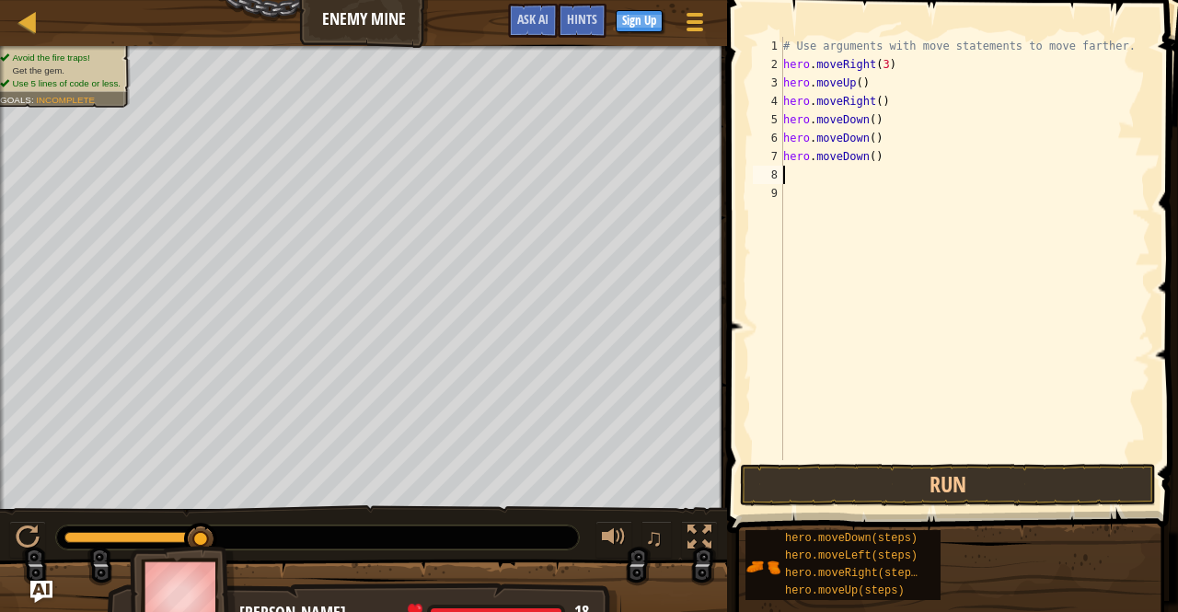
click at [886, 167] on div "# Use arguments with move statements to move farther. hero . moveRight ( 3 ) he…" at bounding box center [965, 267] width 371 height 460
click at [853, 147] on div "# Use arguments with move statements to move farther. hero . moveRight ( 3 ) he…" at bounding box center [965, 267] width 371 height 460
click at [885, 154] on div "# Use arguments with move statements to move farther. hero . moveRight ( 3 ) he…" at bounding box center [965, 267] width 371 height 460
type textarea "hero"
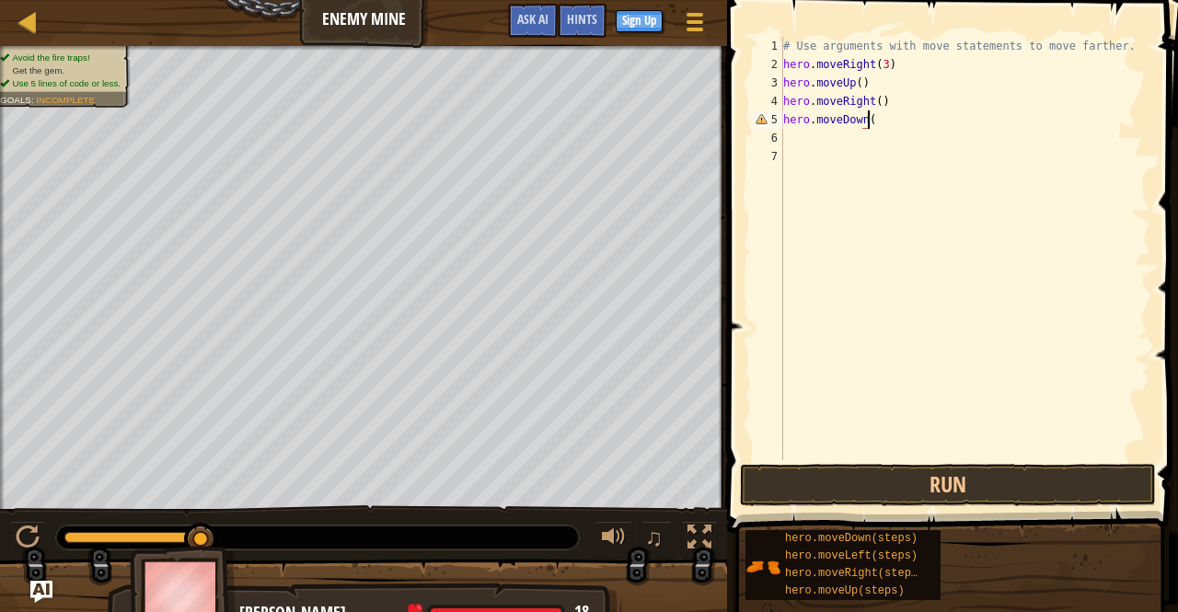
scroll to position [8, 6]
type textarea "hero.moveDown(3)"
click at [808, 137] on div "# Use arguments with move statements to move farther. hero . moveRight ( 3 ) he…" at bounding box center [965, 267] width 371 height 460
type textarea "j"
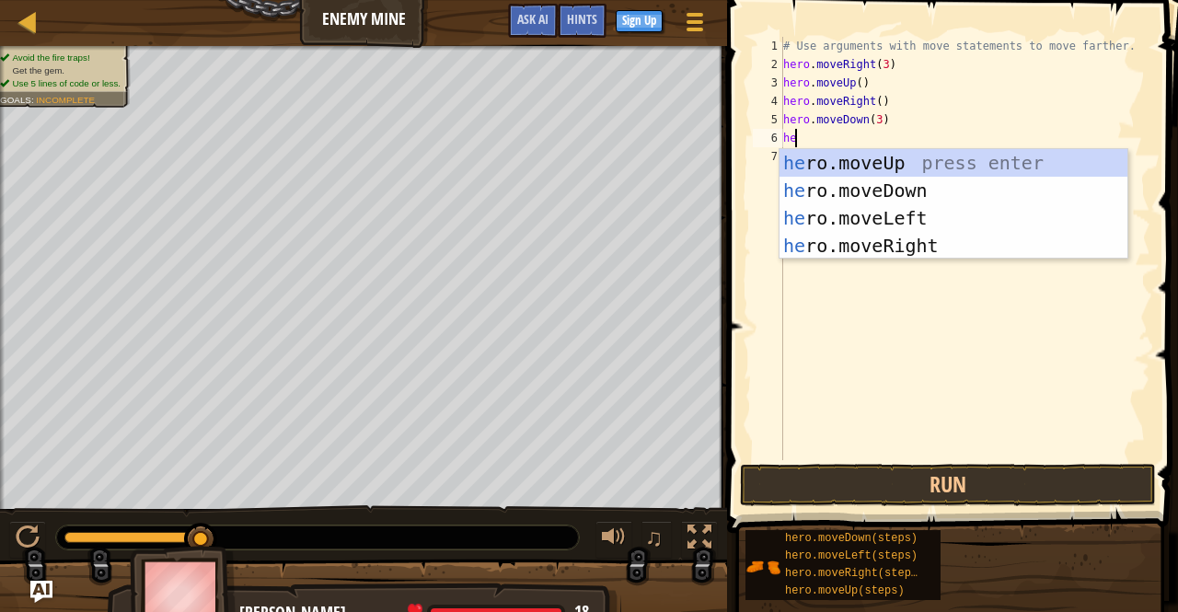
type textarea "hero"
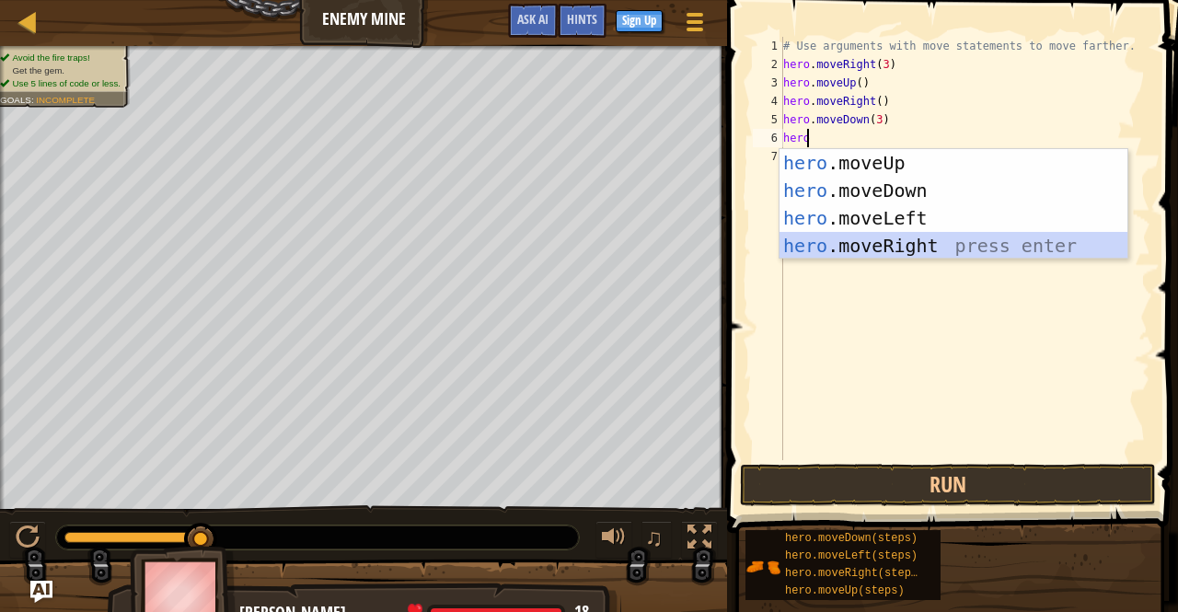
click at [836, 239] on div "hero .moveUp press enter hero .moveDown press enter hero .moveLeft press enter …" at bounding box center [954, 232] width 349 height 166
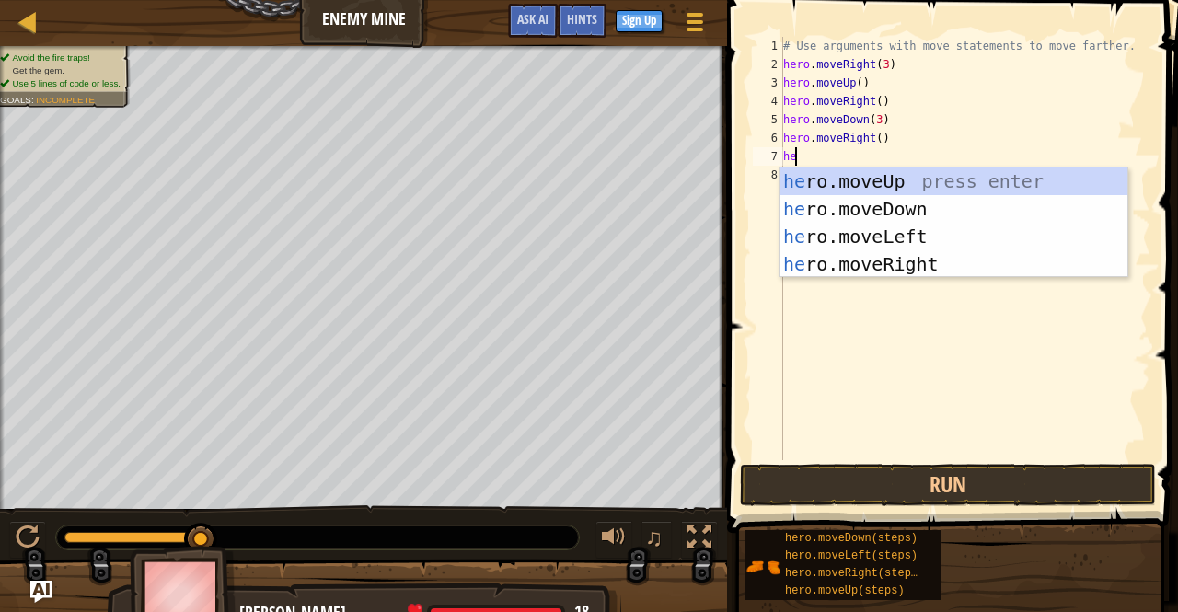
type textarea "hero"
click at [856, 259] on div "hero .moveUp press enter hero .moveDown press enter hero .moveLeft press enter …" at bounding box center [954, 251] width 349 height 166
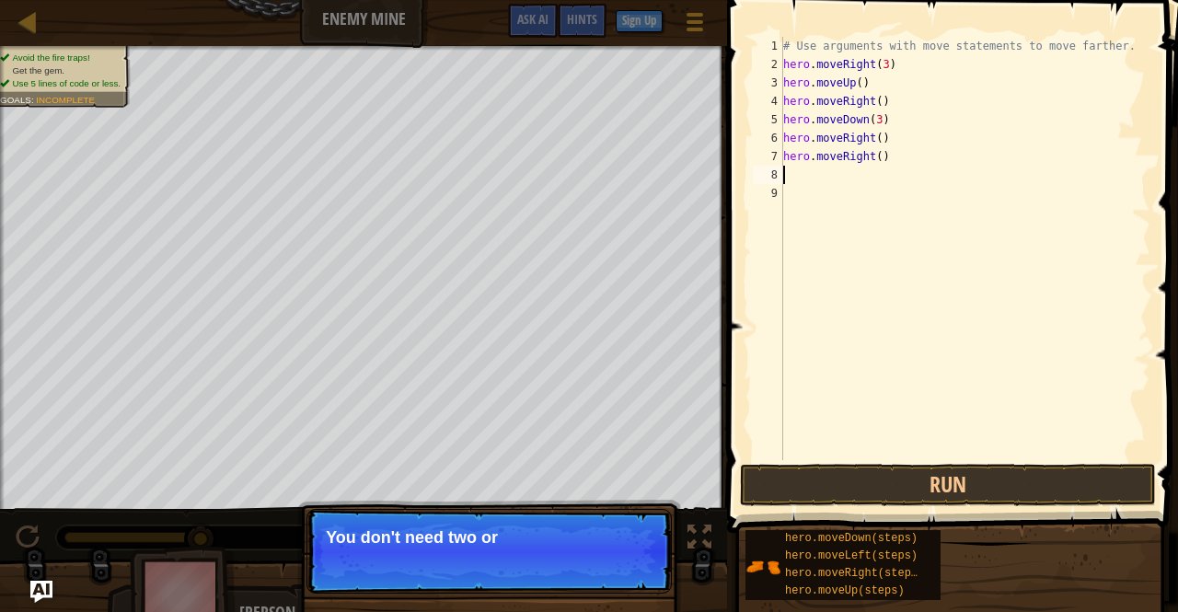
click at [889, 165] on div "# Use arguments with move statements to move farther. hero . moveRight ( 3 ) he…" at bounding box center [965, 267] width 371 height 460
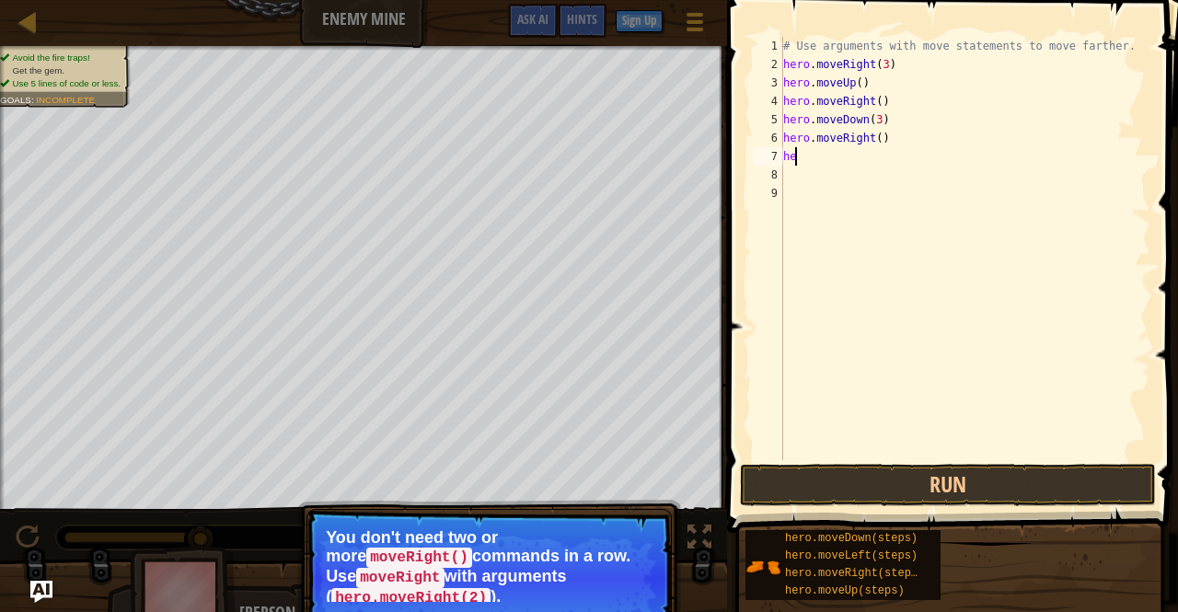
type textarea "h"
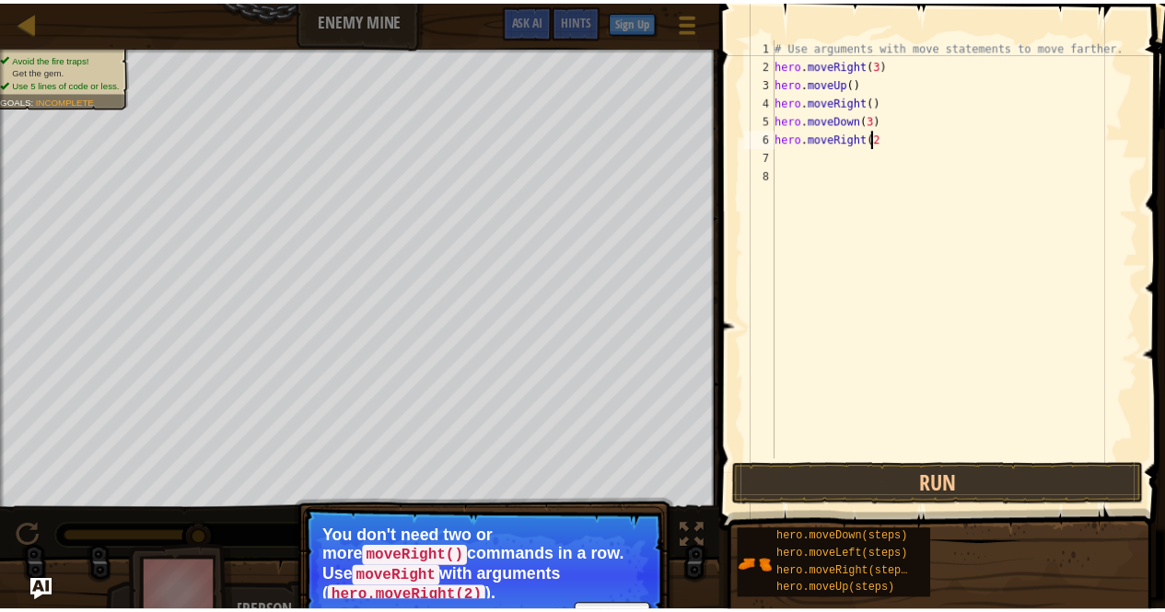
scroll to position [8, 7]
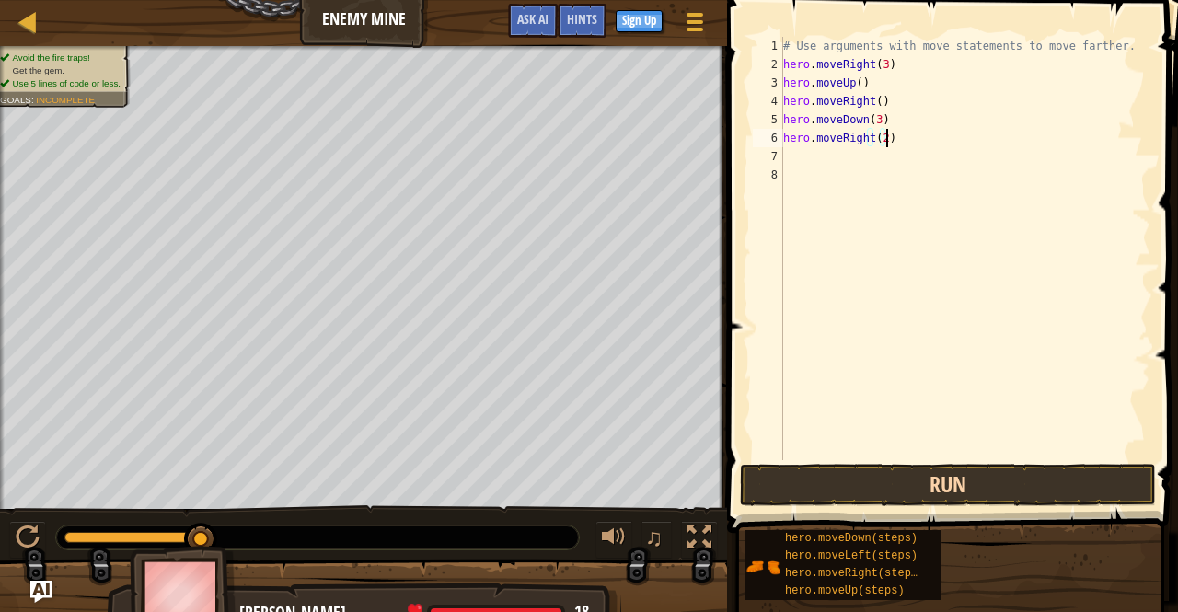
type textarea "hero.moveRight(2)"
click at [838, 478] on button "Run" at bounding box center [948, 485] width 416 height 42
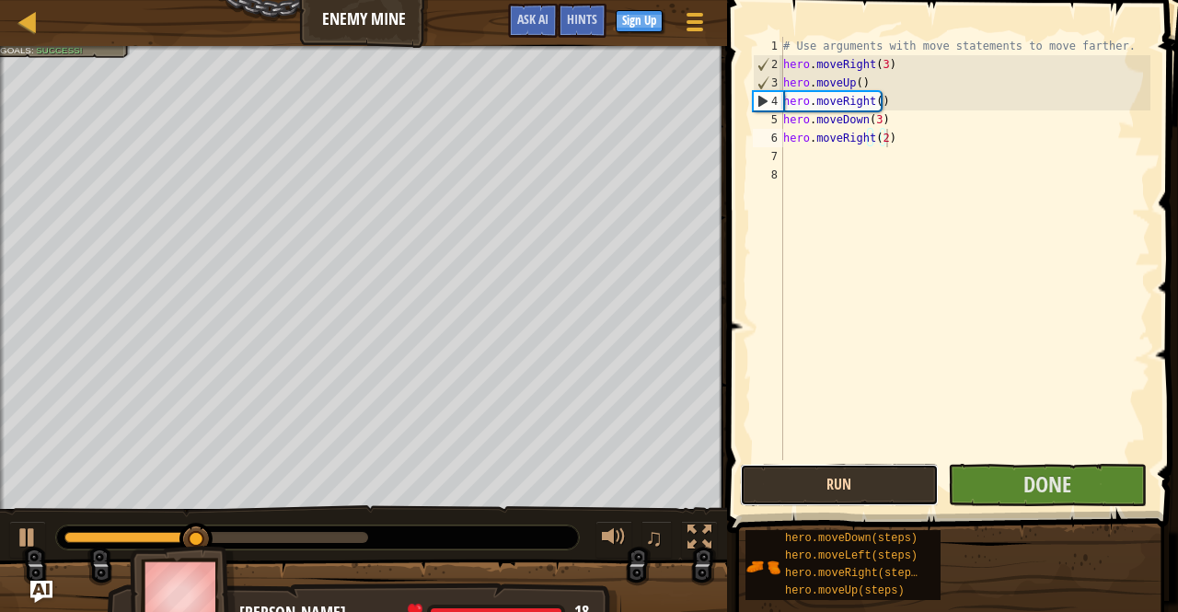
click at [870, 487] on button "Run" at bounding box center [839, 485] width 199 height 42
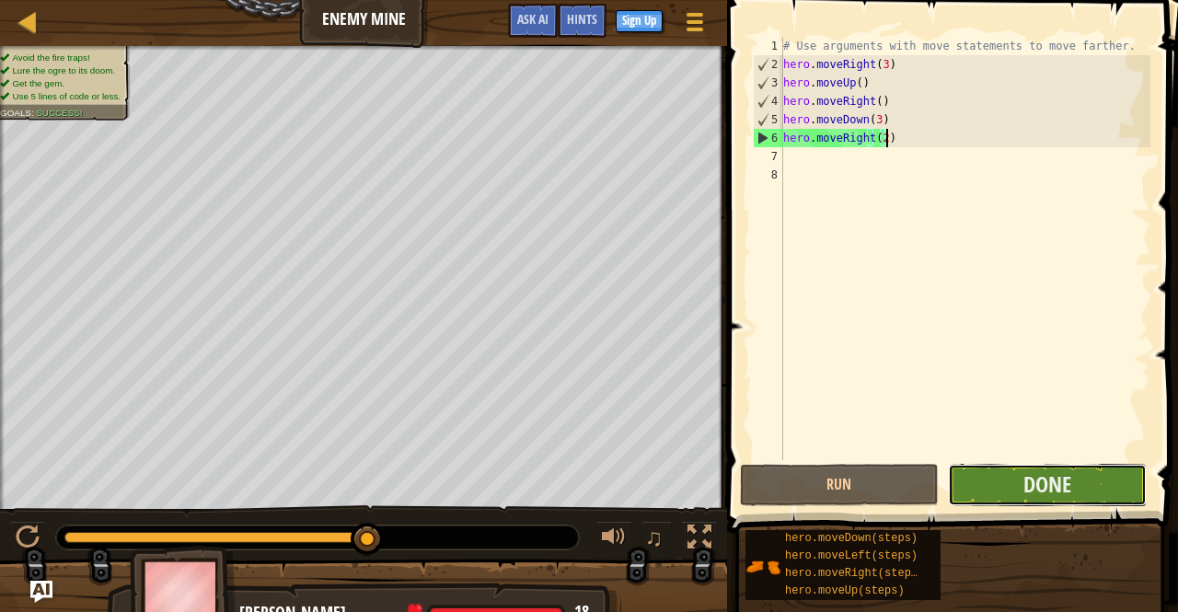
click at [974, 481] on button "Done" at bounding box center [1047, 485] width 199 height 42
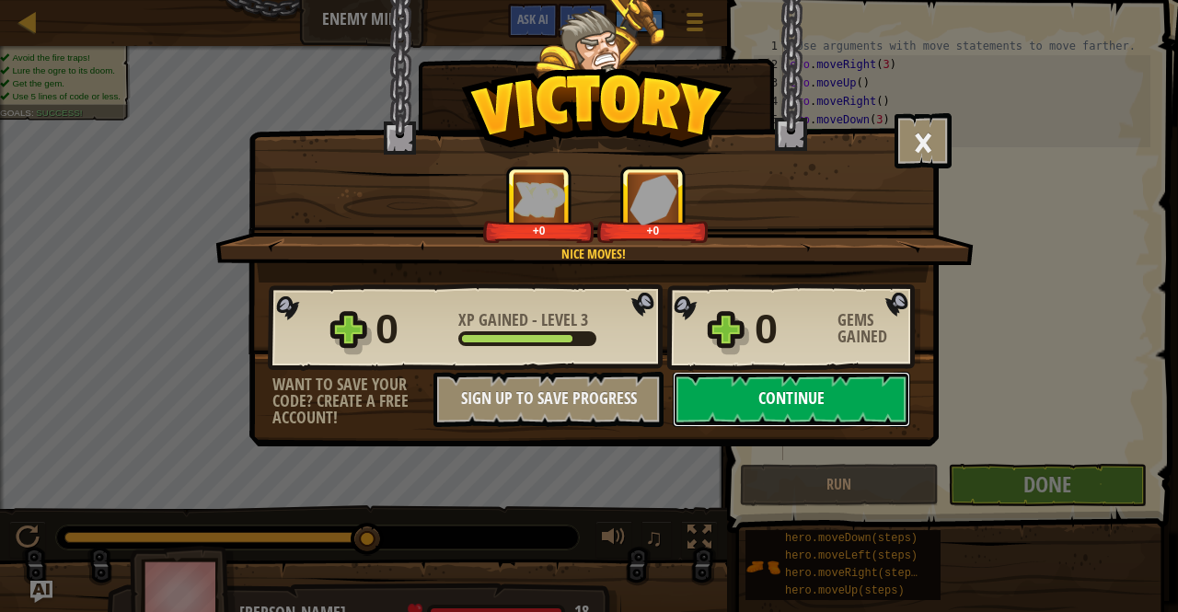
click at [833, 410] on button "Continue" at bounding box center [792, 399] width 238 height 55
